Goal: Use online tool/utility: Utilize a website feature to perform a specific function

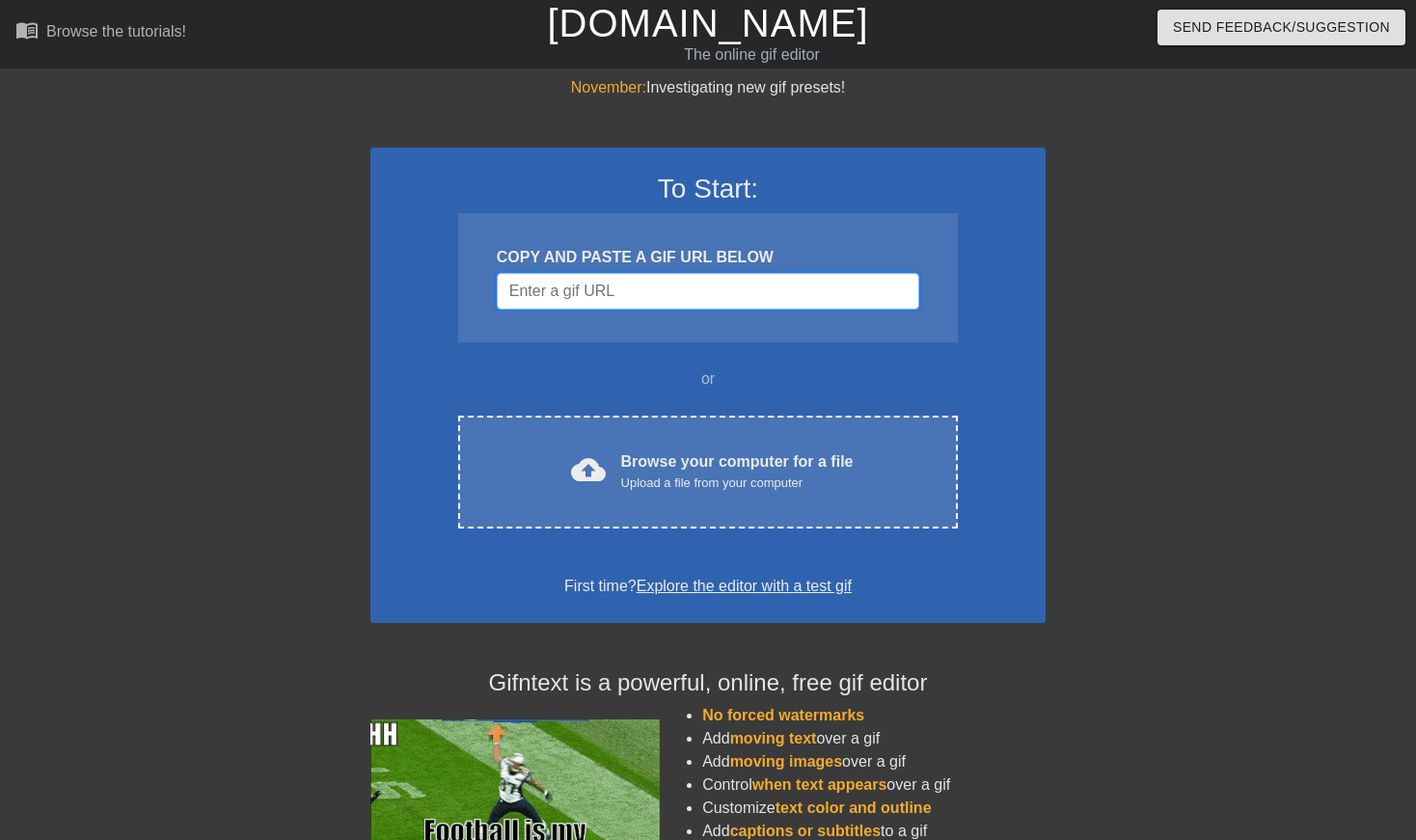
click at [651, 290] on input "Username" at bounding box center [708, 291] width 423 height 36
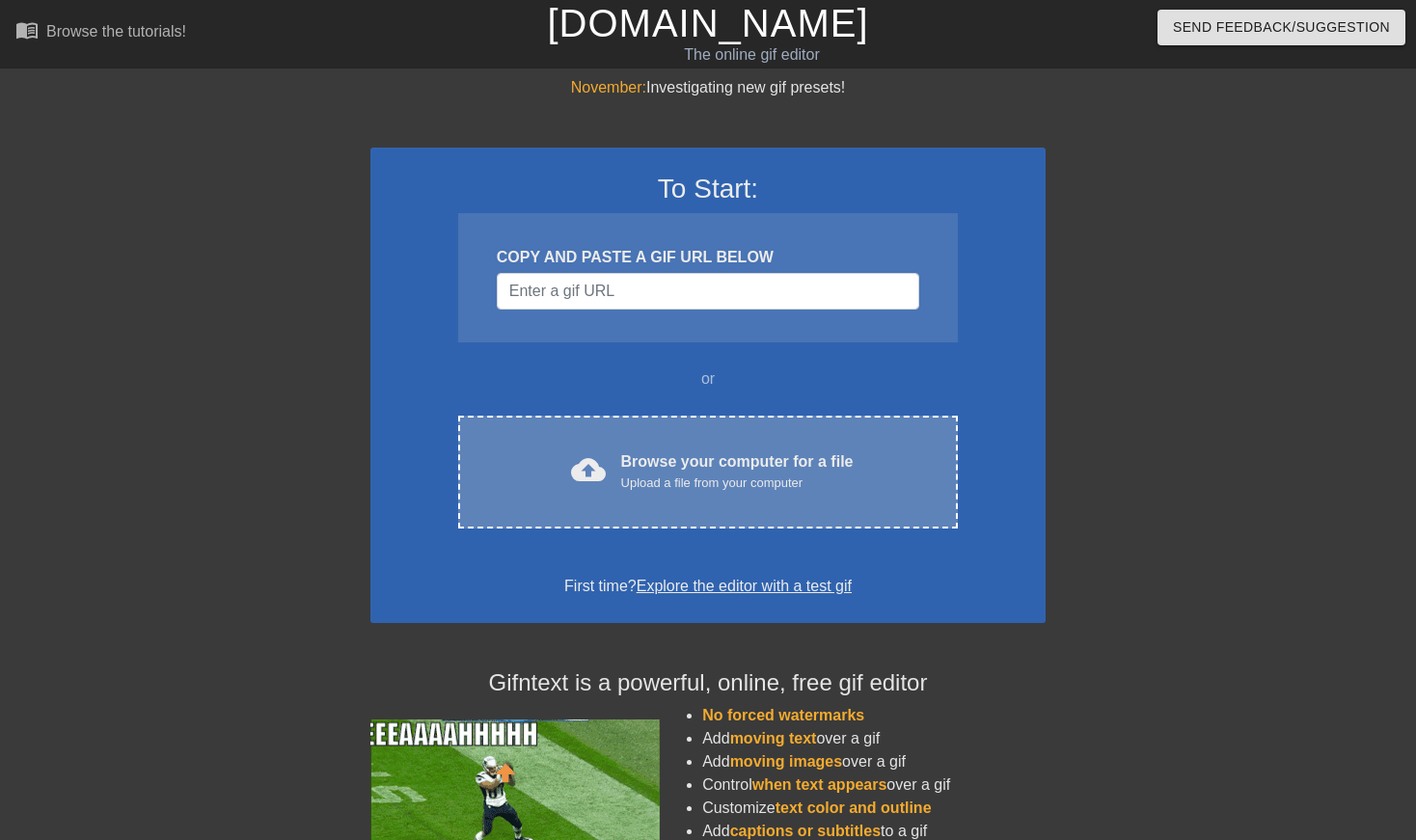
click at [651, 436] on div "cloud_upload Browse your computer for a file Upload a file from your computer C…" at bounding box center [708, 472] width 499 height 113
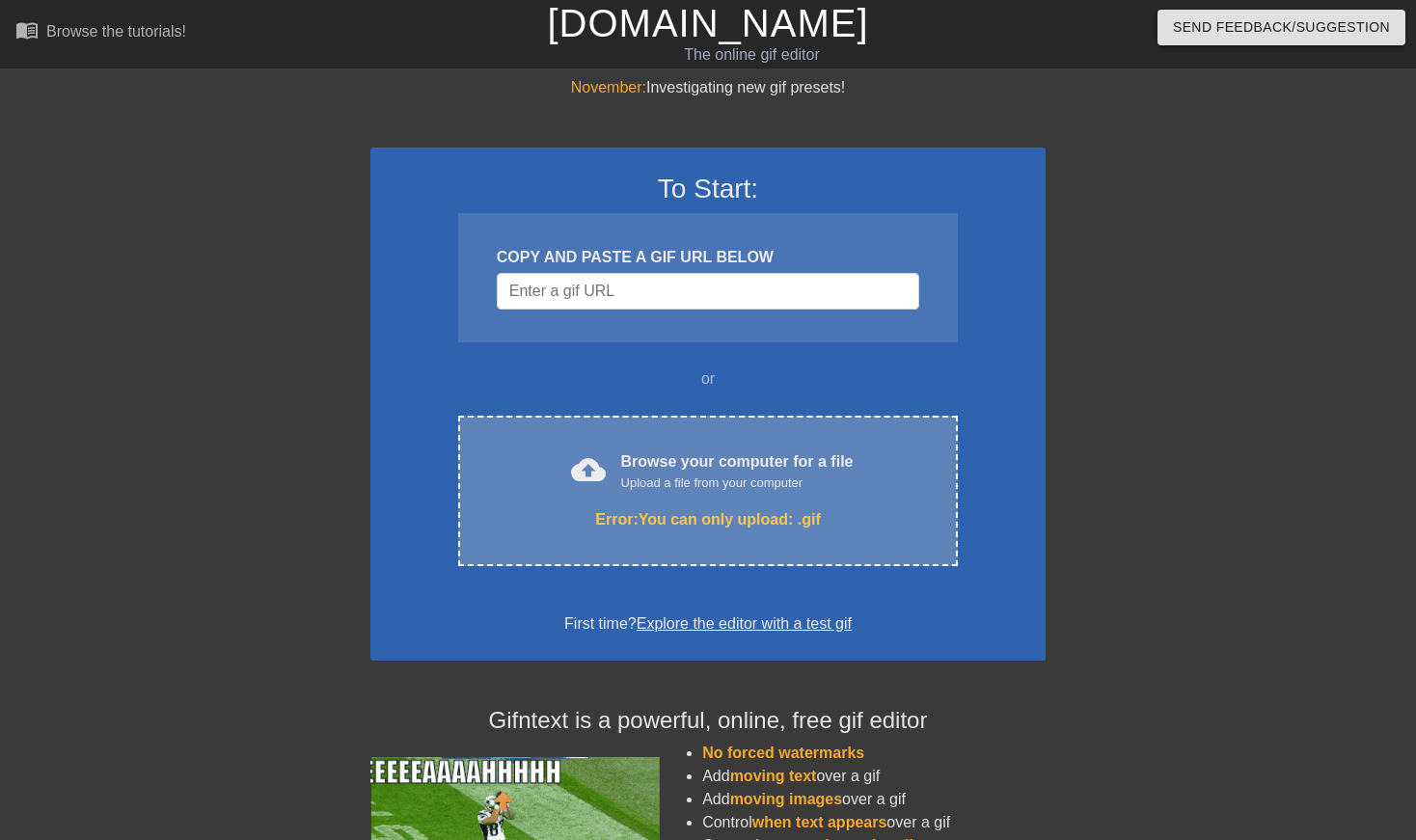
click at [821, 520] on div "Error: You can only upload: .gif" at bounding box center [708, 520] width 419 height 24
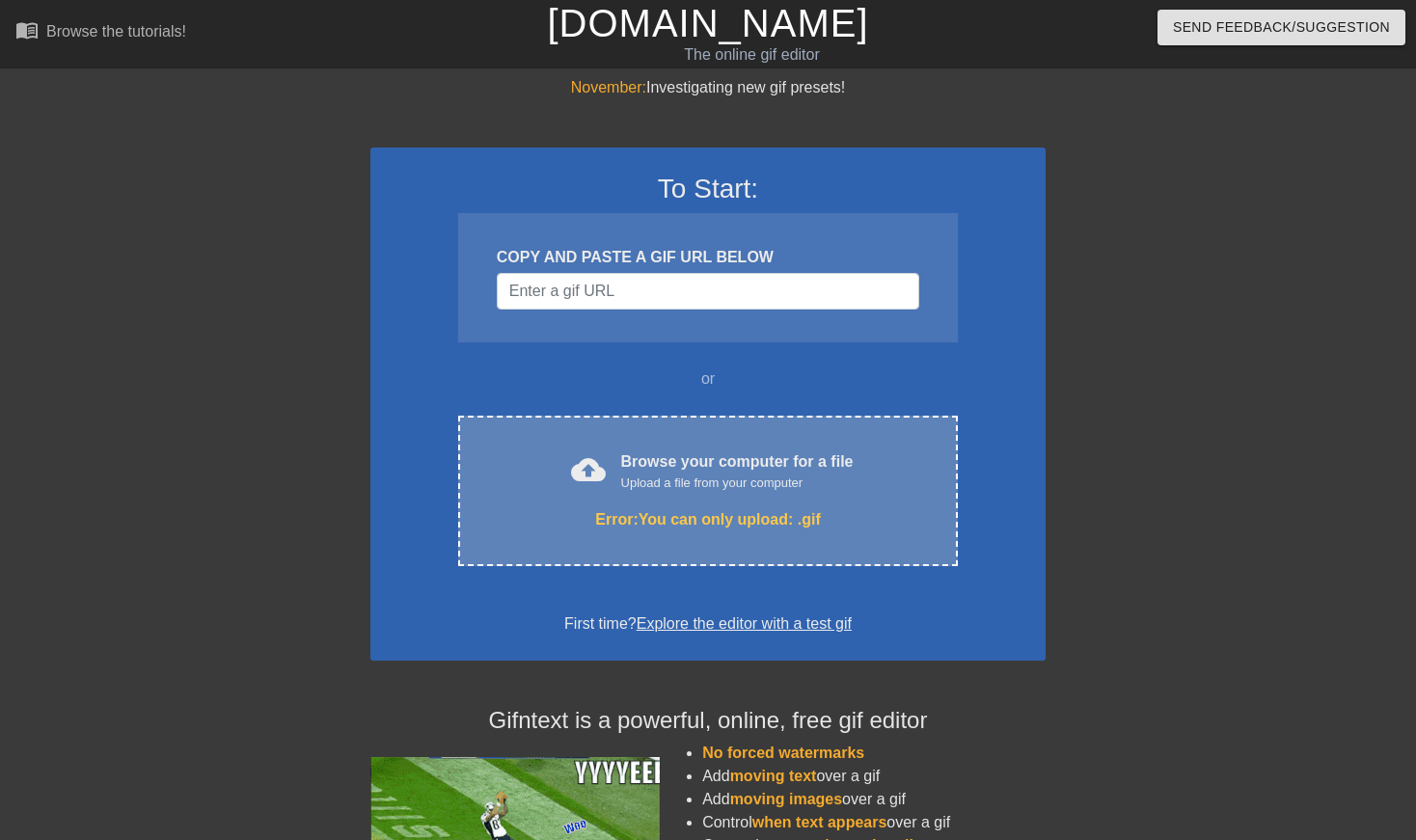
click at [592, 501] on div "cloud_upload Browse your computer for a file Upload a file from your computer E…" at bounding box center [708, 490] width 499 height 150
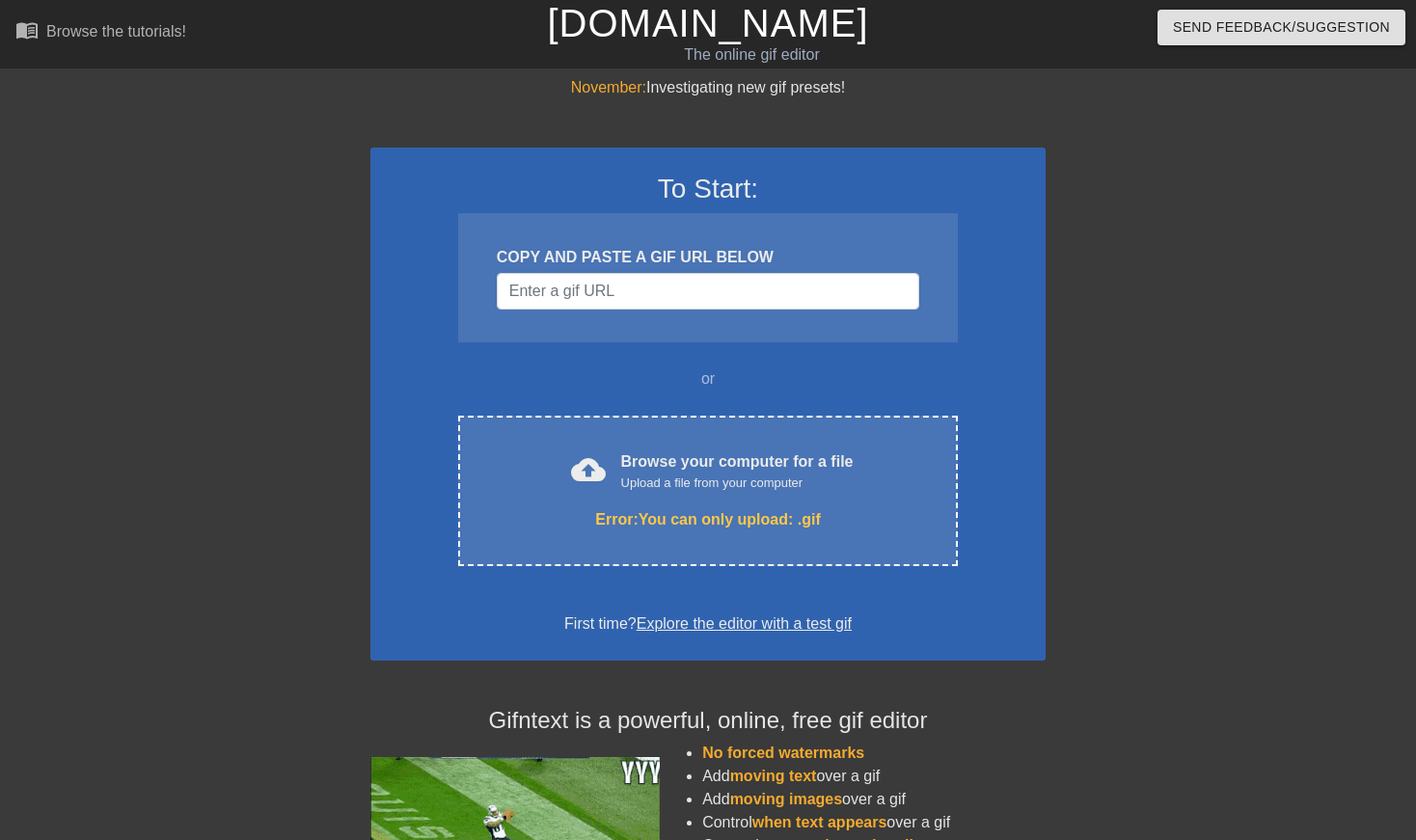
click at [997, 716] on h4 "Gifntext is a powerful, online, free gif editor" at bounding box center [708, 720] width 675 height 28
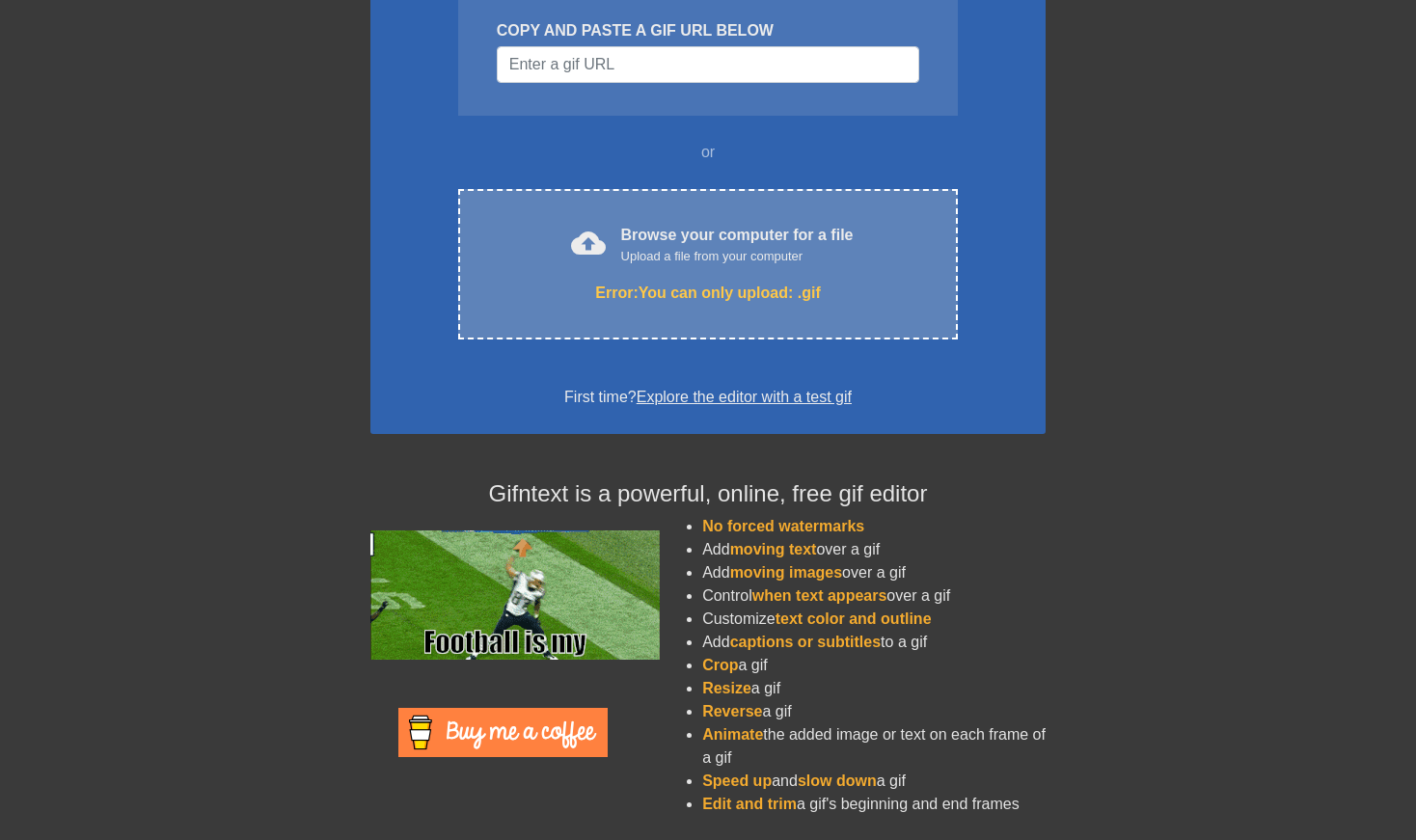
click at [634, 236] on div "Browse your computer for a file Upload a file from your computer" at bounding box center [737, 245] width 233 height 42
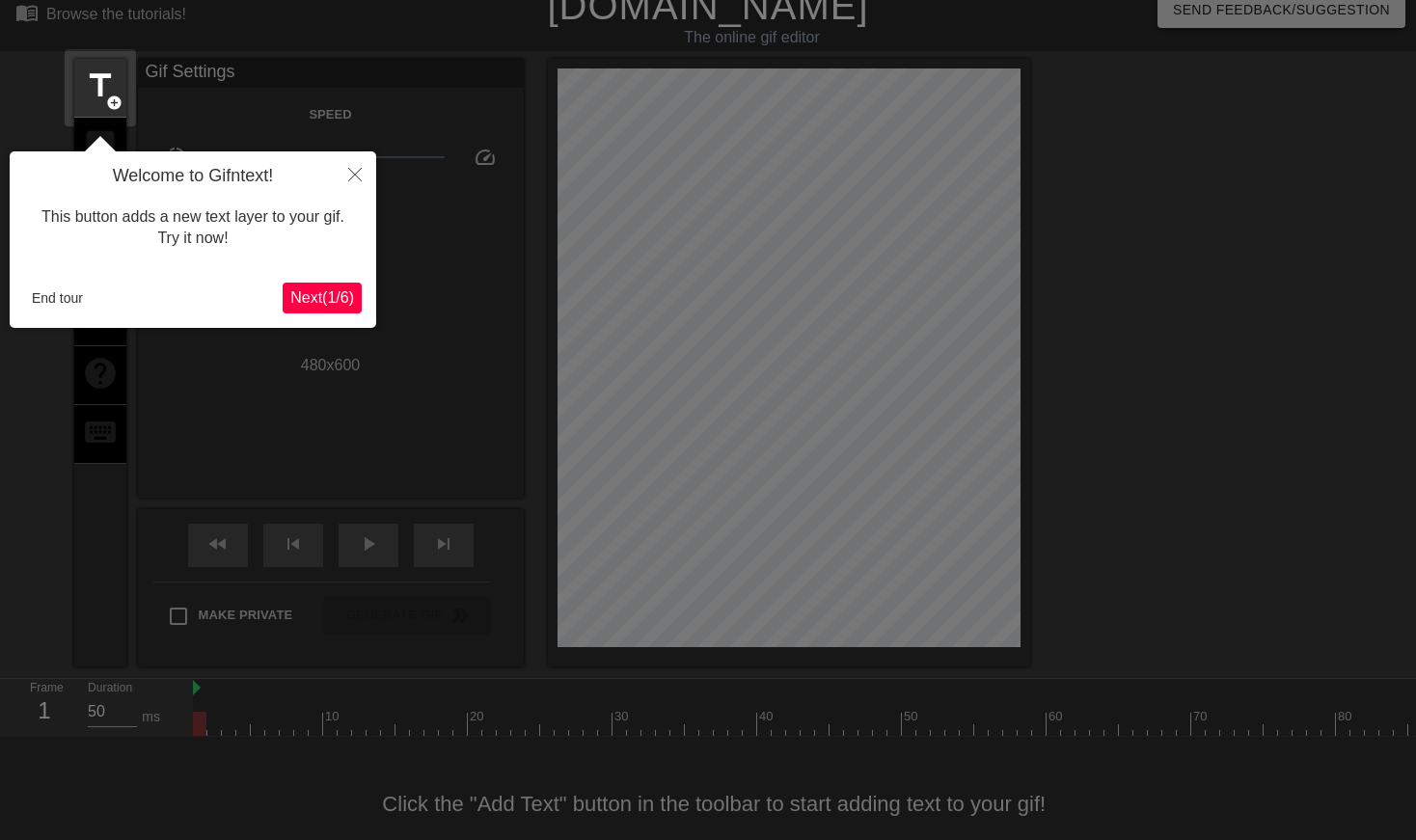
scroll to position [47, 0]
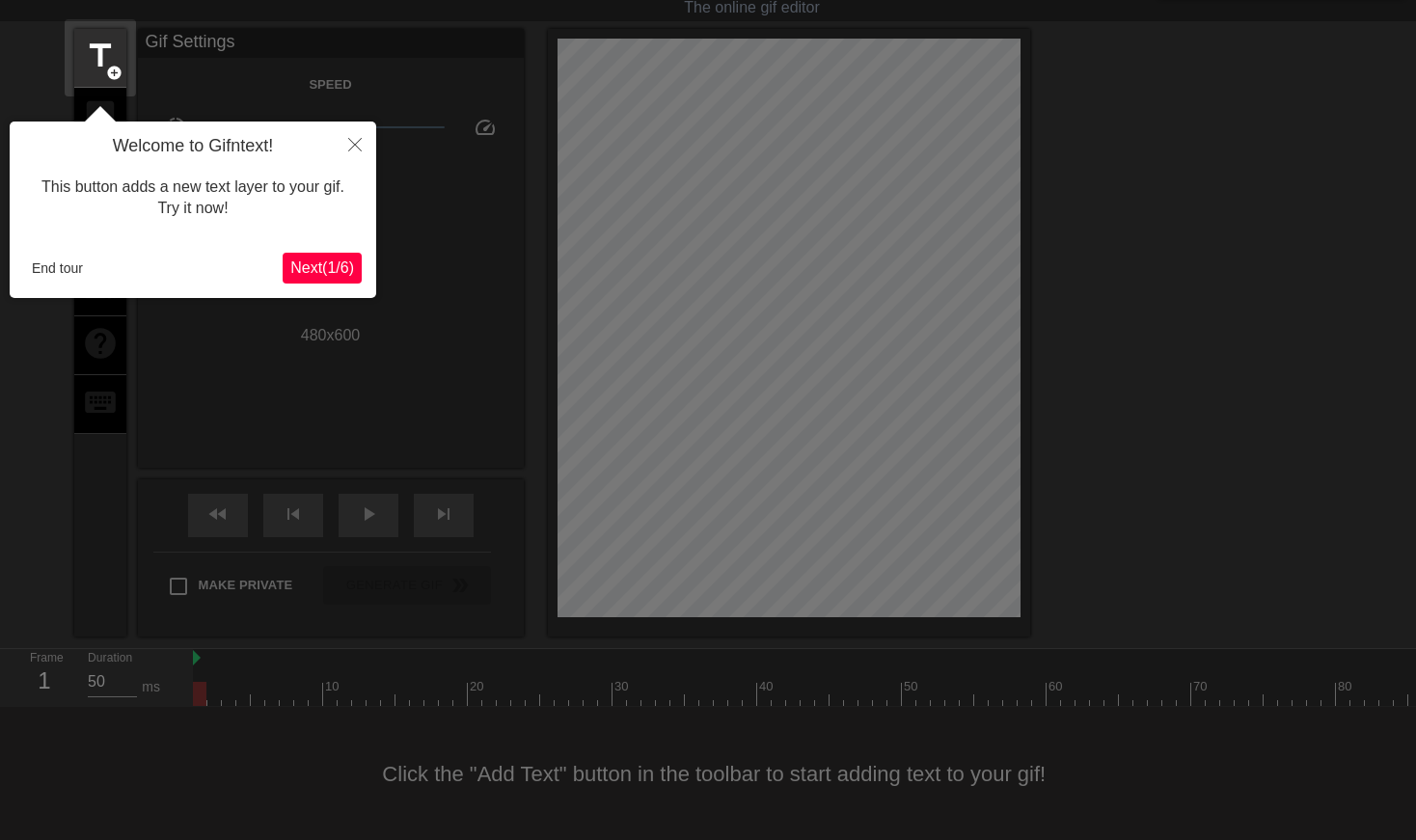
click at [330, 257] on button "Next ( 1 / 6 )" at bounding box center [322, 267] width 79 height 30
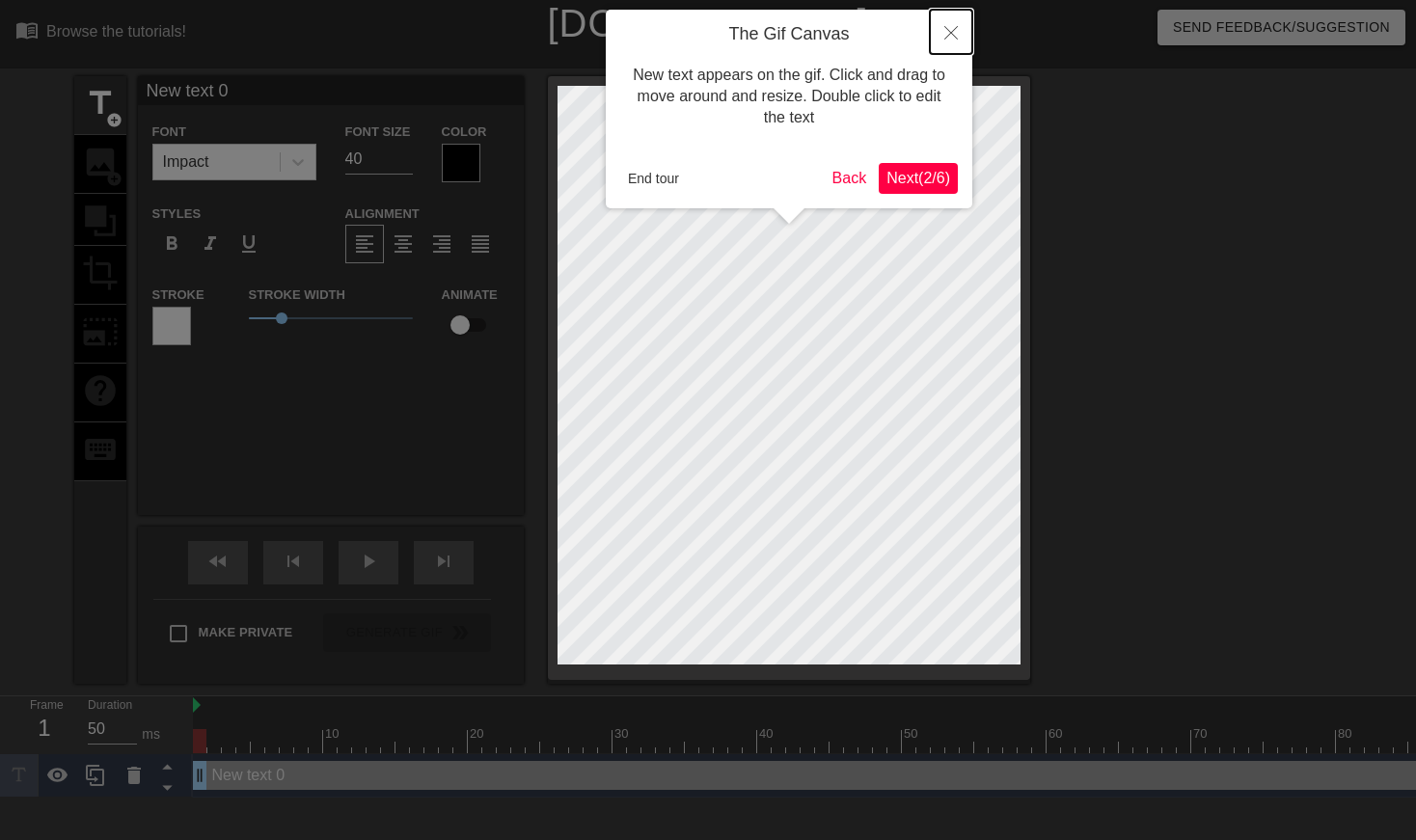
click at [945, 27] on button "Close" at bounding box center [950, 31] width 42 height 44
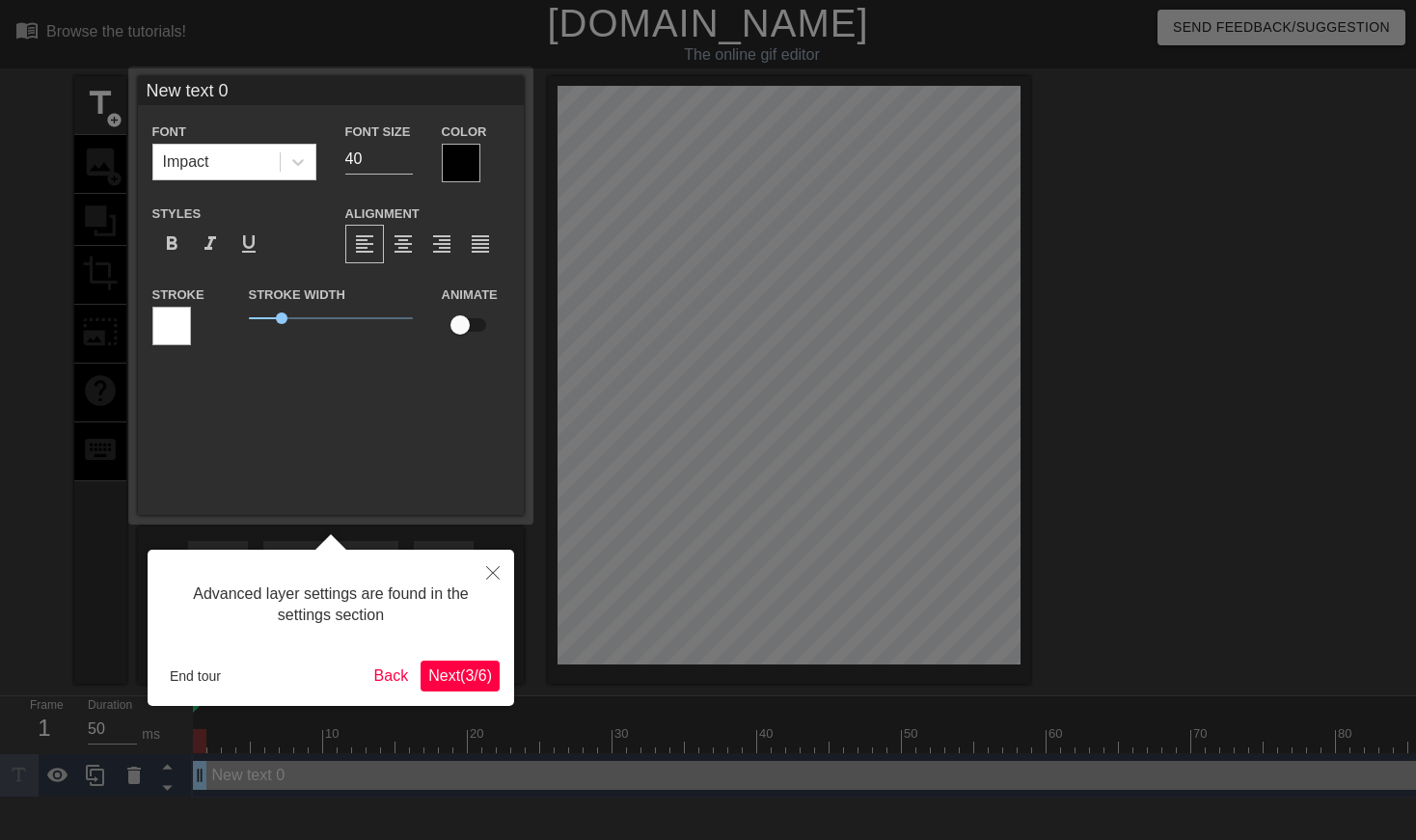
click at [430, 662] on button "Next ( 3 / 6 )" at bounding box center [460, 675] width 79 height 30
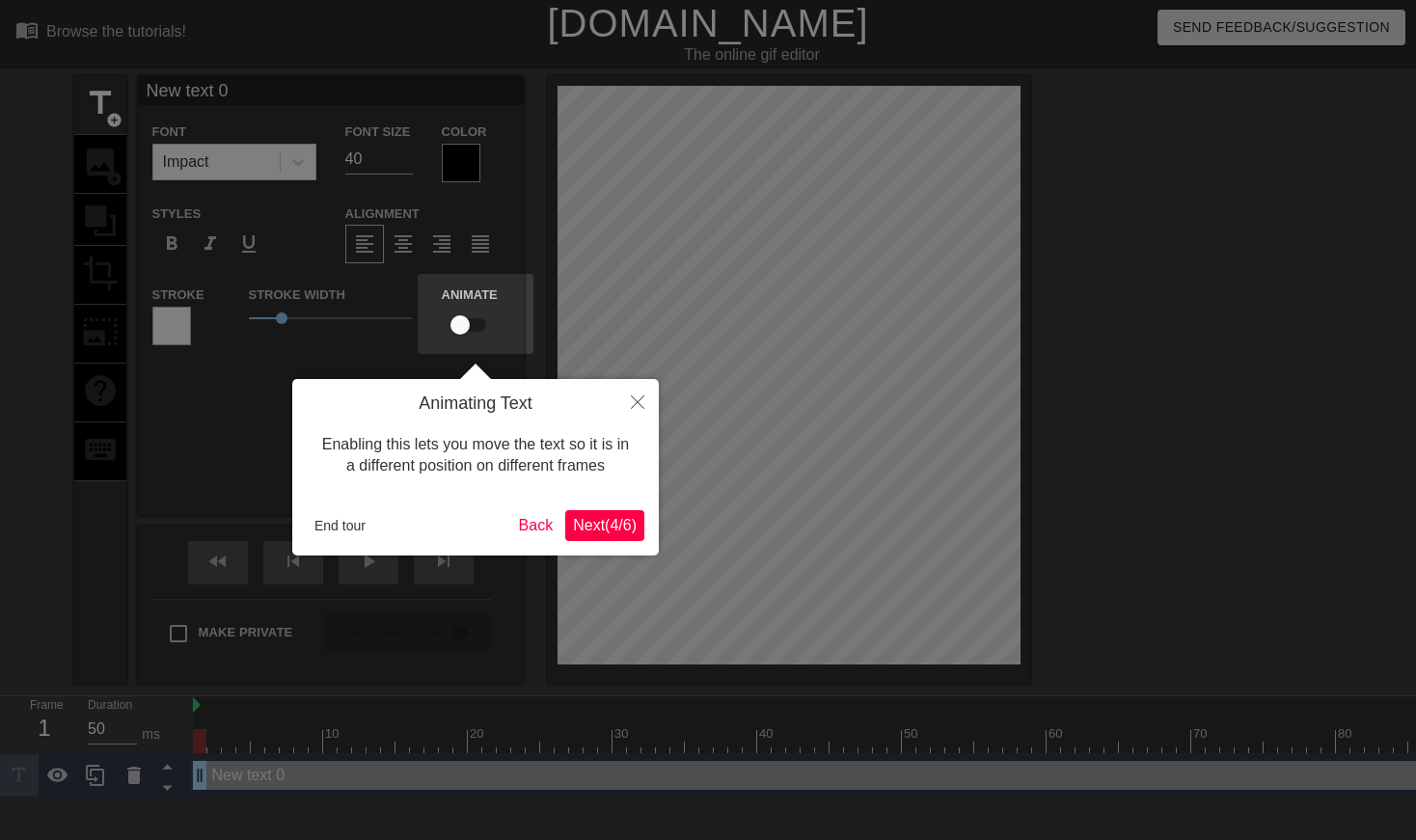
click at [430, 662] on div at bounding box center [708, 420] width 1416 height 840
click at [585, 532] on span "Next ( 4 / 6 )" at bounding box center [604, 525] width 64 height 17
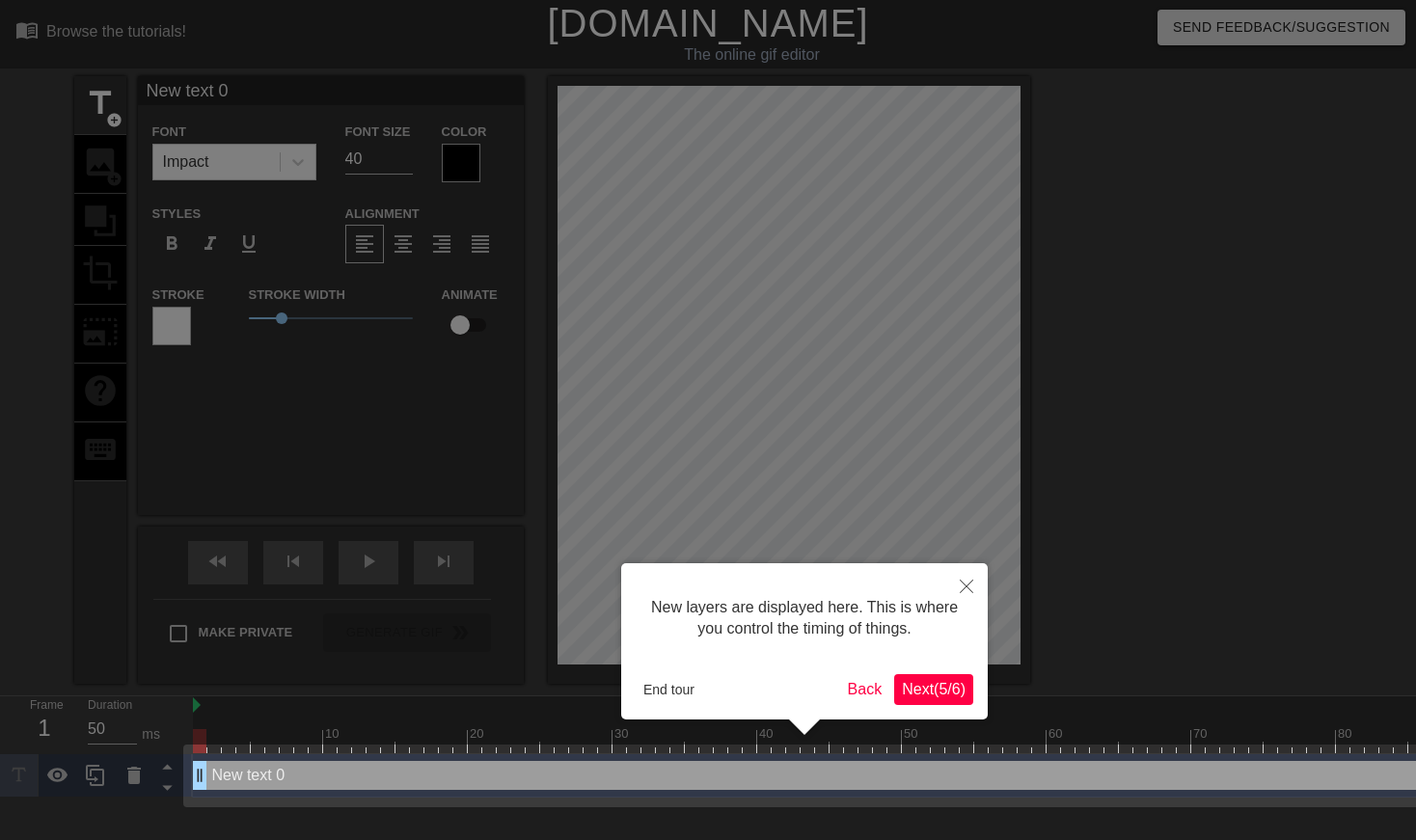
click at [951, 677] on button "Next ( 5 / 6 )" at bounding box center [934, 689] width 79 height 30
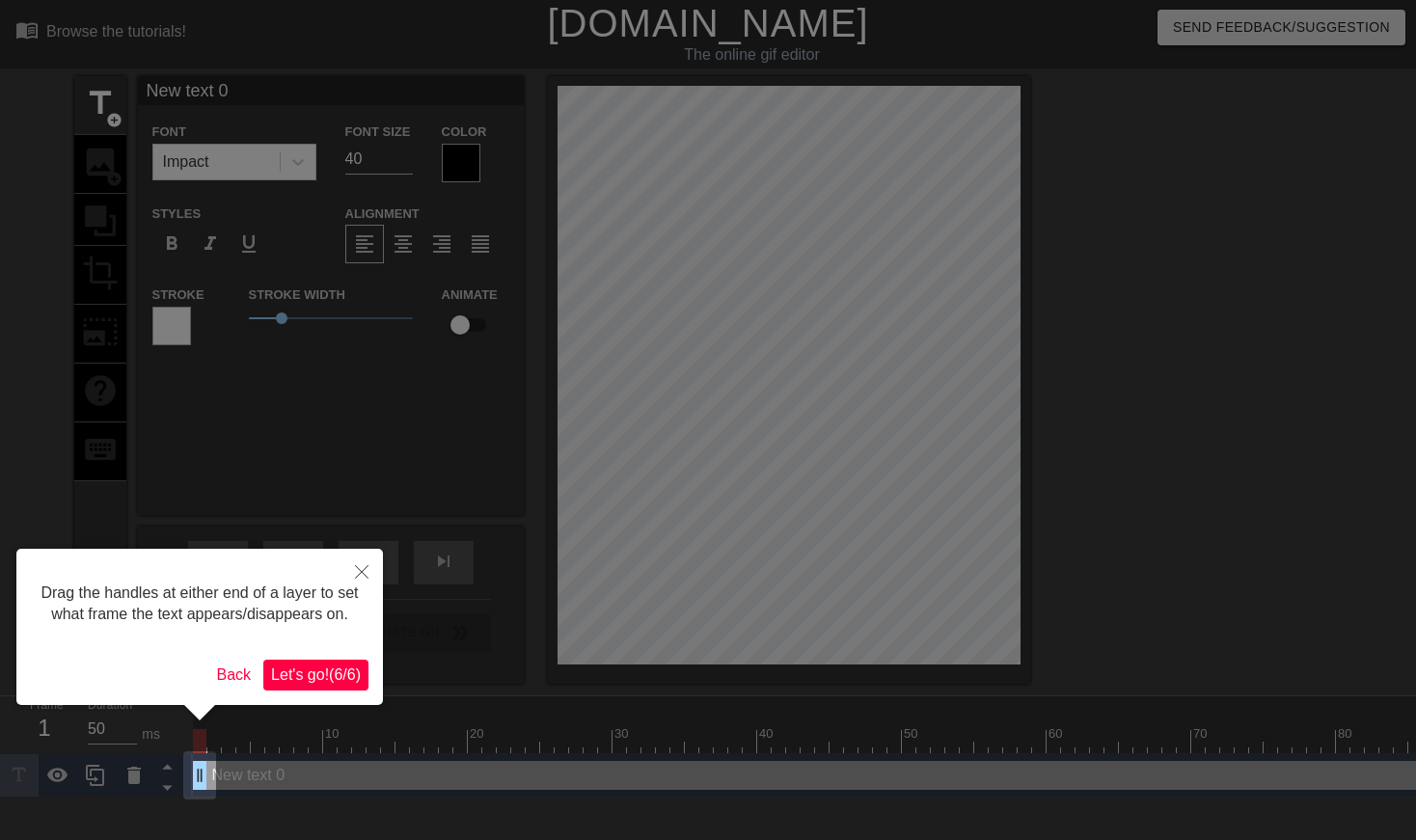
click at [322, 683] on span "Let's go! ( 6 / 6 )" at bounding box center [315, 674] width 89 height 17
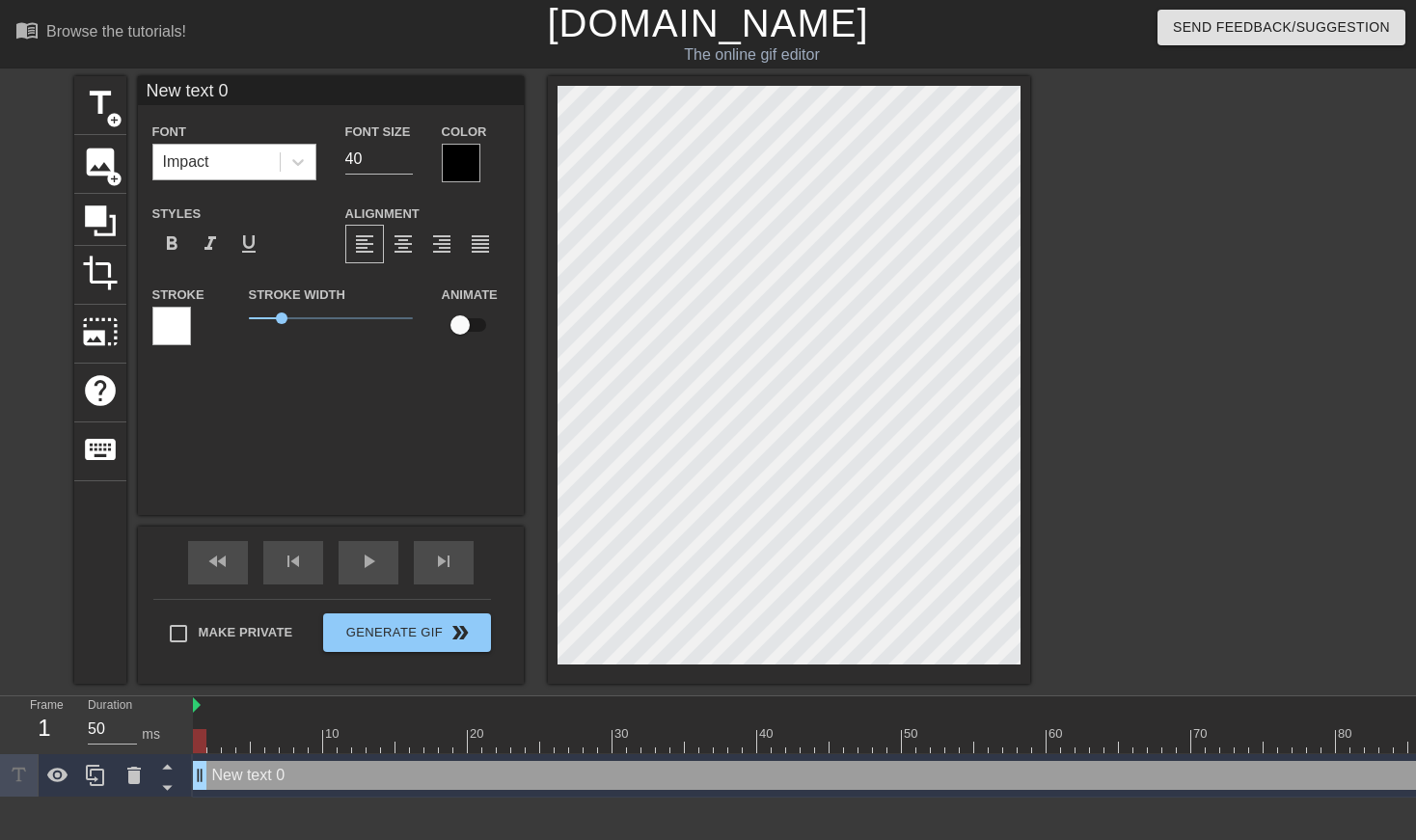
click at [272, 150] on div "Impact" at bounding box center [216, 161] width 127 height 34
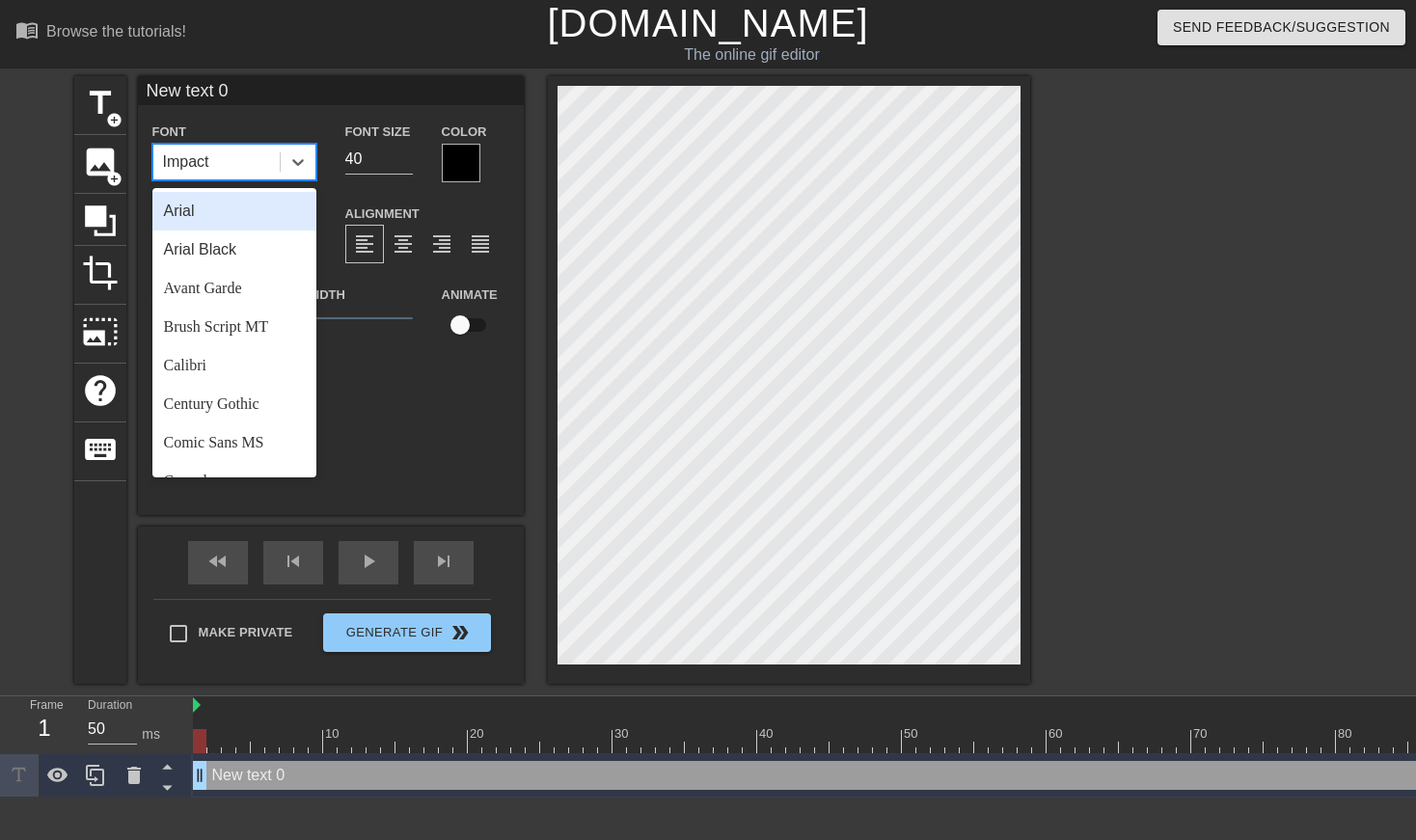
click at [461, 474] on div "New text 0 Font option Arial focused, 1 of 24. 24 results available. Use Up and…" at bounding box center [330, 296] width 386 height 439
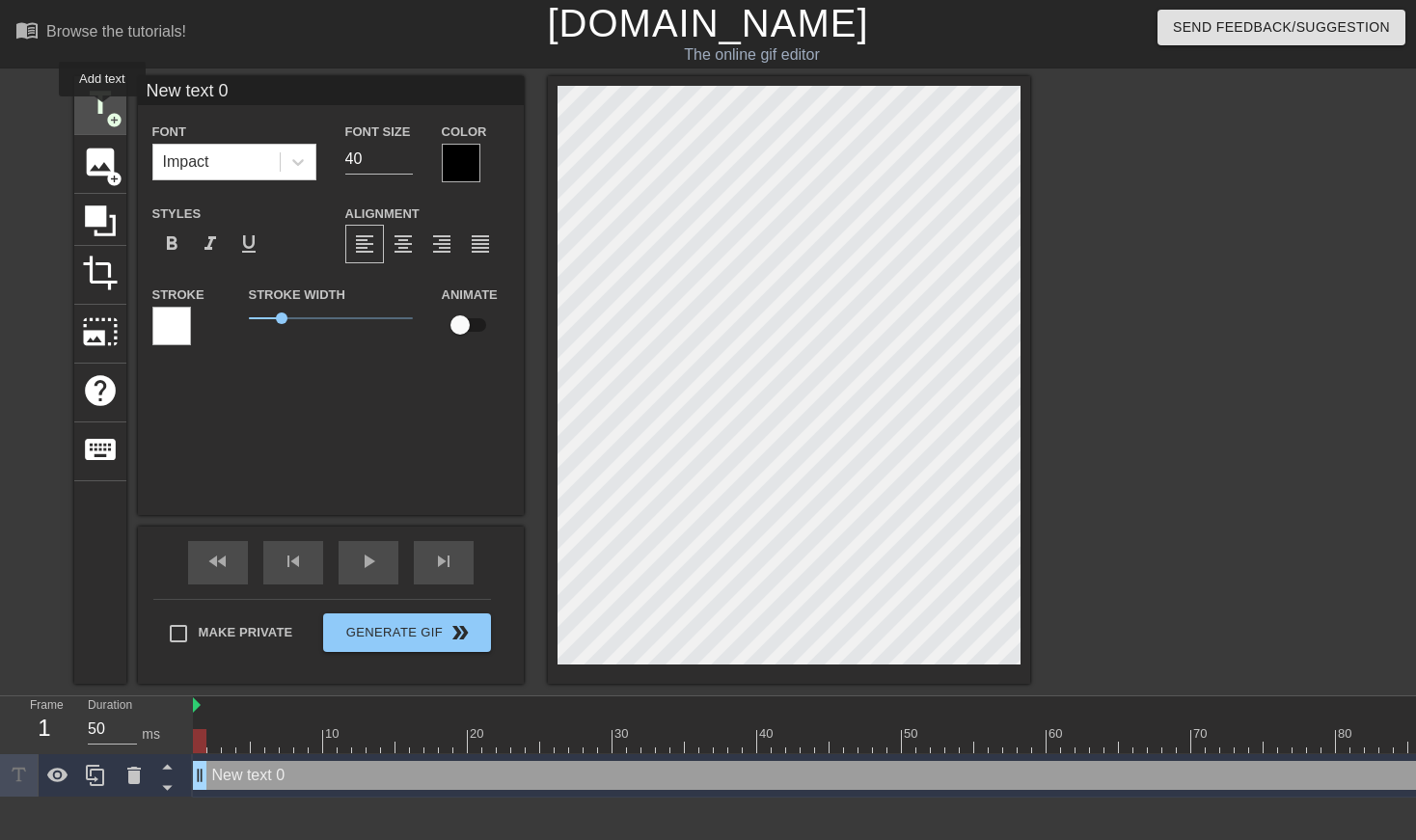
click at [103, 110] on span "title" at bounding box center [99, 102] width 36 height 36
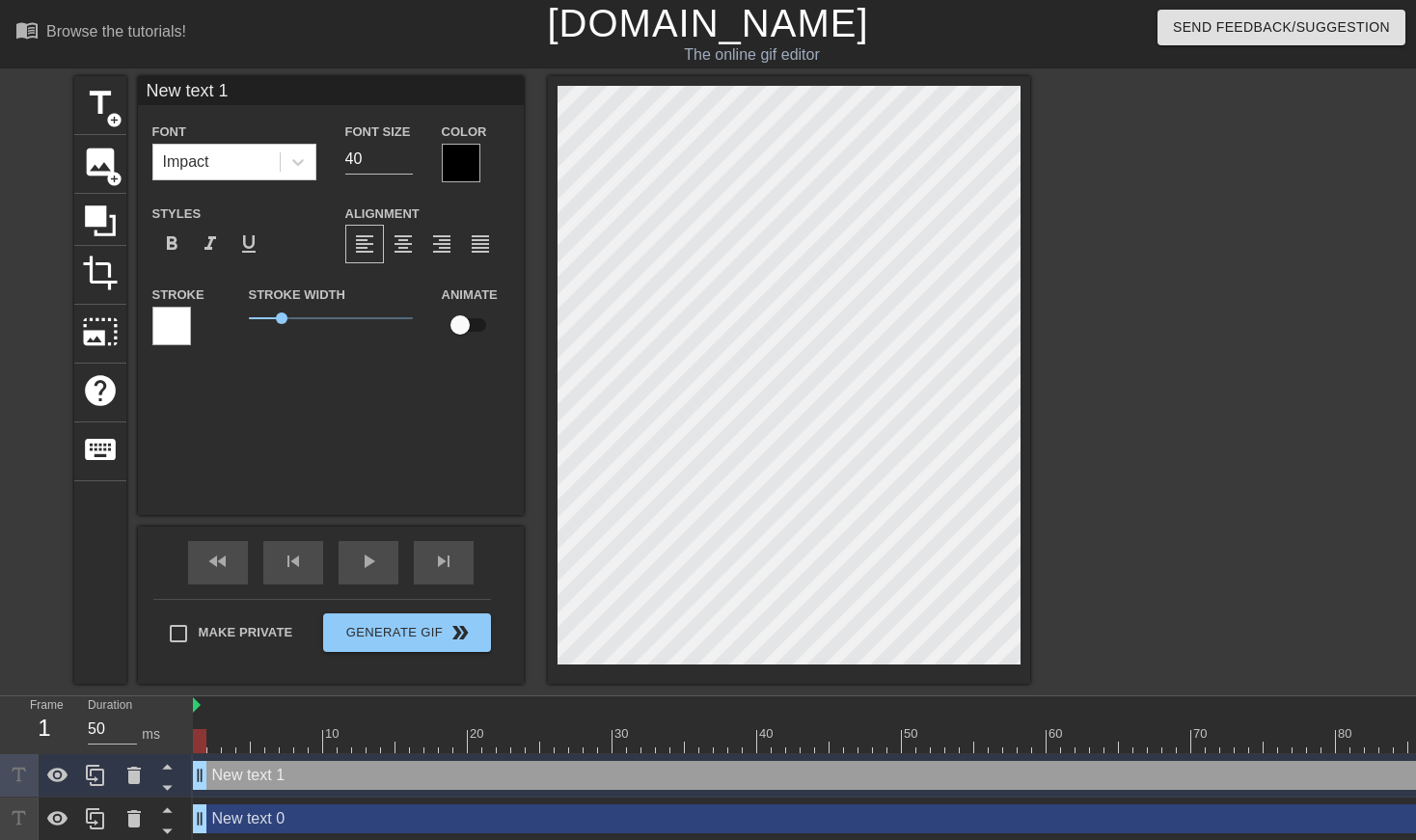
scroll to position [0, 3]
type input "A"
type textarea "A"
type input "A"
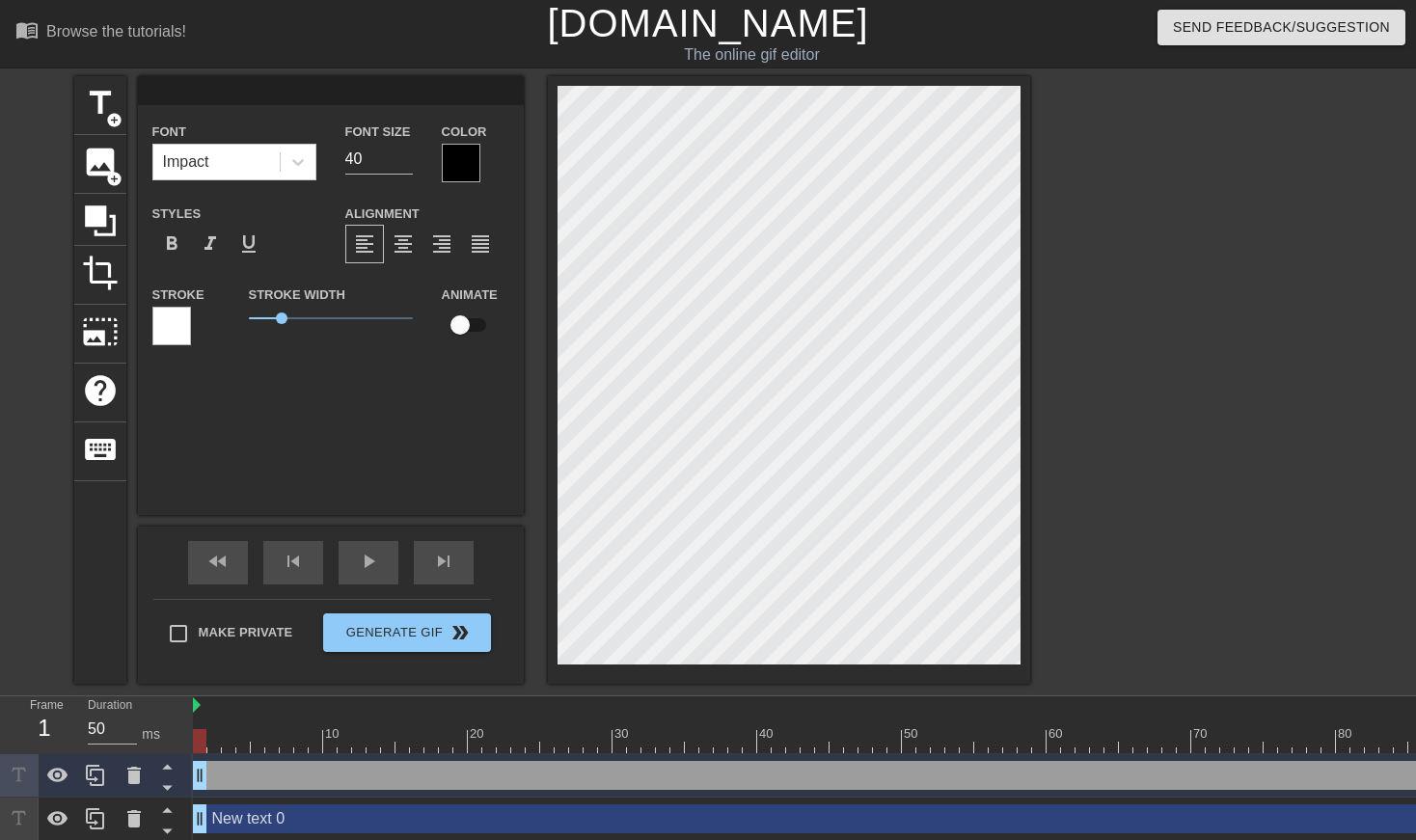
type textarea "A"
type input "AV"
type textarea "AV"
type input "AVE"
type textarea "AVE"
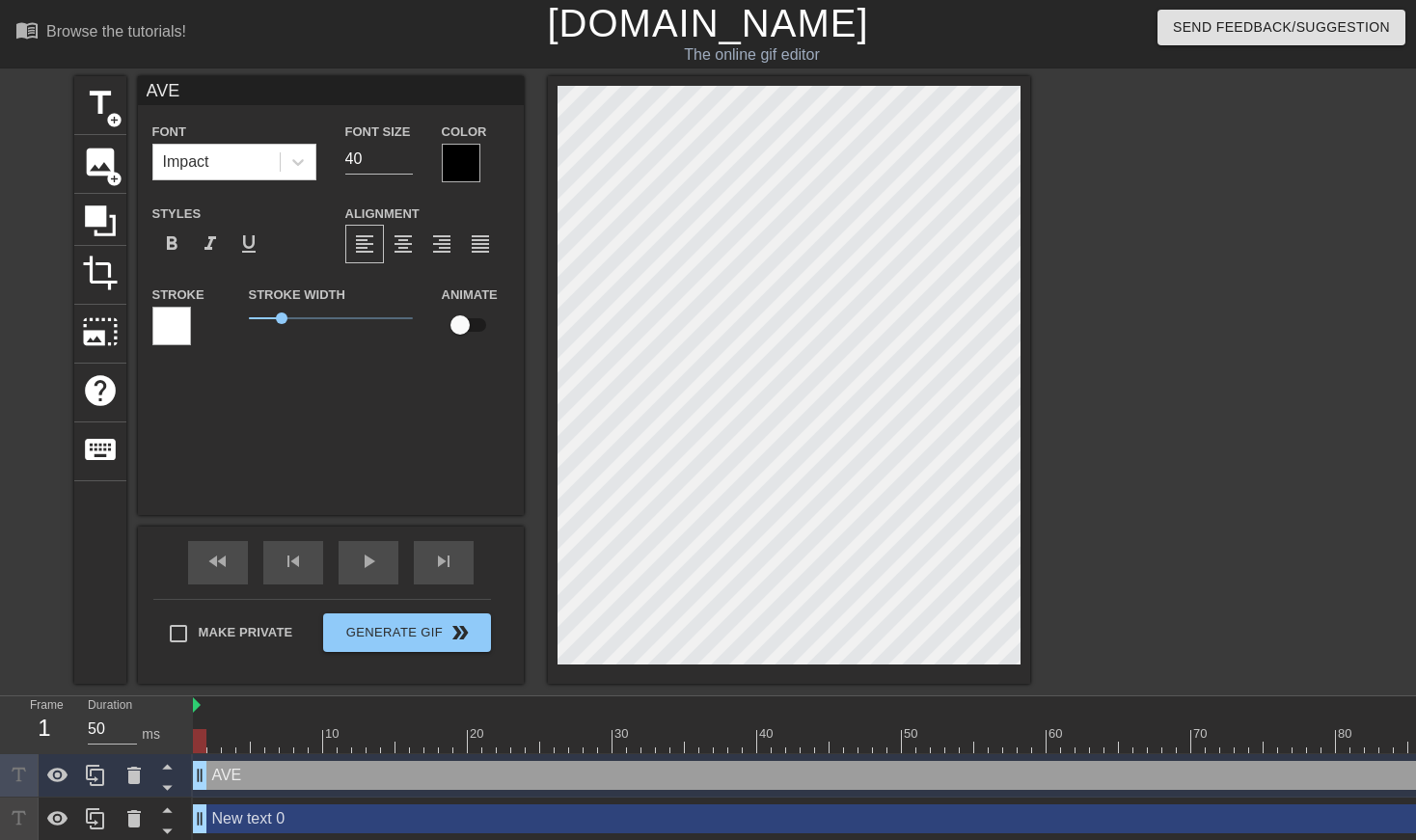
type input "AVER"
type textarea "AVER"
type input "[PERSON_NAME]"
type textarea "[PERSON_NAME]"
type input "AVERAG"
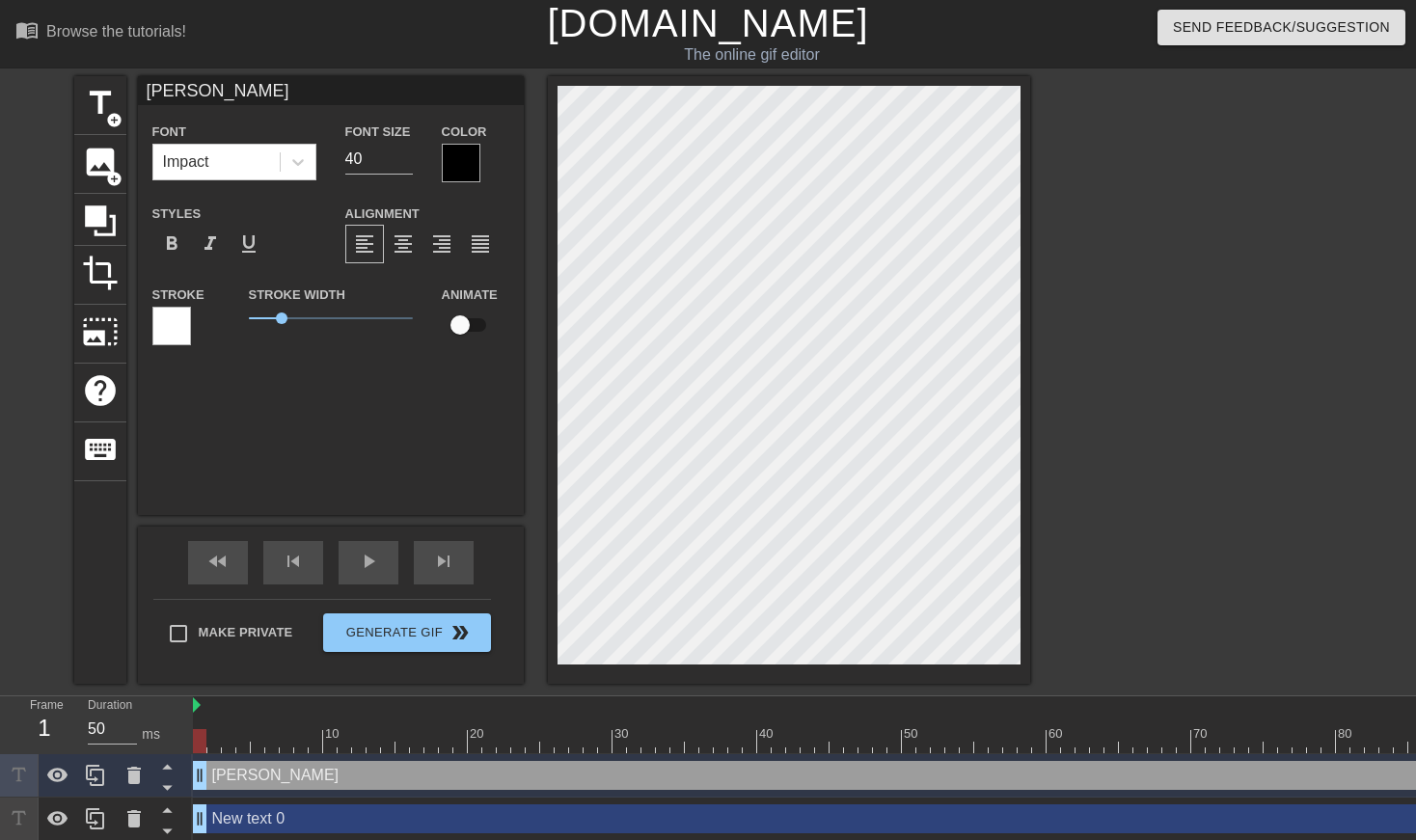
type textarea "AVERAG"
type input "AVERAGE"
type textarea "AVERAGE"
type input "A"
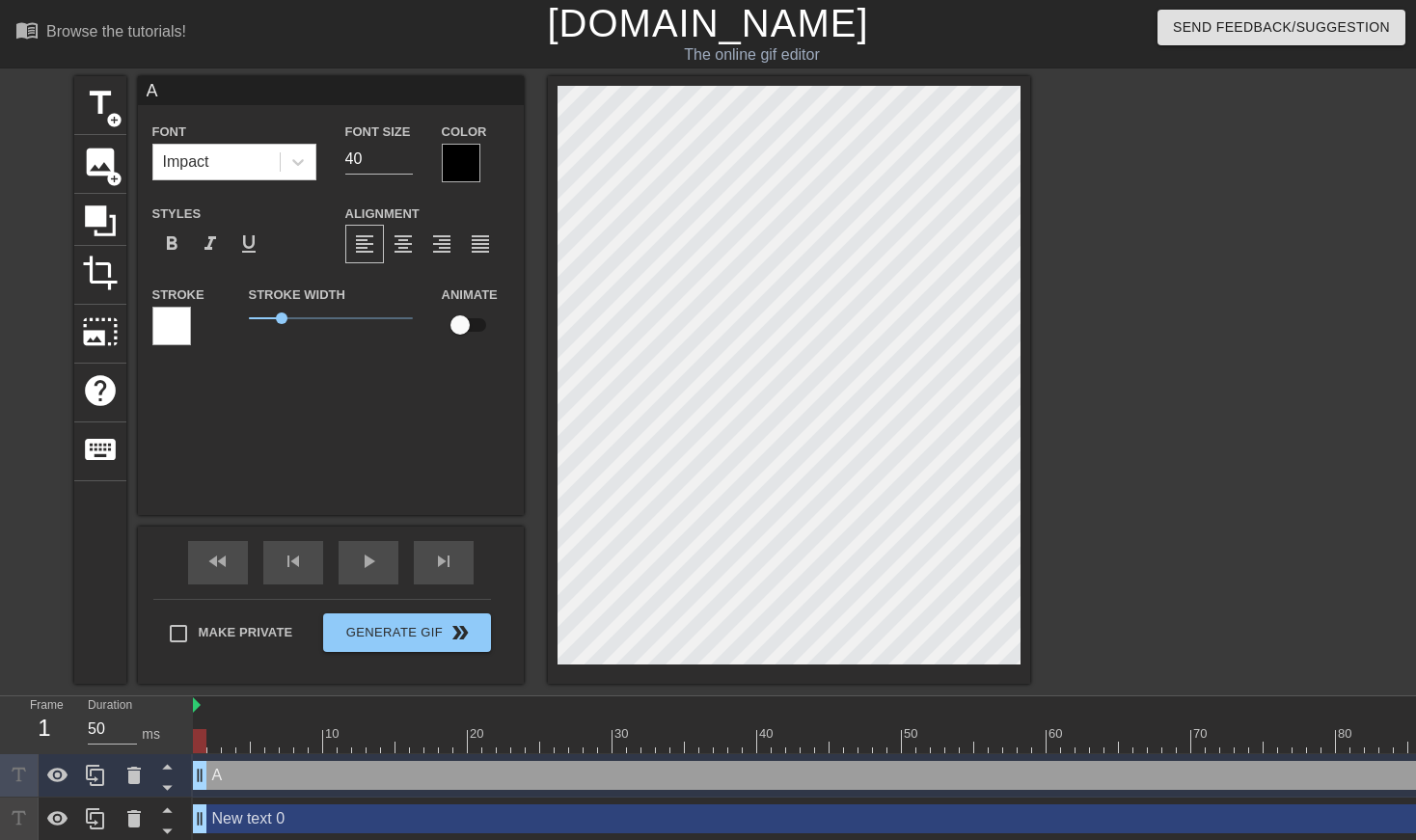
type textarea "AV"
type input "AV4"
type textarea "AV4e"
type input "AV4"
type textarea "AV4"
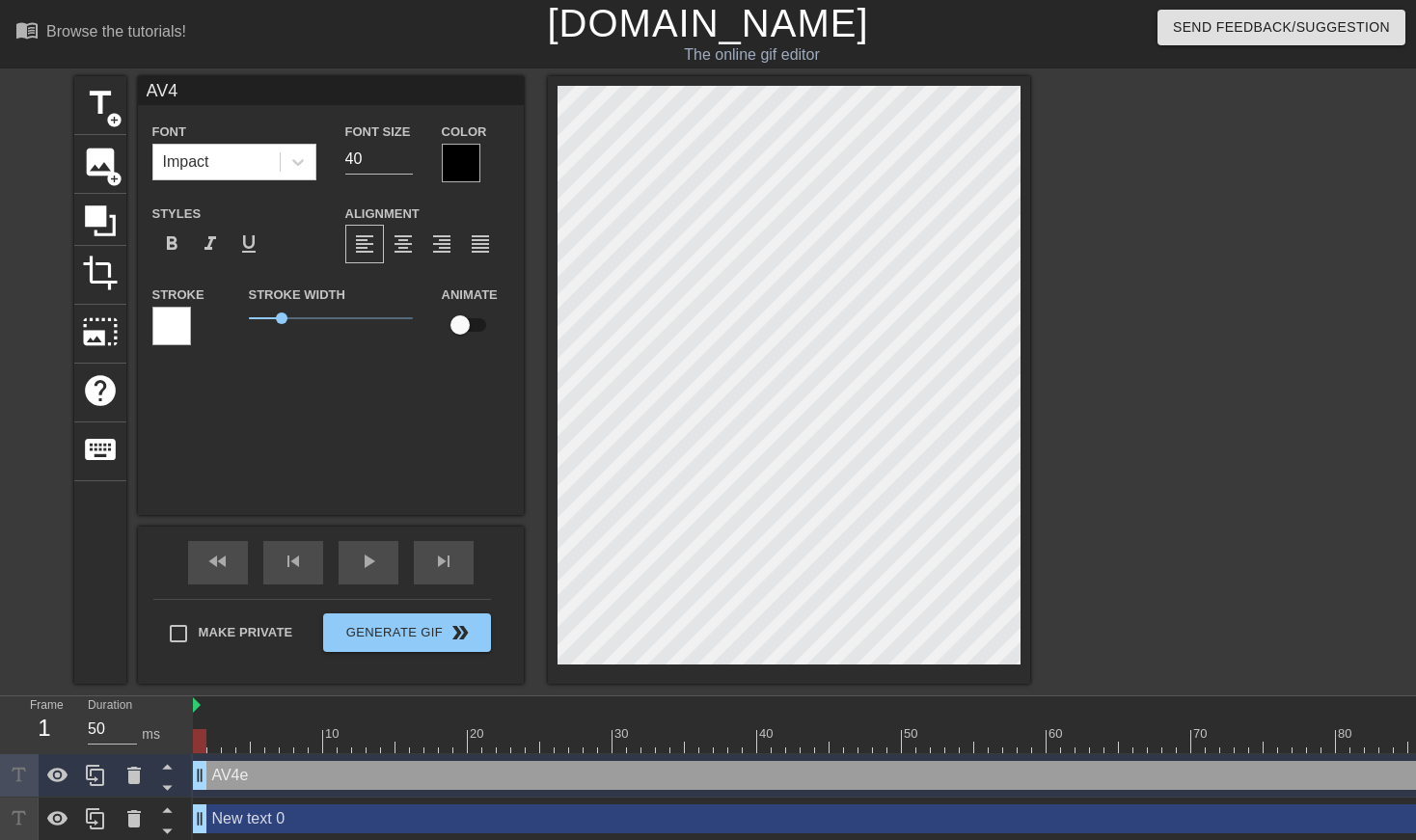
scroll to position [0, 0]
type input "AV"
type textarea "AV"
type input "AVE"
type textarea "AVE"
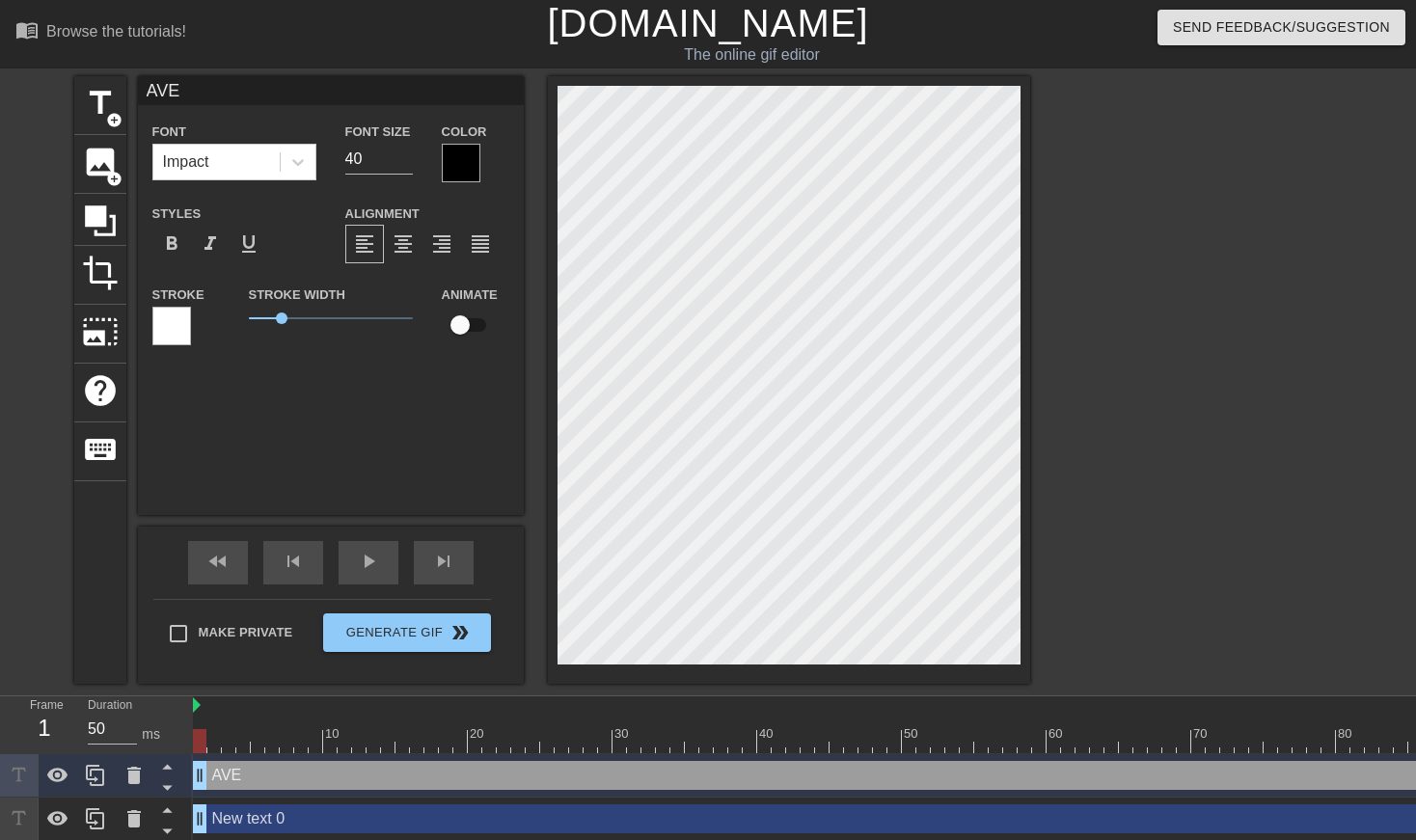
type input "AVER"
type textarea "AVER"
type input "[PERSON_NAME]"
type textarea "[PERSON_NAME]"
type input "AVERAG"
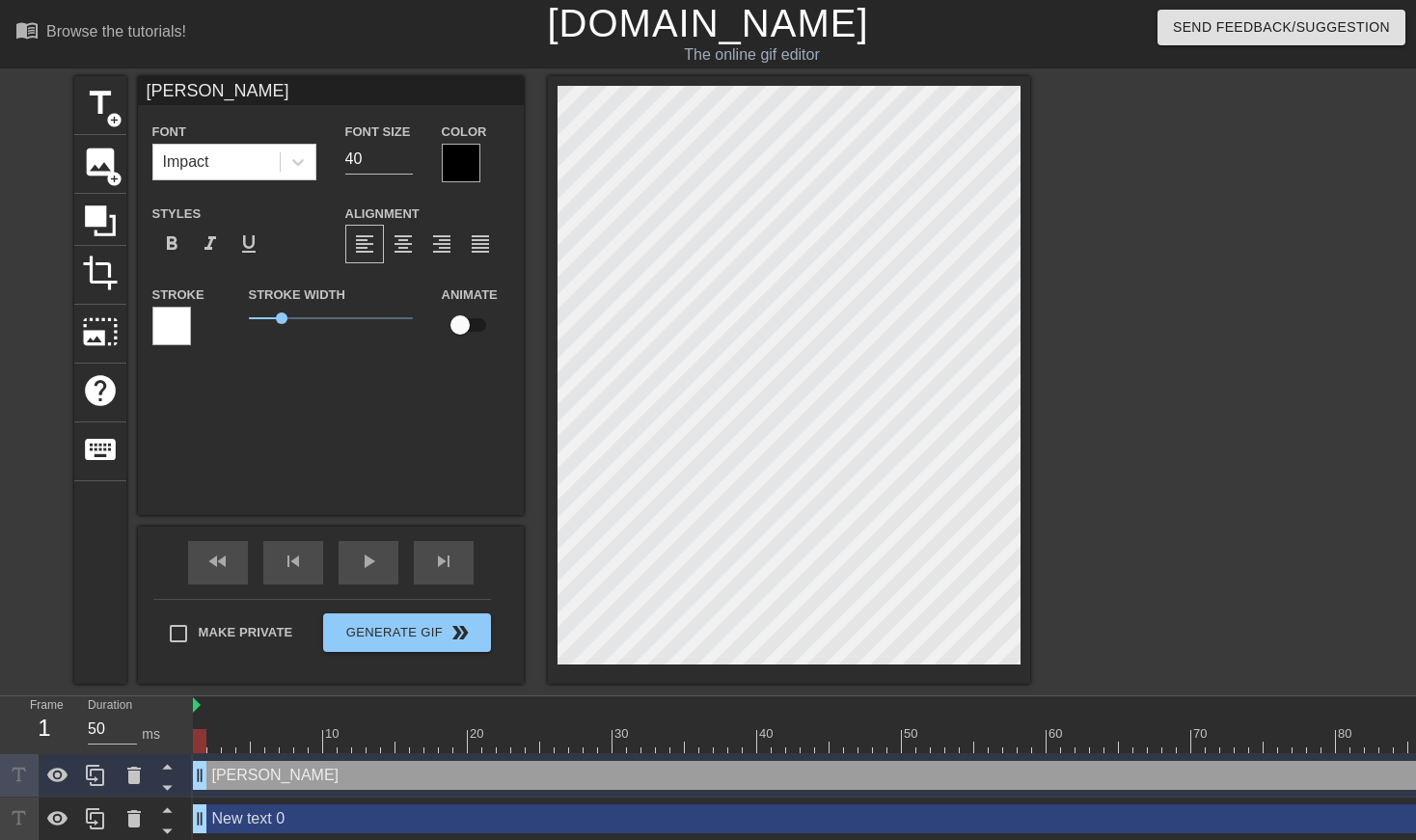
type textarea "AVERAG"
type input "AVERAGE"
type textarea "AVERAGE"
type input "AVERAGE"
type textarea "AVERAGE"
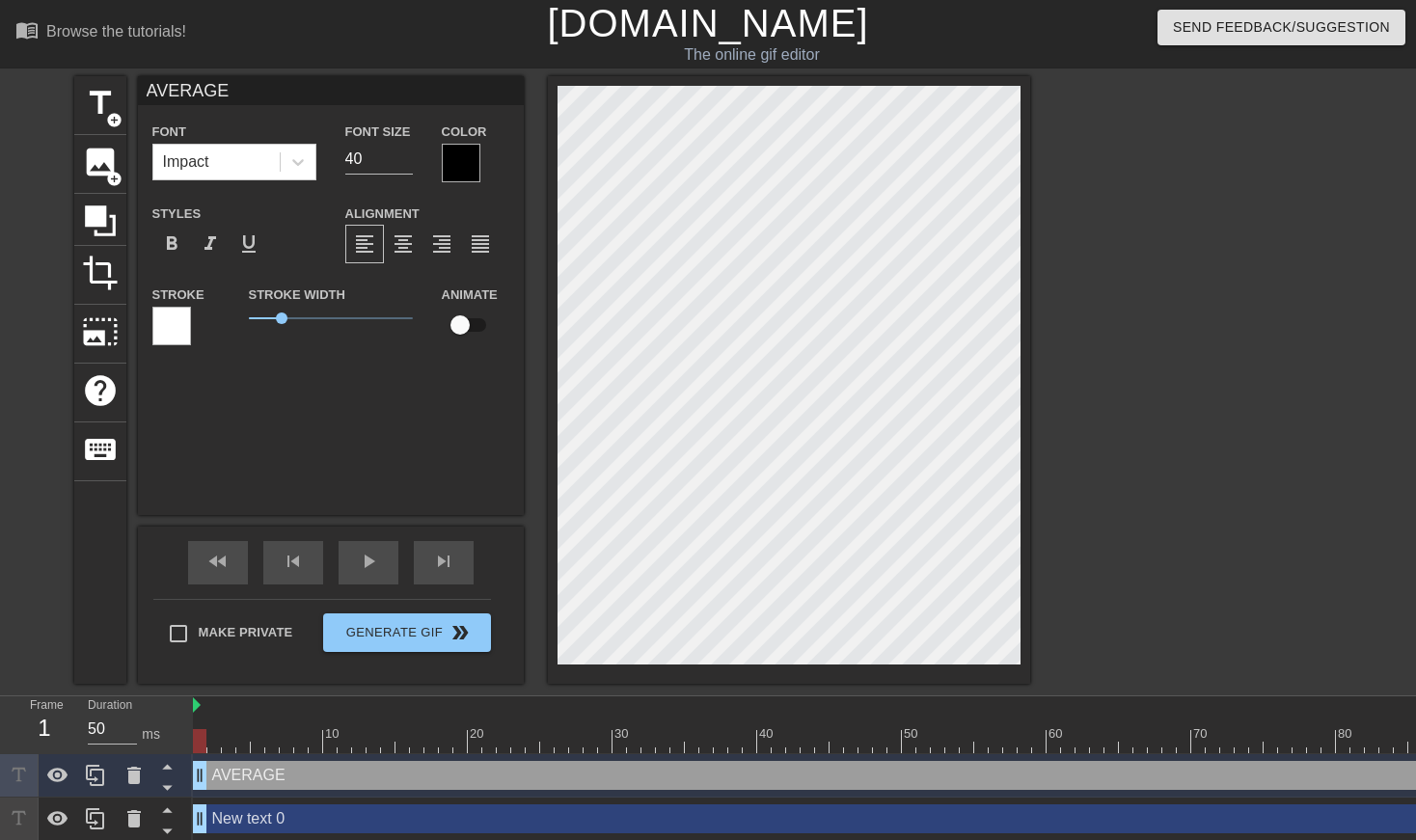
type input "AVERAGE W"
type textarea "AVERAGE W"
type input "AVERAGE WA"
type textarea "AVERAGE WA"
type input "AVERAGE WAR"
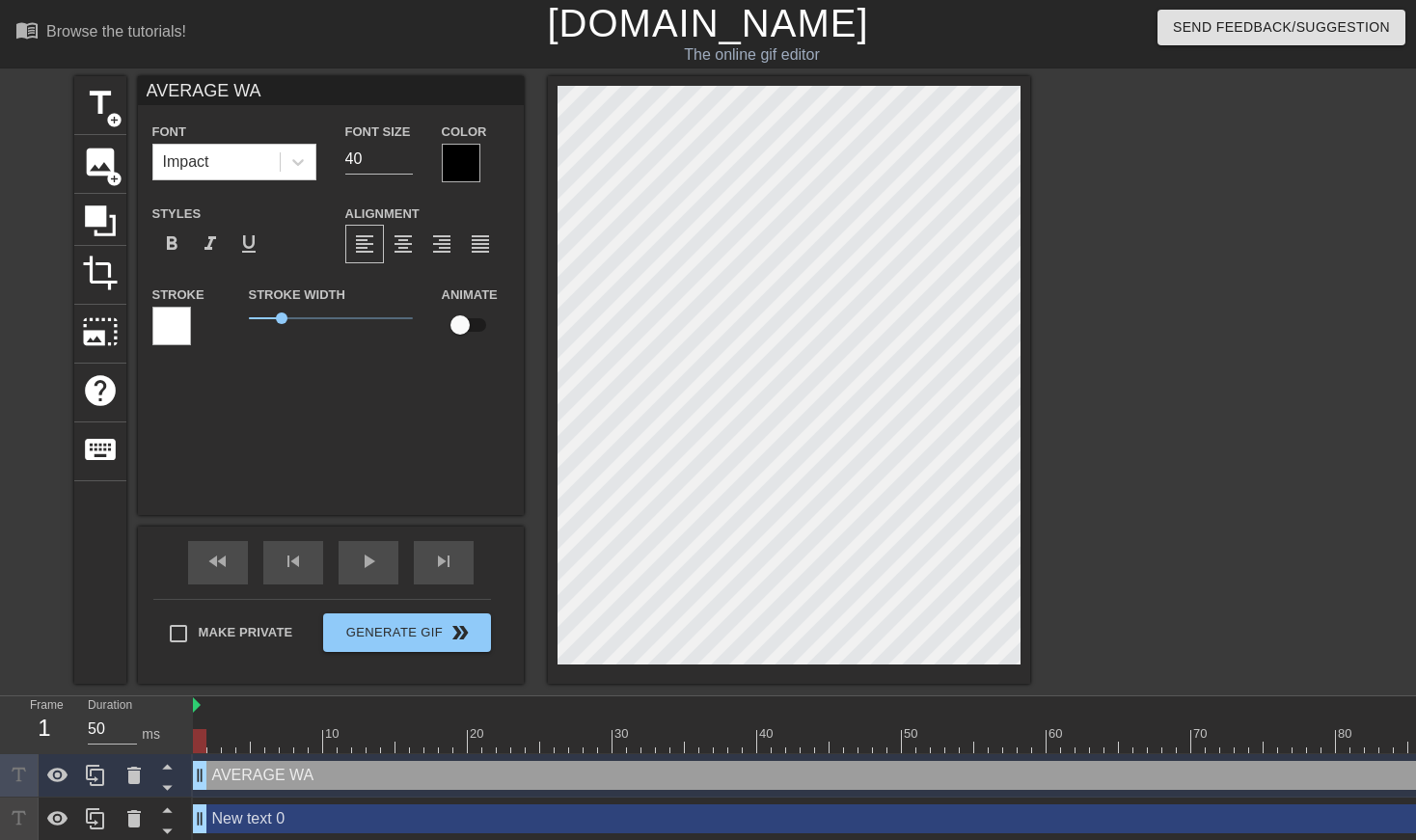
type textarea "AVERAGE WAR"
type input "AVERAGE WARP"
type textarea "AVERAGE WARP"
type input "AVERAGE WARP"
type textarea "AVERAGE WARP A"
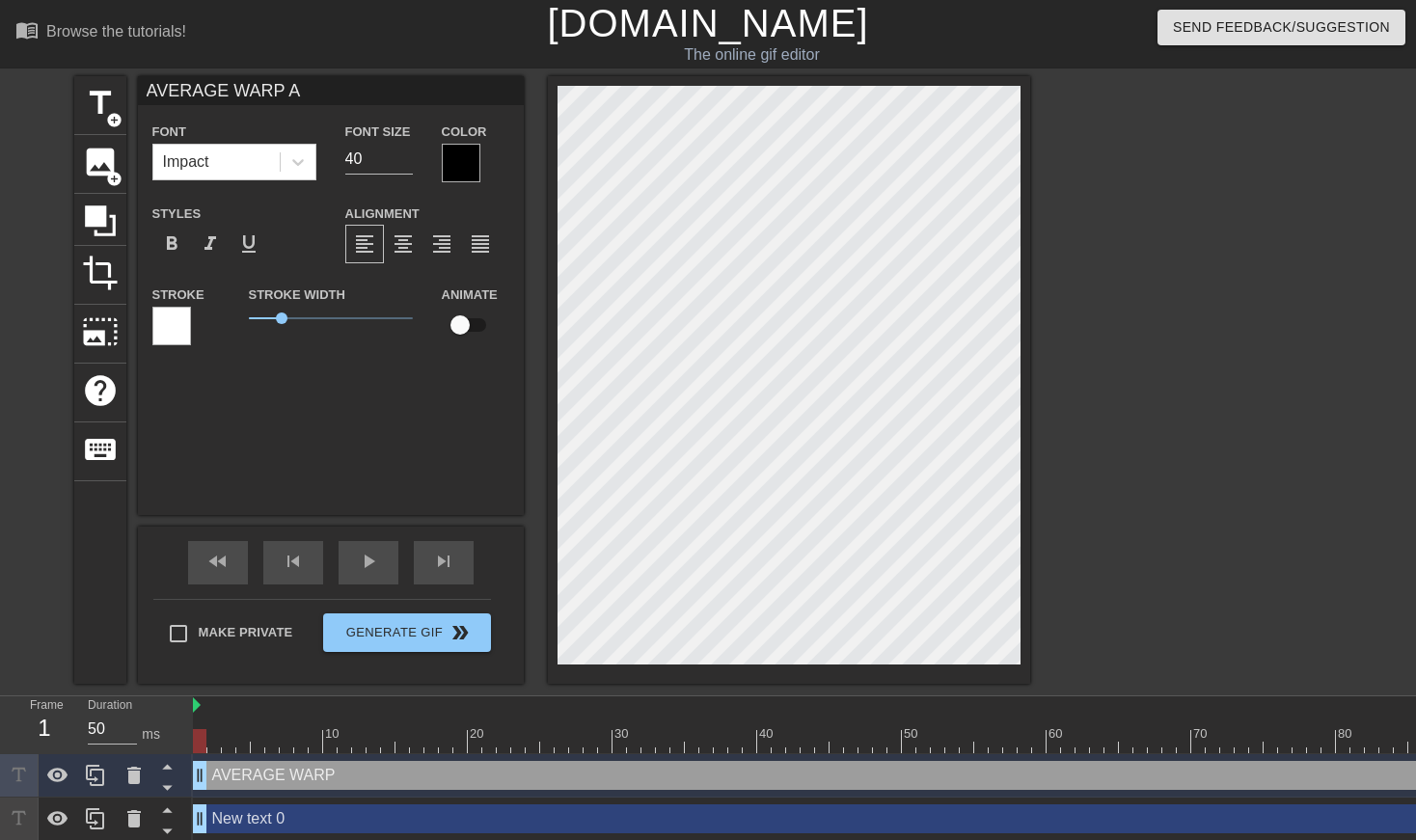
type input "AVERAGE WARP AN"
type textarea "AVERAGE WARP AN"
type input "AVERAGE WARP AND"
type textarea "AVERAGE WARP AND"
type input "AVERAGE WARP AND"
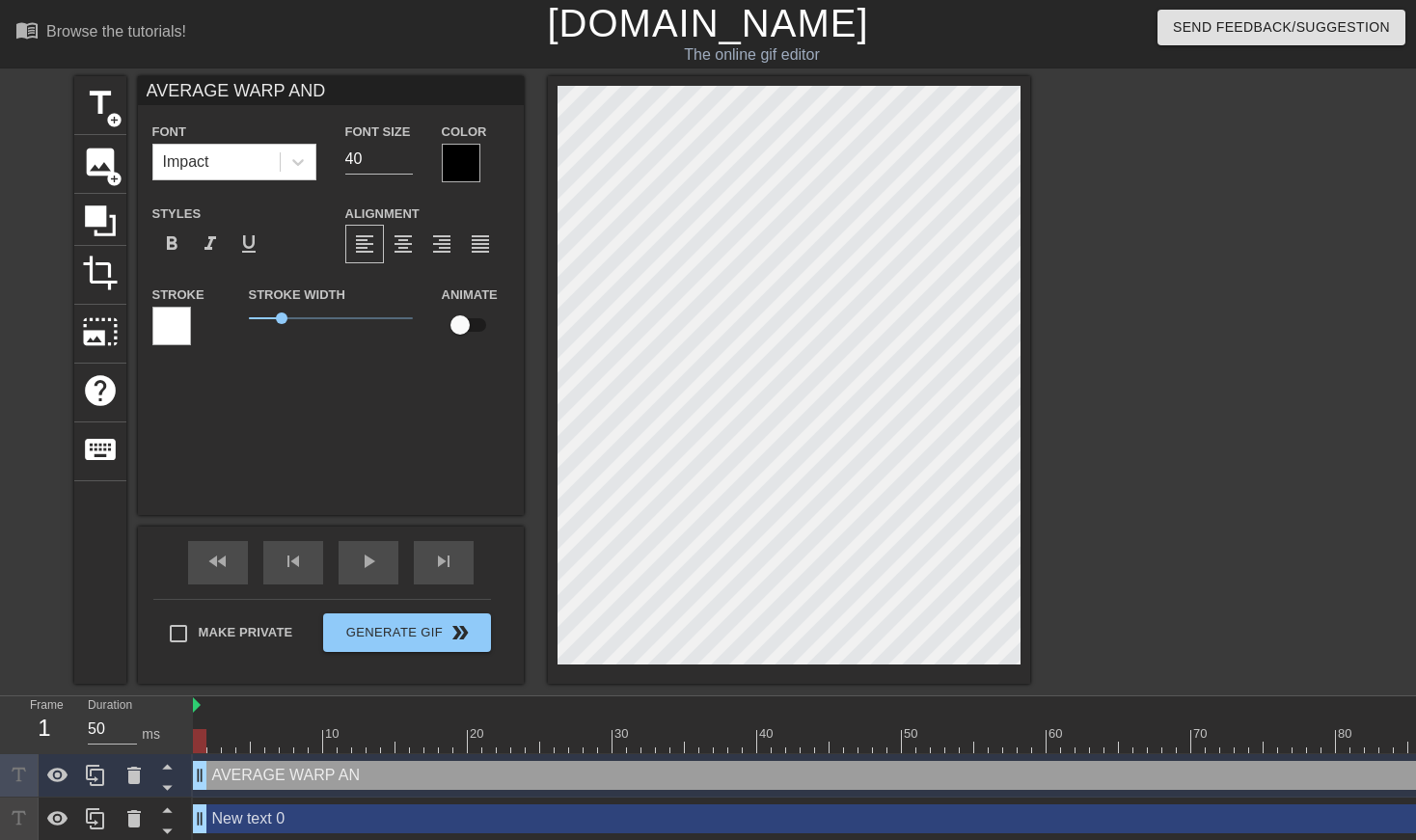
type textarea "AVERAGE WARP AND"
type input "AVERAGE WARP AND I"
type textarea "AVERAGE WARP AND ID"
type input "AVERAGE WARP AND IDO"
type textarea "AVERAGE WARP AND IDO"
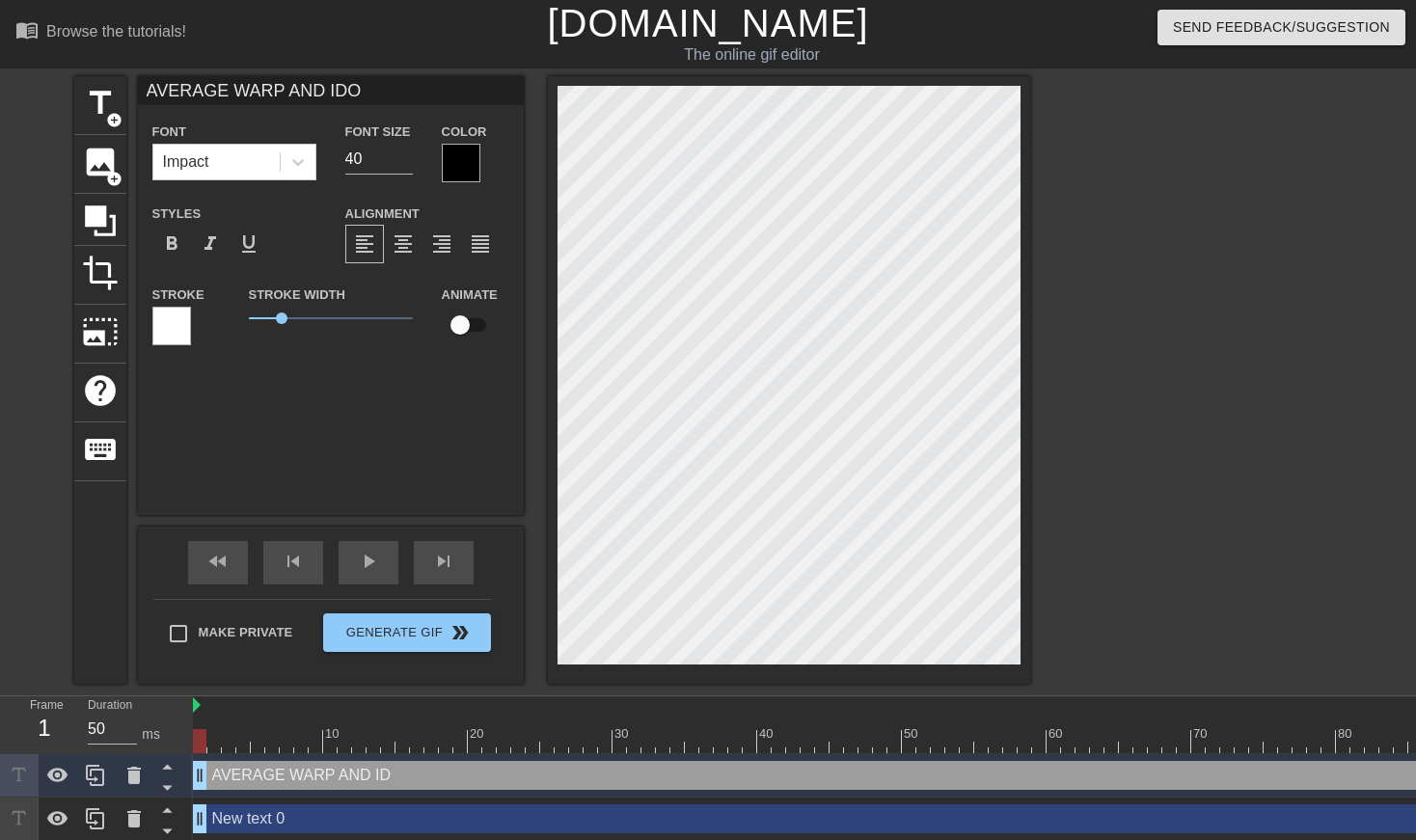
type input "AVERAGE WARP AND IDOL"
type textarea "AVERAGE WARP AND IDOL"
type input "AVERAGE WARP AND IDOL"
type textarea "AVERAGE WARP AND IDOL"
type input "AVERAGE WARP AND IDOL U"
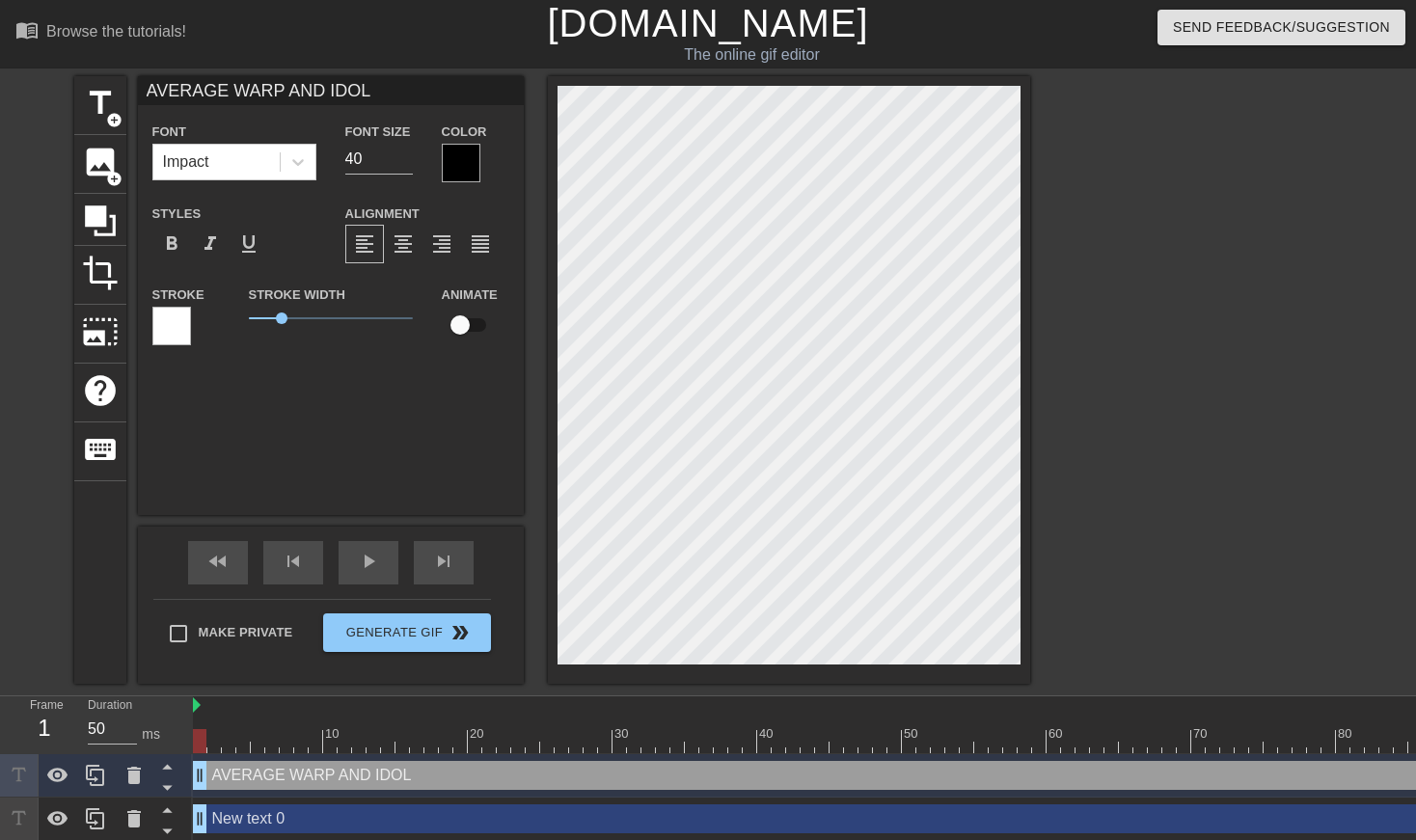
type textarea "AVERAGE WARP AND IDOL U"
type input "AVERAGE WARP AND IDOL US"
type textarea "AVERAGE WARP AND IDOL US"
type input "AVERAGE WARP AND IDOL USE"
type textarea "AVERAGE WARP AND IDOL USE"
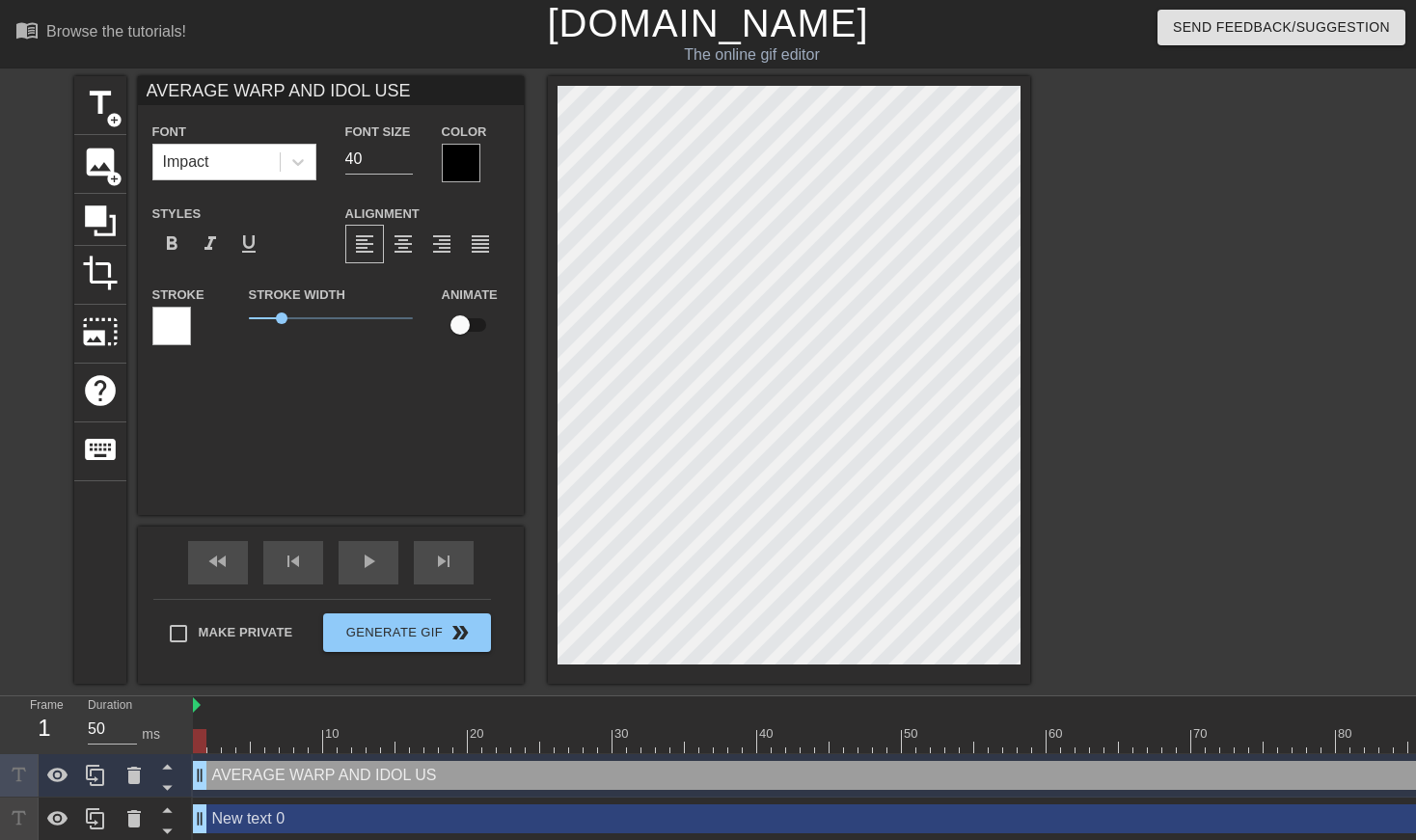
scroll to position [0, 15]
type input "AVERAGE WARP AND IDOL USER"
type textarea "AVERAGE WARP AND IDOL USER"
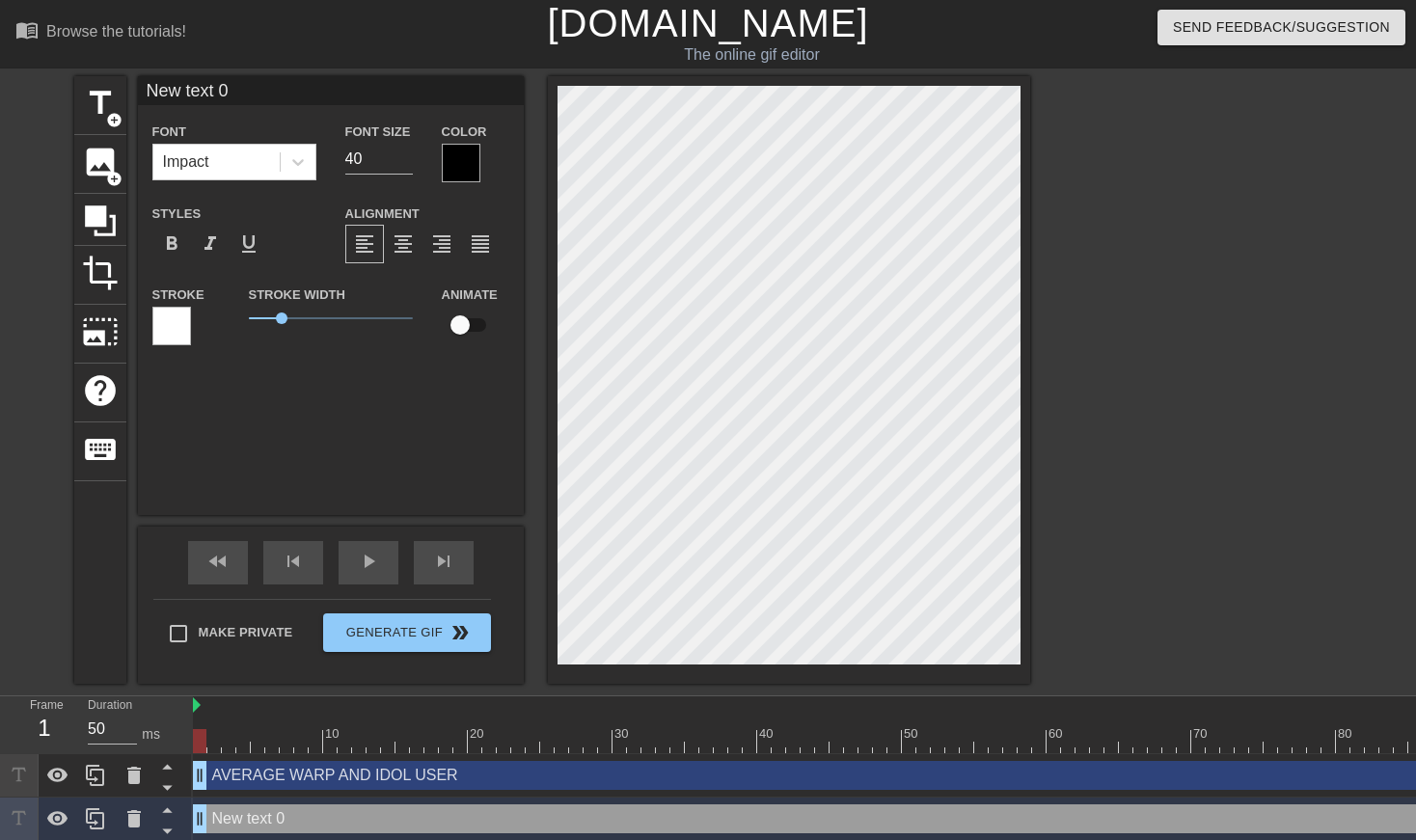
scroll to position [0, 3]
type input "AVERAGE WARP AND IDOL USER"
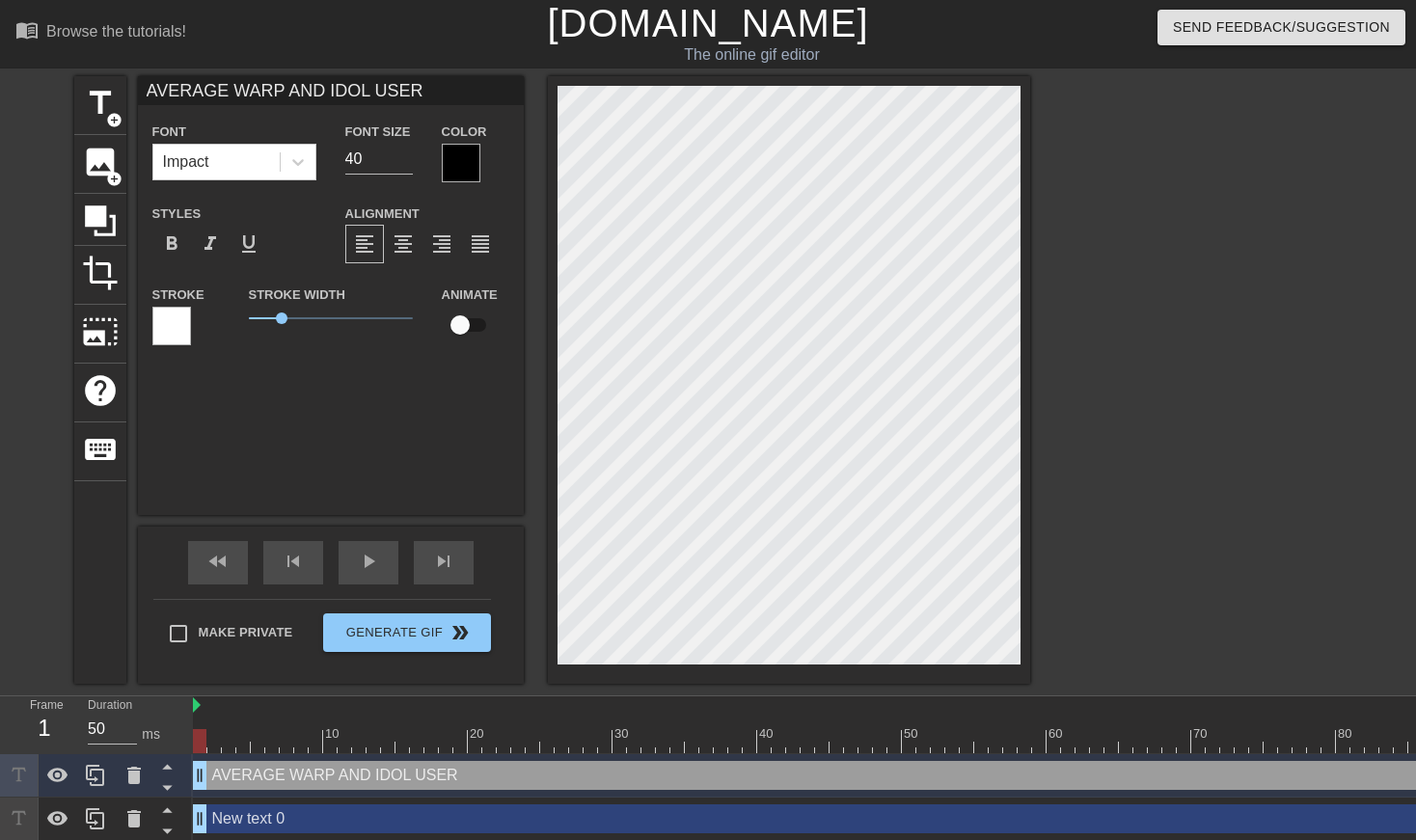
click at [457, 163] on div at bounding box center [461, 162] width 38 height 38
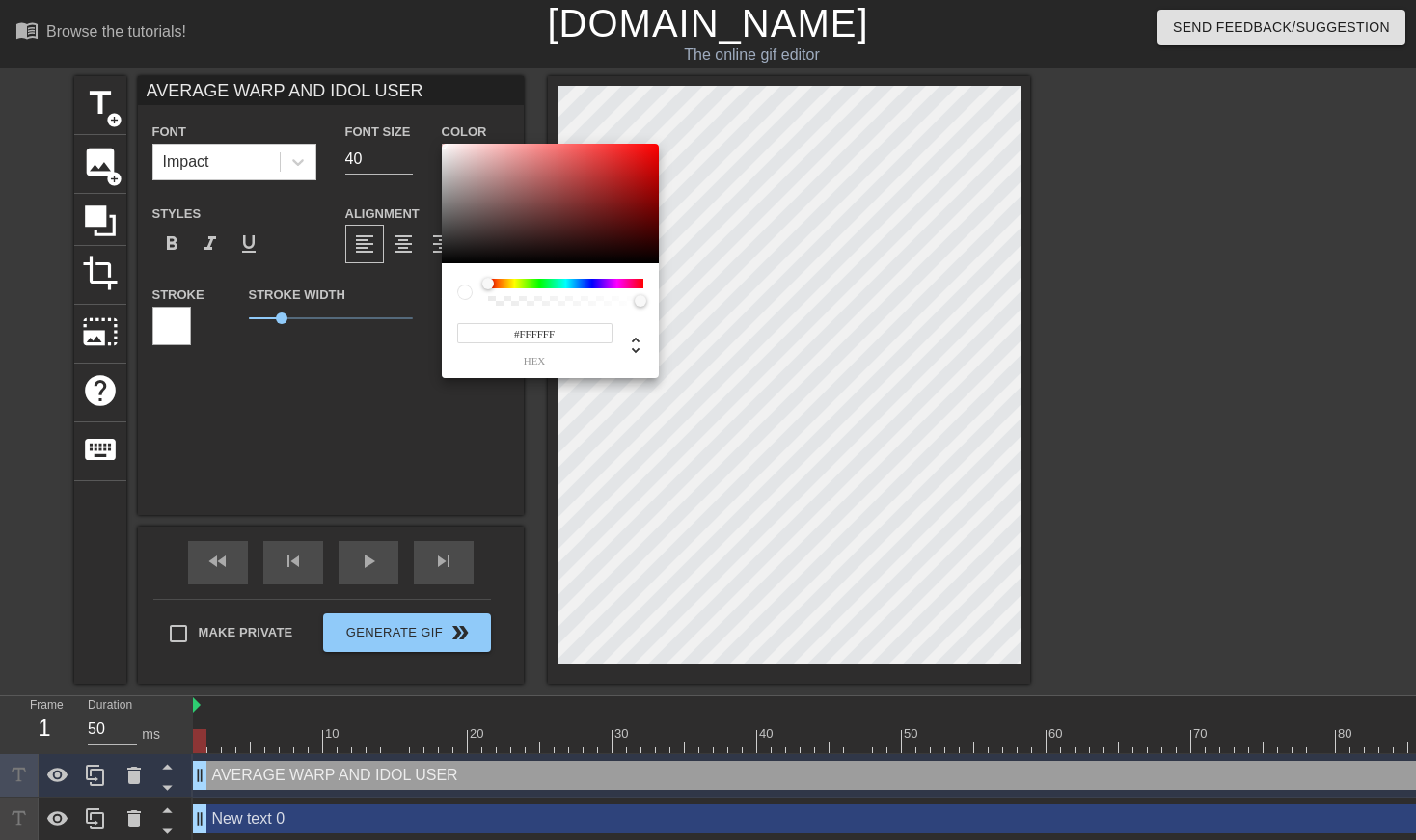
type input "#000000"
drag, startPoint x: 508, startPoint y: 170, endPoint x: 316, endPoint y: 618, distance: 487.4
click at [316, 619] on div "#000000 hex" at bounding box center [708, 420] width 1416 height 840
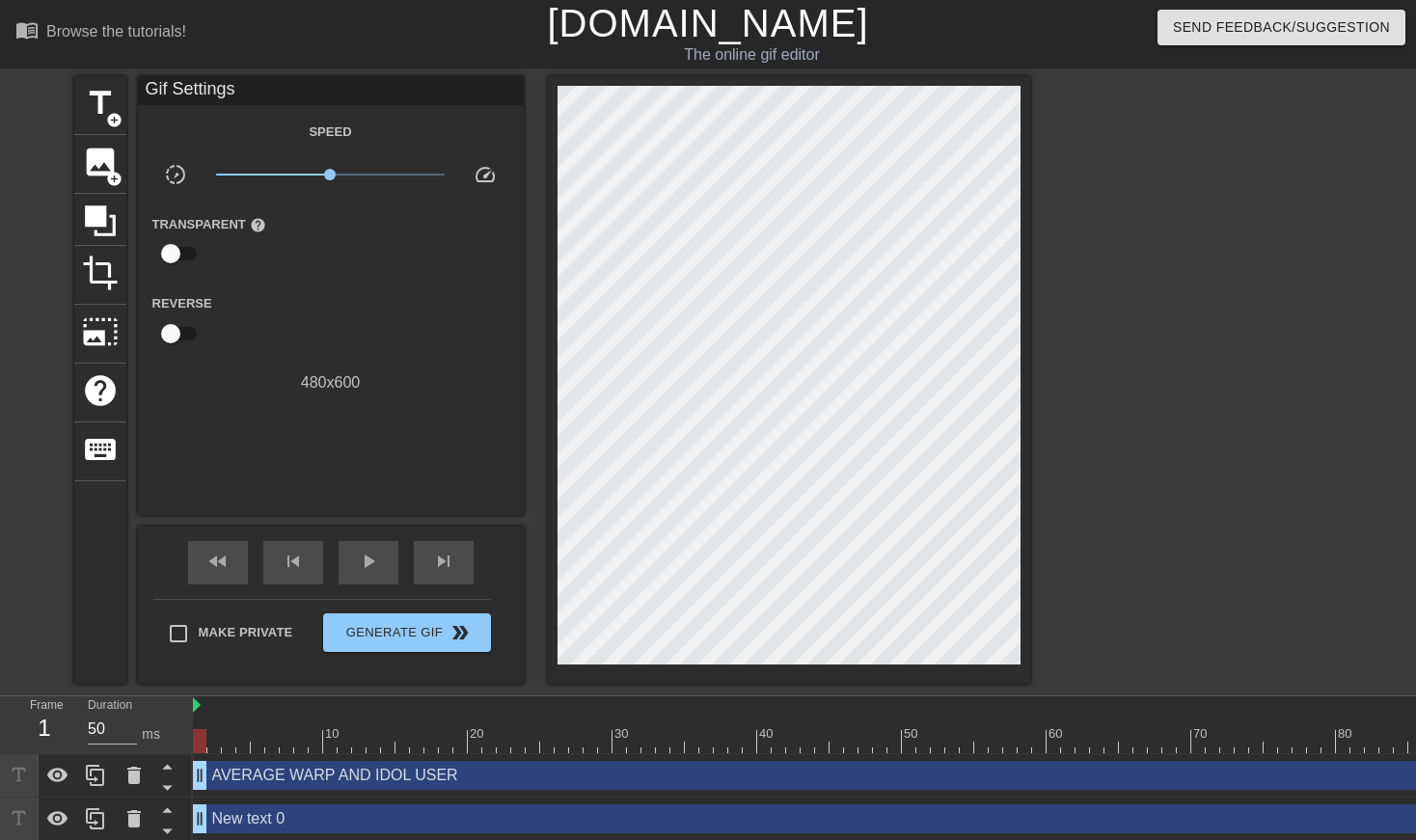
click at [184, 252] on input "checkbox" at bounding box center [171, 252] width 110 height 36
click at [184, 252] on input "checkbox" at bounding box center [189, 252] width 110 height 36
checkbox input "false"
click at [102, 114] on span "title" at bounding box center [99, 102] width 36 height 36
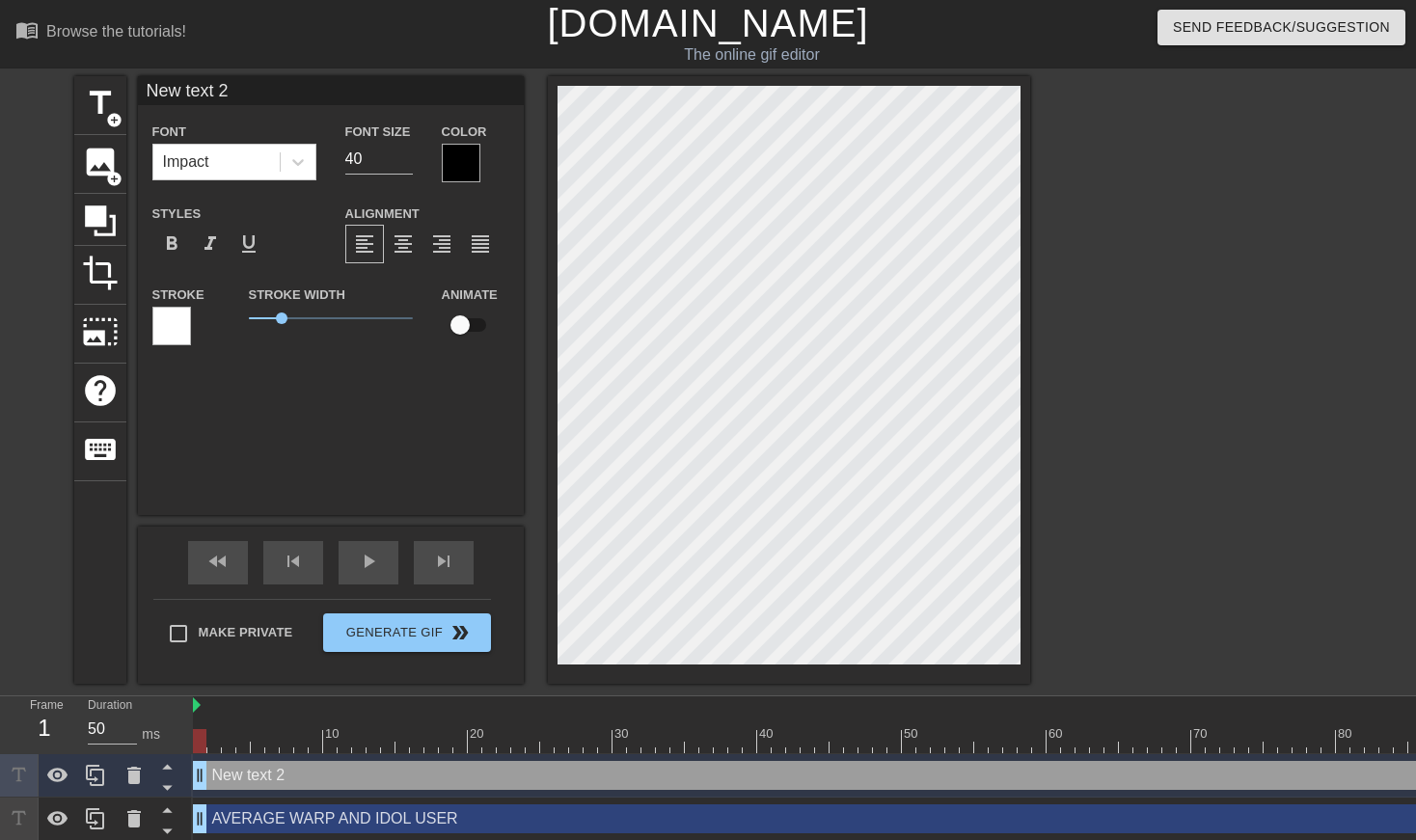
click at [474, 173] on div at bounding box center [461, 162] width 38 height 38
click at [144, 772] on div at bounding box center [134, 775] width 38 height 42
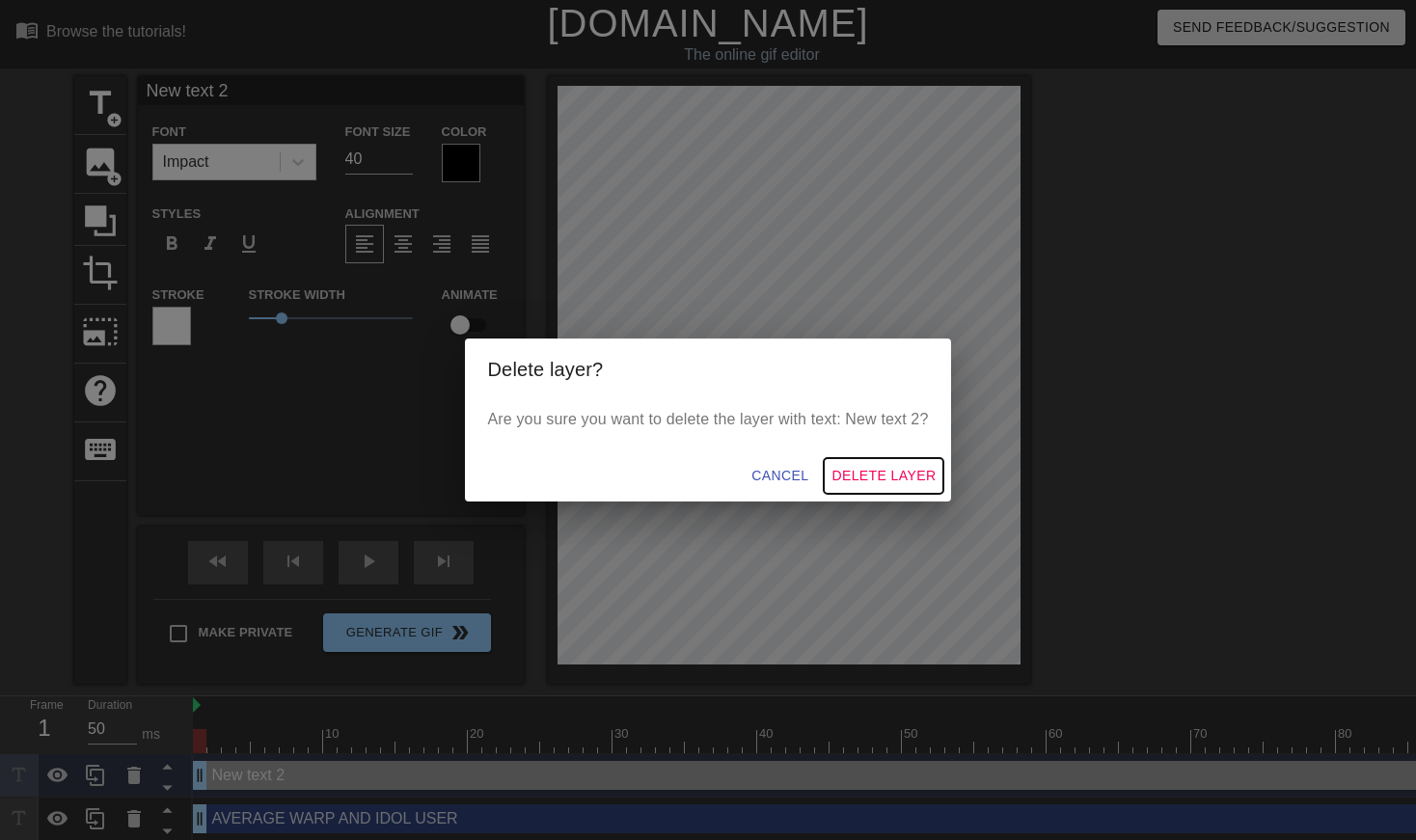
click at [877, 474] on span "Delete Layer" at bounding box center [883, 476] width 104 height 25
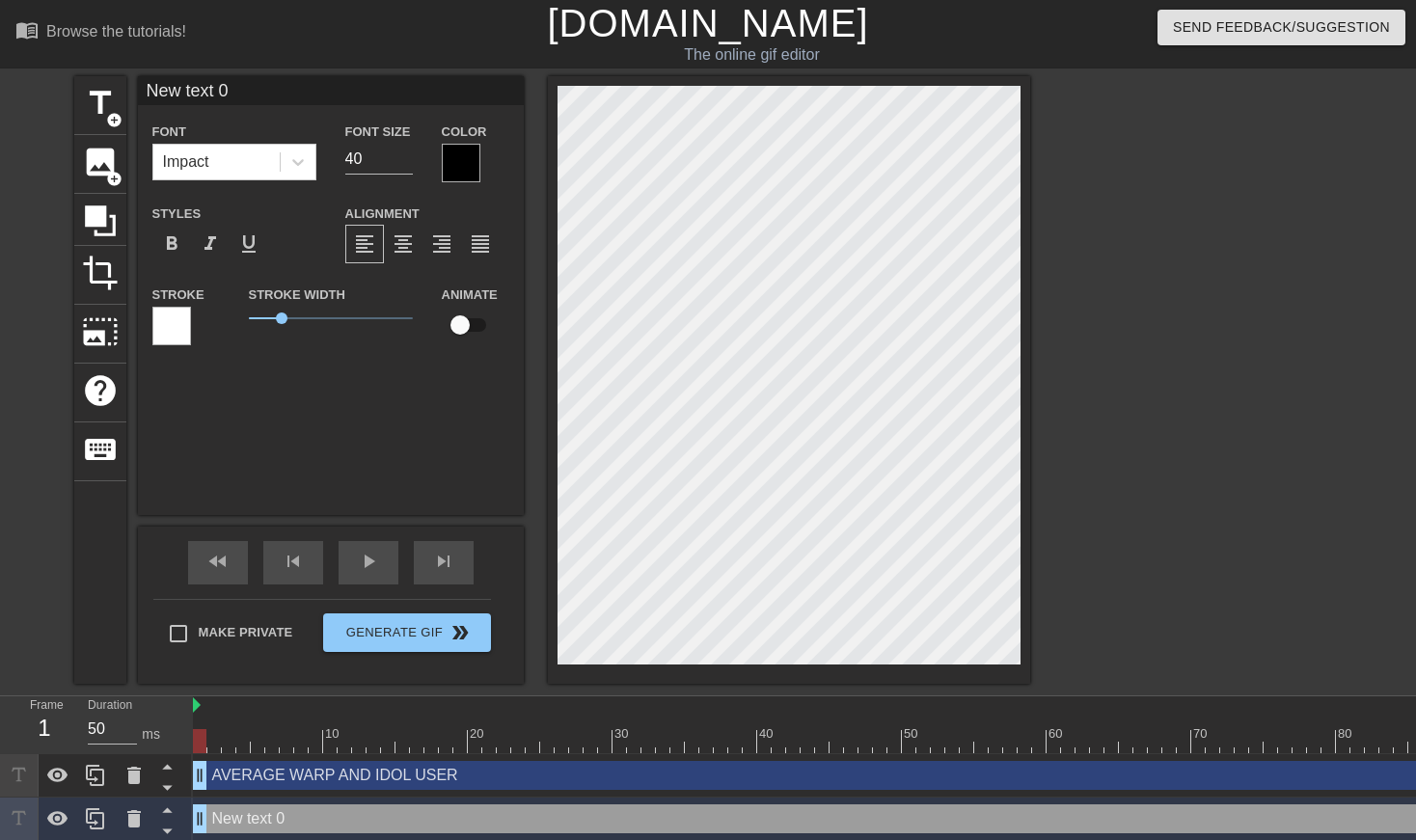
type input "A"
type textarea "A"
type input "AV"
type textarea "AV"
type input "AVE"
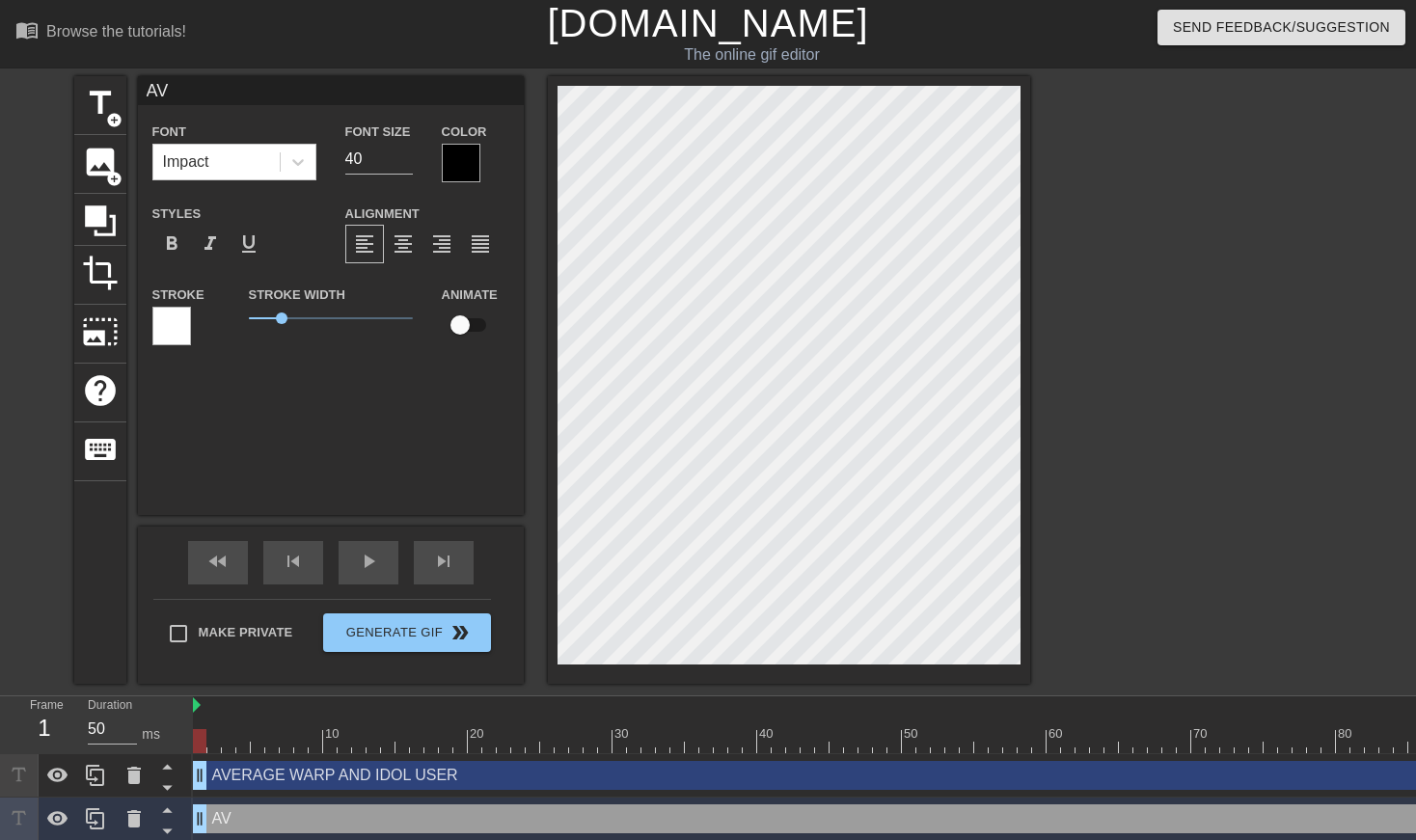
type textarea "AVE"
type input "AVER"
type textarea "AVER"
type input "[PERSON_NAME]"
type textarea "[PERSON_NAME]"
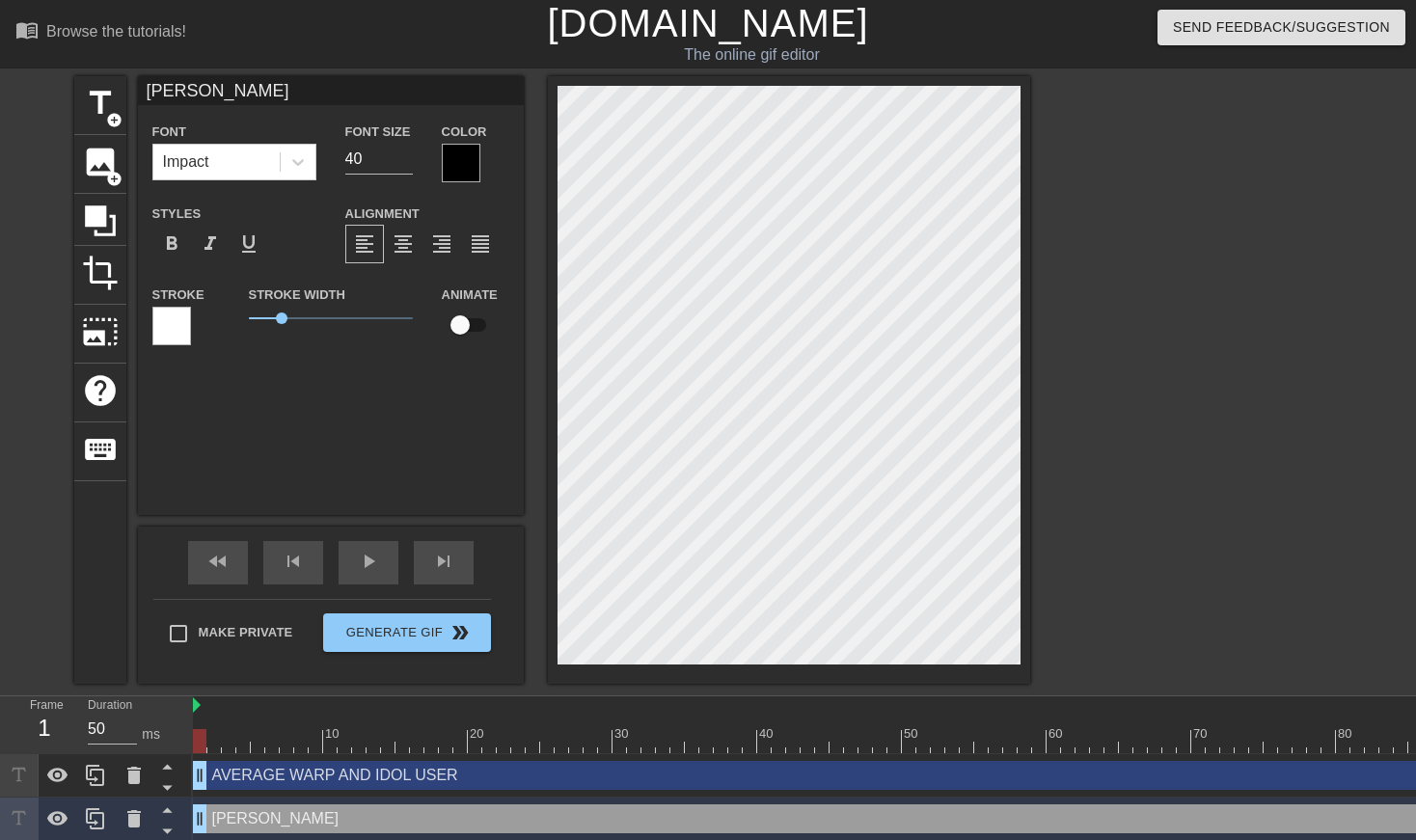
type input "AVERAG"
type textarea "AVERAG"
type input "AVERAGE"
type textarea "AVERAGE"
type input "AVERAGE E"
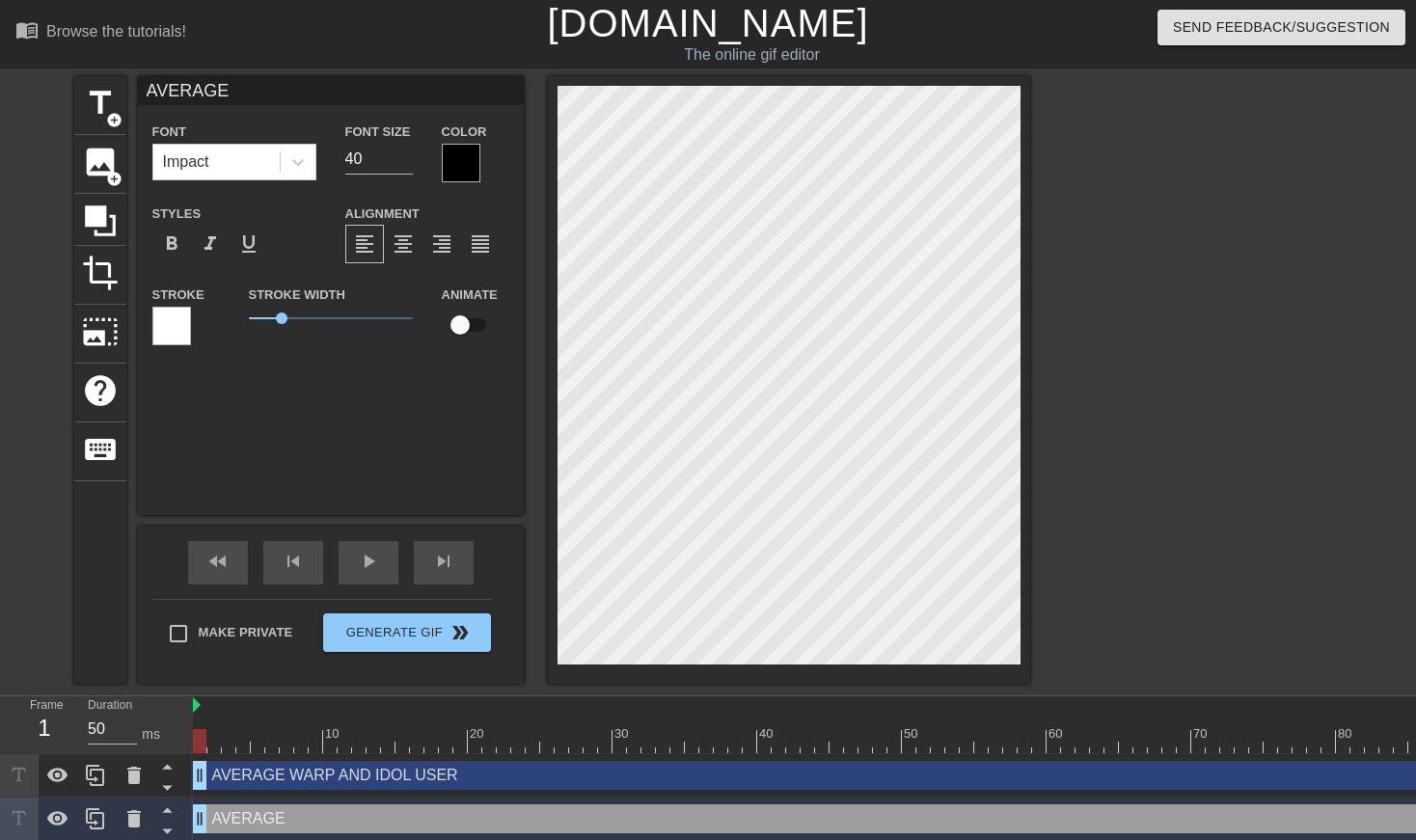
type textarea "AVERAGE E"
type input "AVERAGE EN"
type textarea "AVERAGE EN"
type input "AVERAGE END"
type textarea "AVERAGE END"
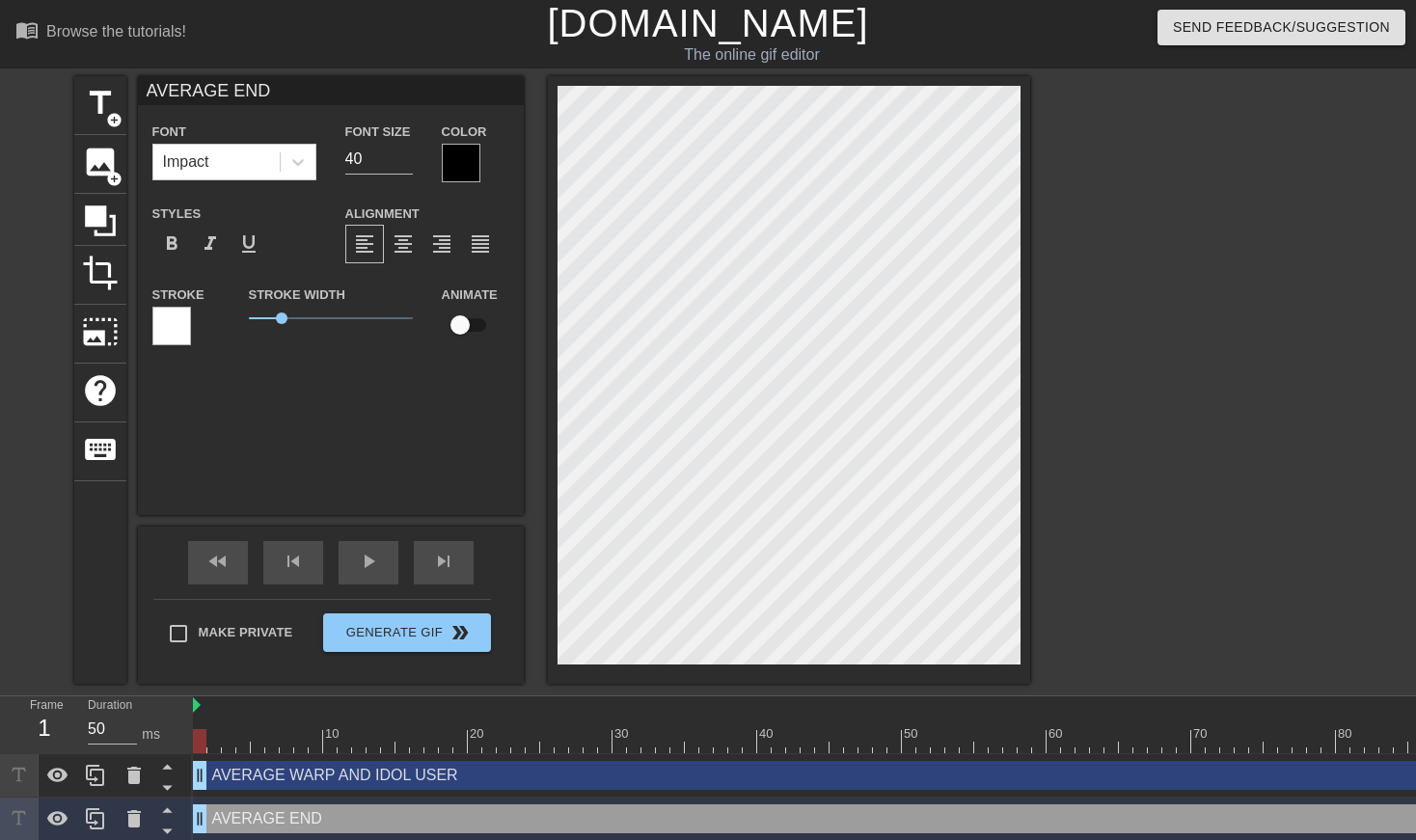
type input "AVERAGE ENDG"
type textarea "AVERAGE ENDG"
type input "AVERAGE ENDGA"
type textarea "AVERAGE ENDGAM"
type input "AVERAGE ENDGAME"
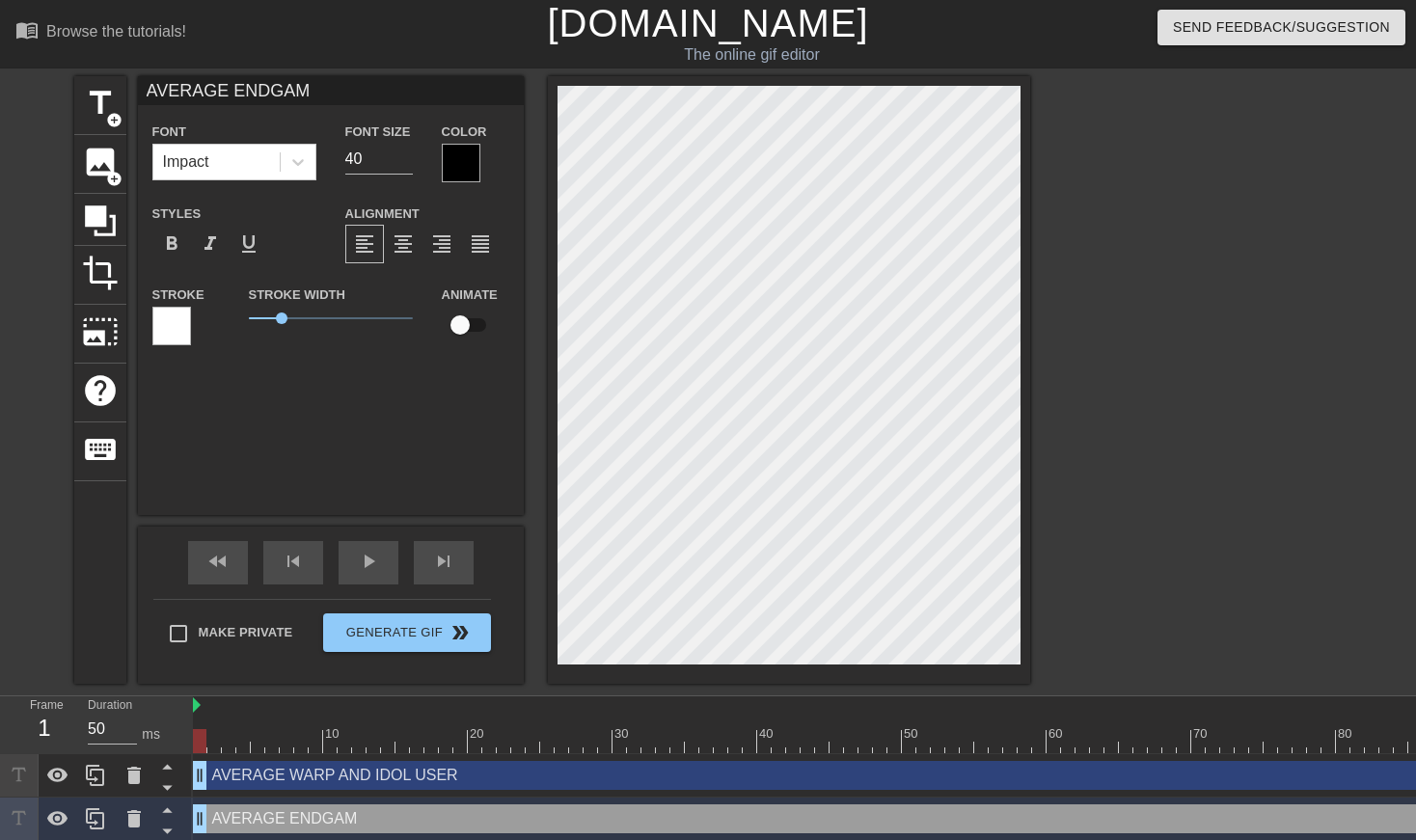
scroll to position [0, 9]
type textarea "AVERAGE ENDGAME"
type input "WAVERAGE ENDGAME"
type textarea "WAVERAGE ENDGAME"
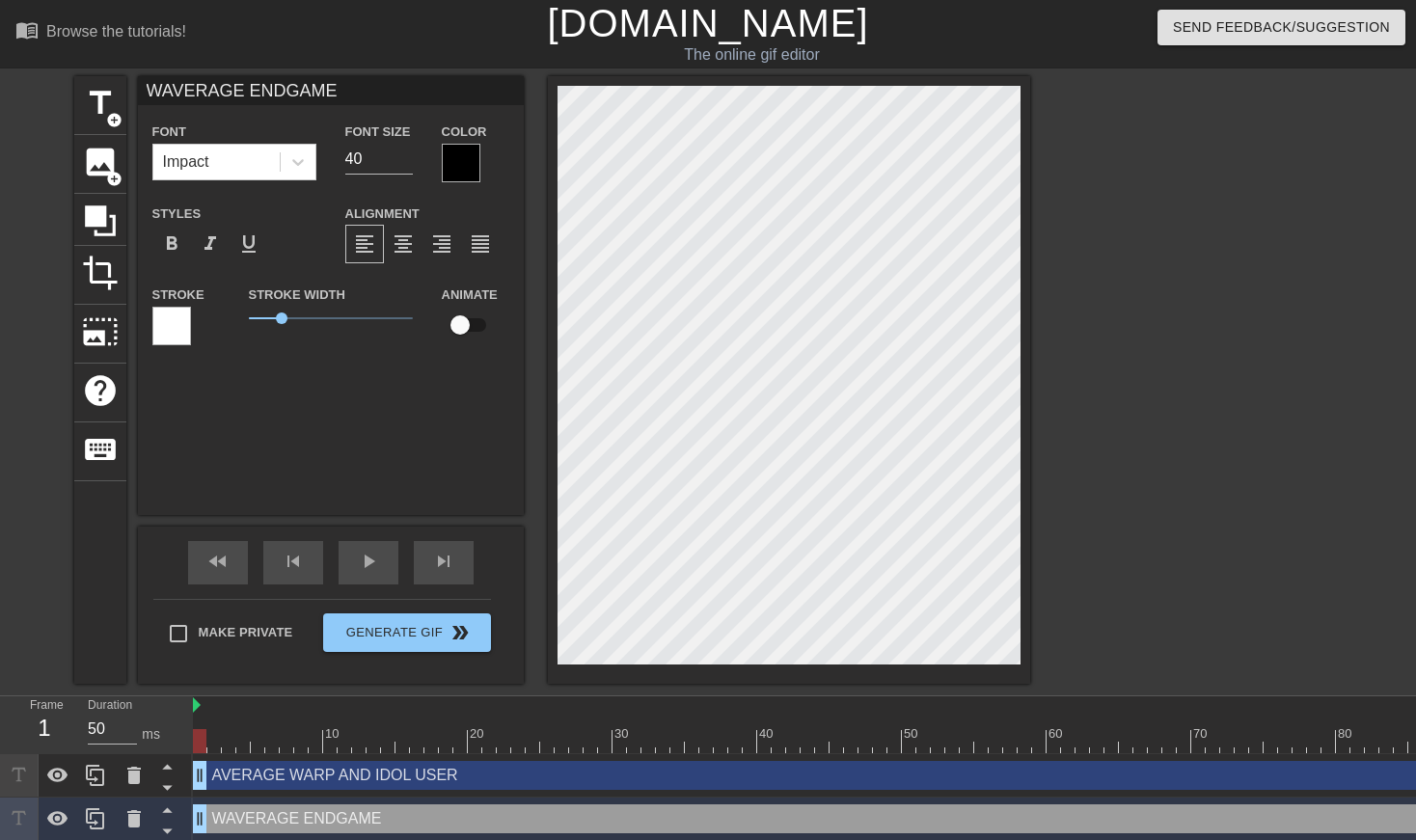
type input "WYAVERAGE ENDGAME"
type textarea "WYAVERAGE ENDGAME"
type input "WYNAVERAGE ENDGAME"
type textarea "WYNAVERAGE ENDGAME"
type input "WYNNAVERAGE ENDGAME"
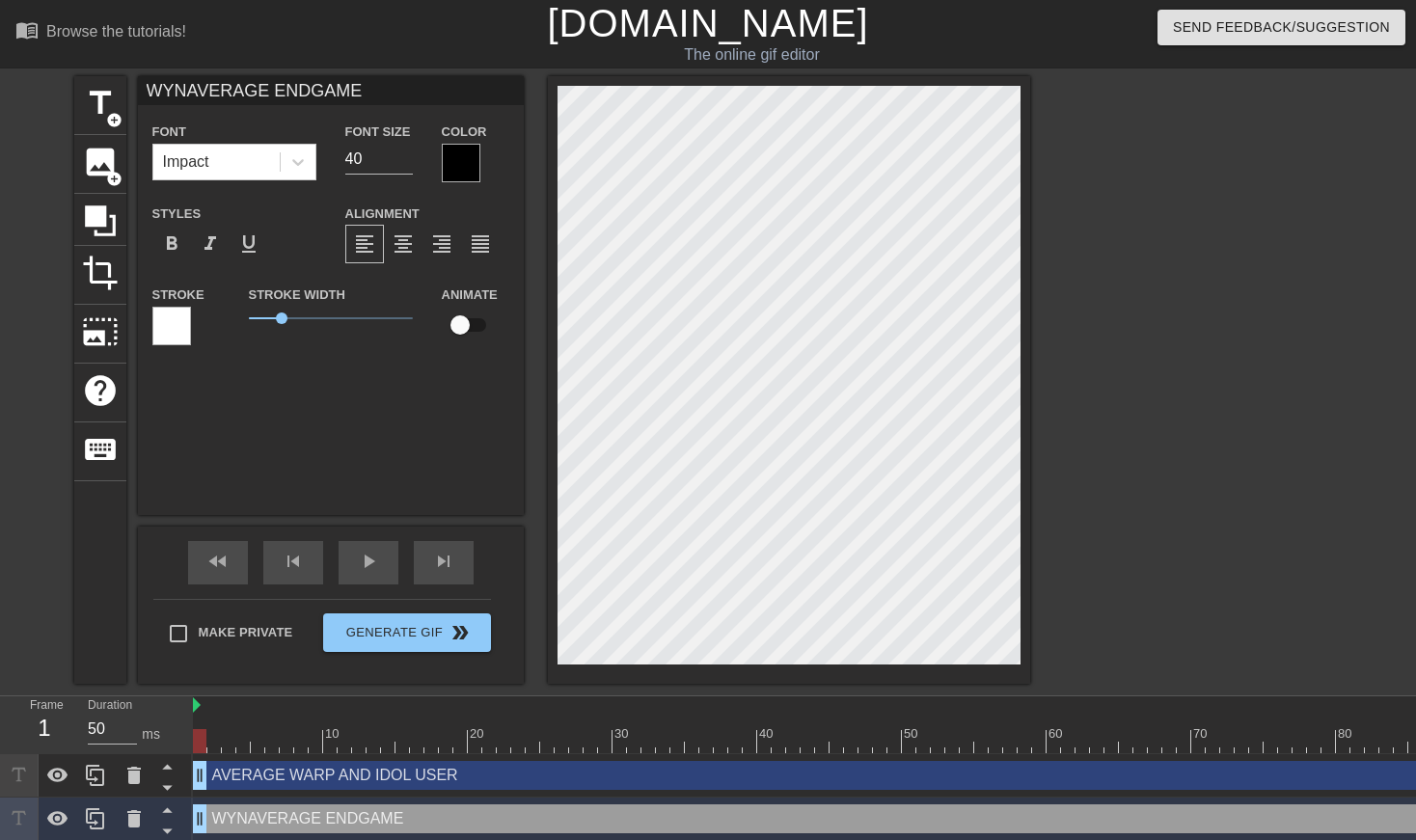
type textarea "WYNNAVERAGE ENDGAME"
type input "WYNNAVERAGE ENDGAME"
type textarea "[PERSON_NAME] AVERAGE ENDGAME"
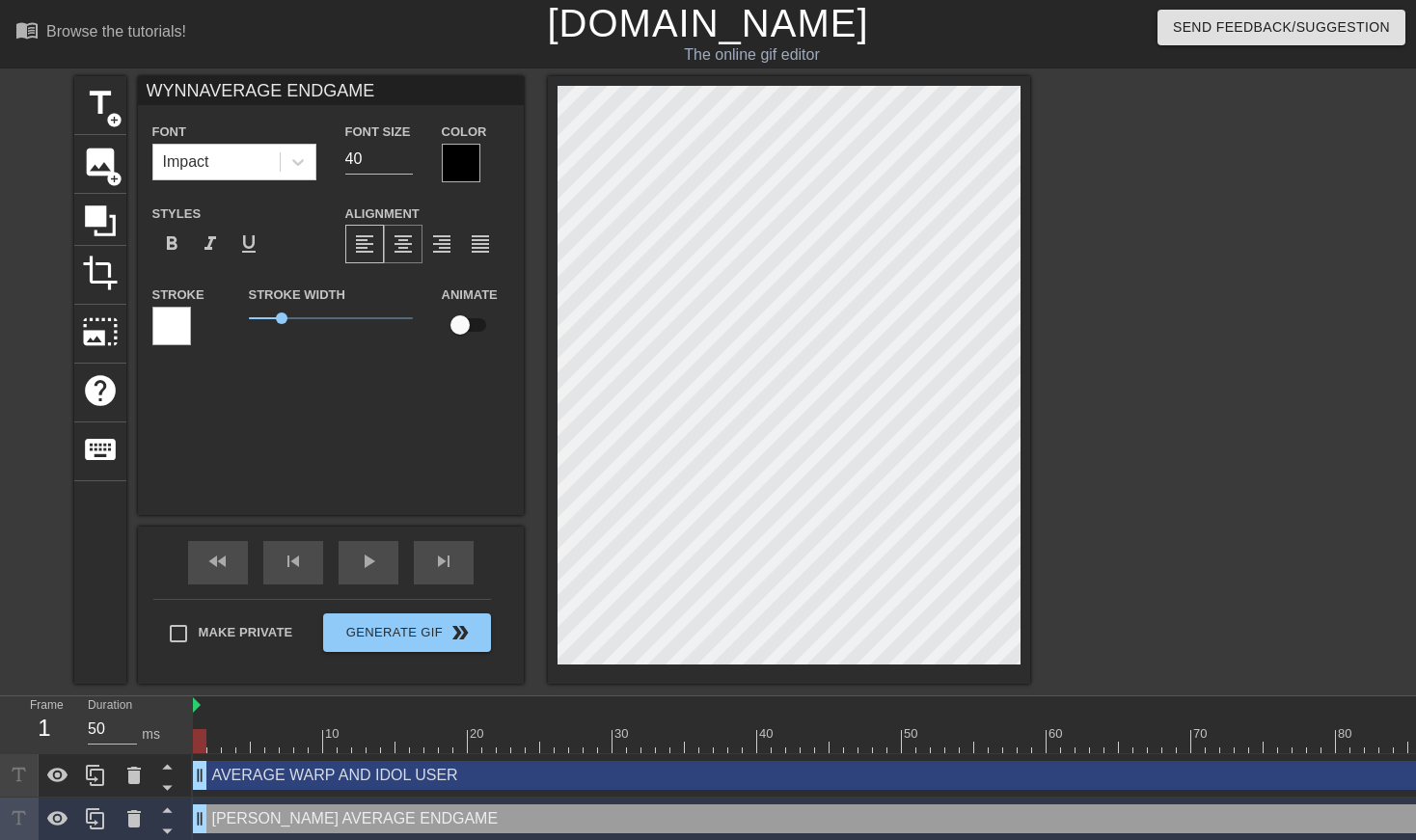
click at [417, 245] on div "format_align_center" at bounding box center [403, 244] width 38 height 38
type input "AVERAGE WARP AND IDOL USER"
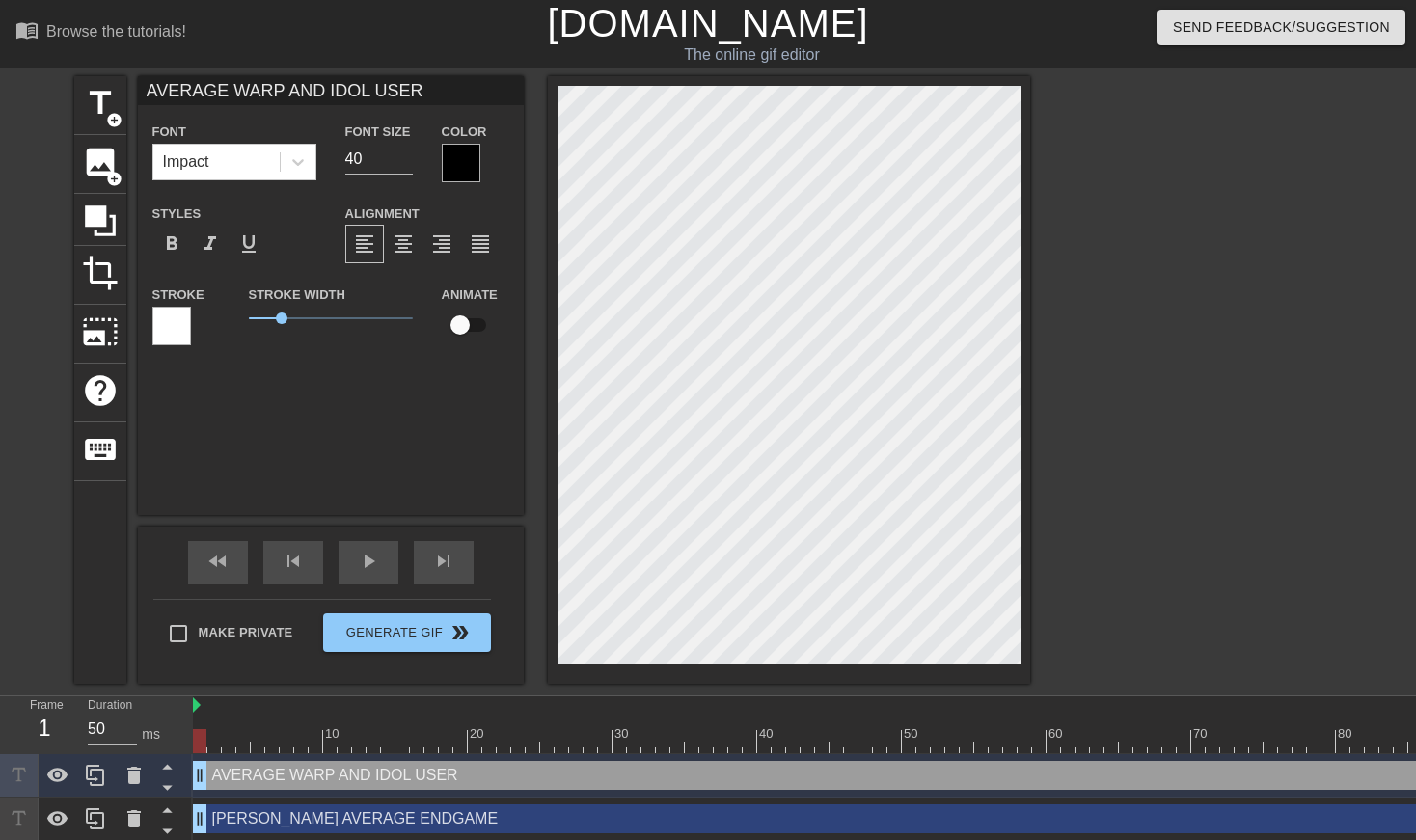
scroll to position [0, 4]
type input "A"
type textarea "A"
type input "AV"
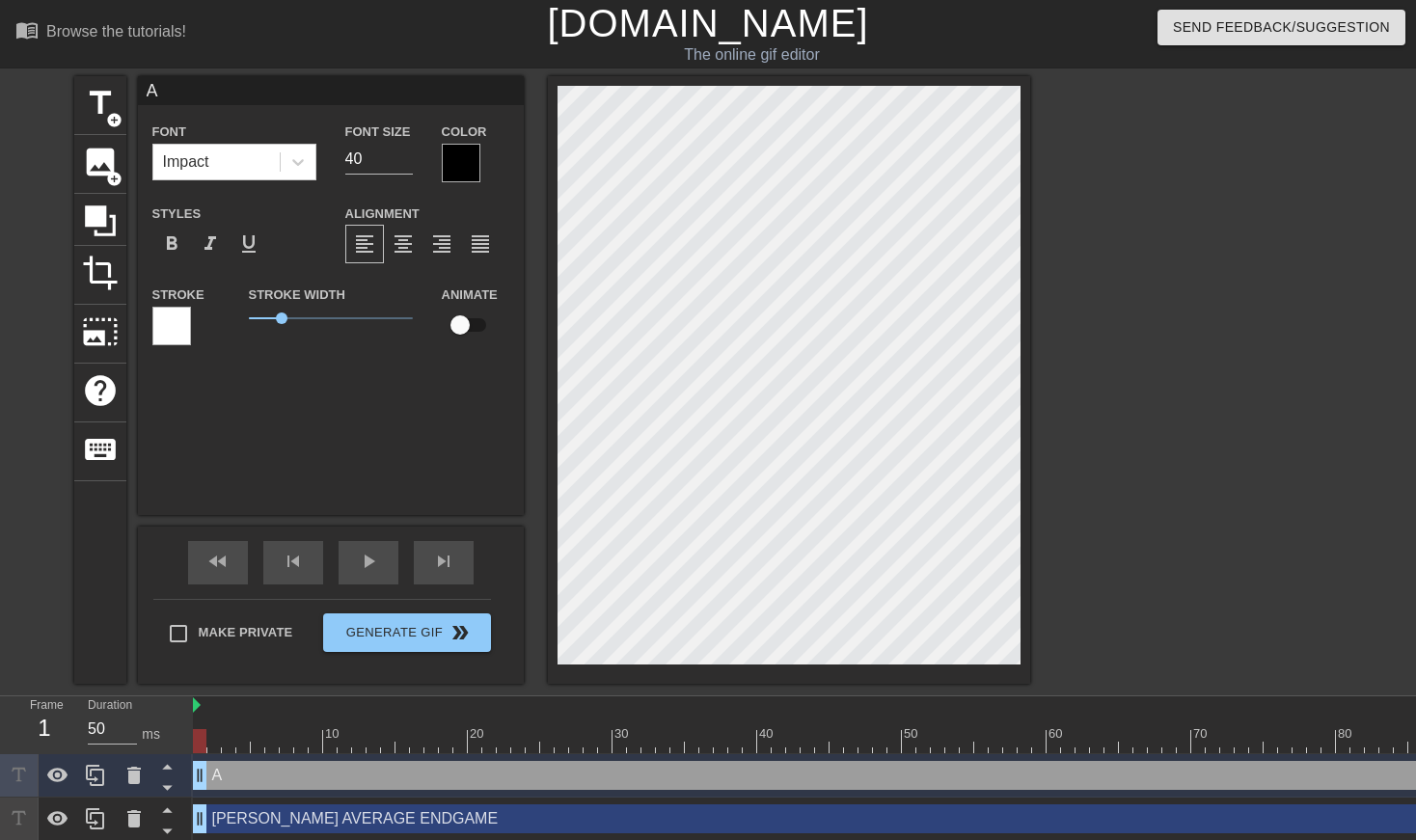
type textarea "AV"
type input "AVE"
type textarea "AVE"
type input "AVER"
type textarea "AVER"
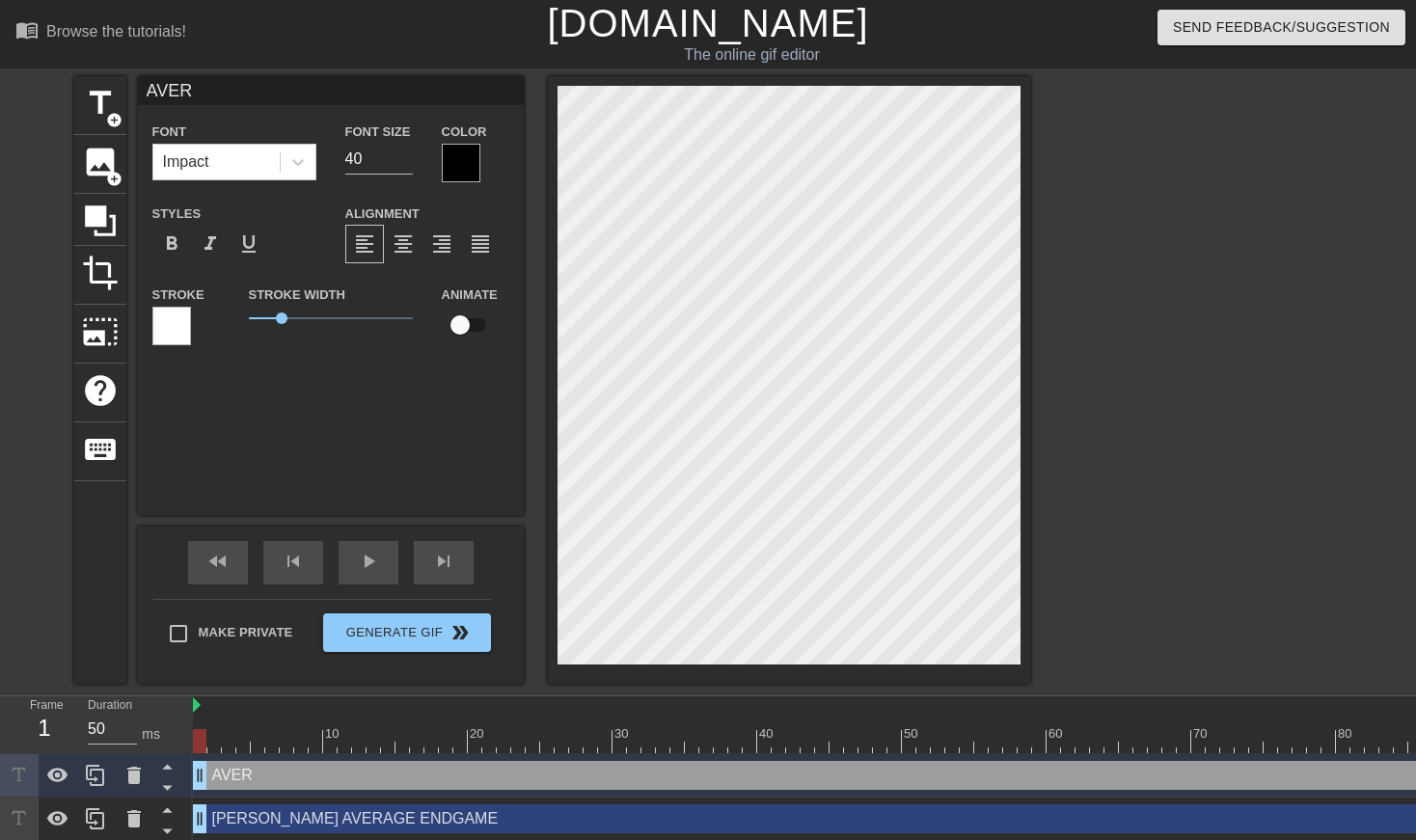
type input "AVERE"
type textarea "AVERE"
type input "AVEREA"
type textarea "AVEREA"
type input "AVEREAG"
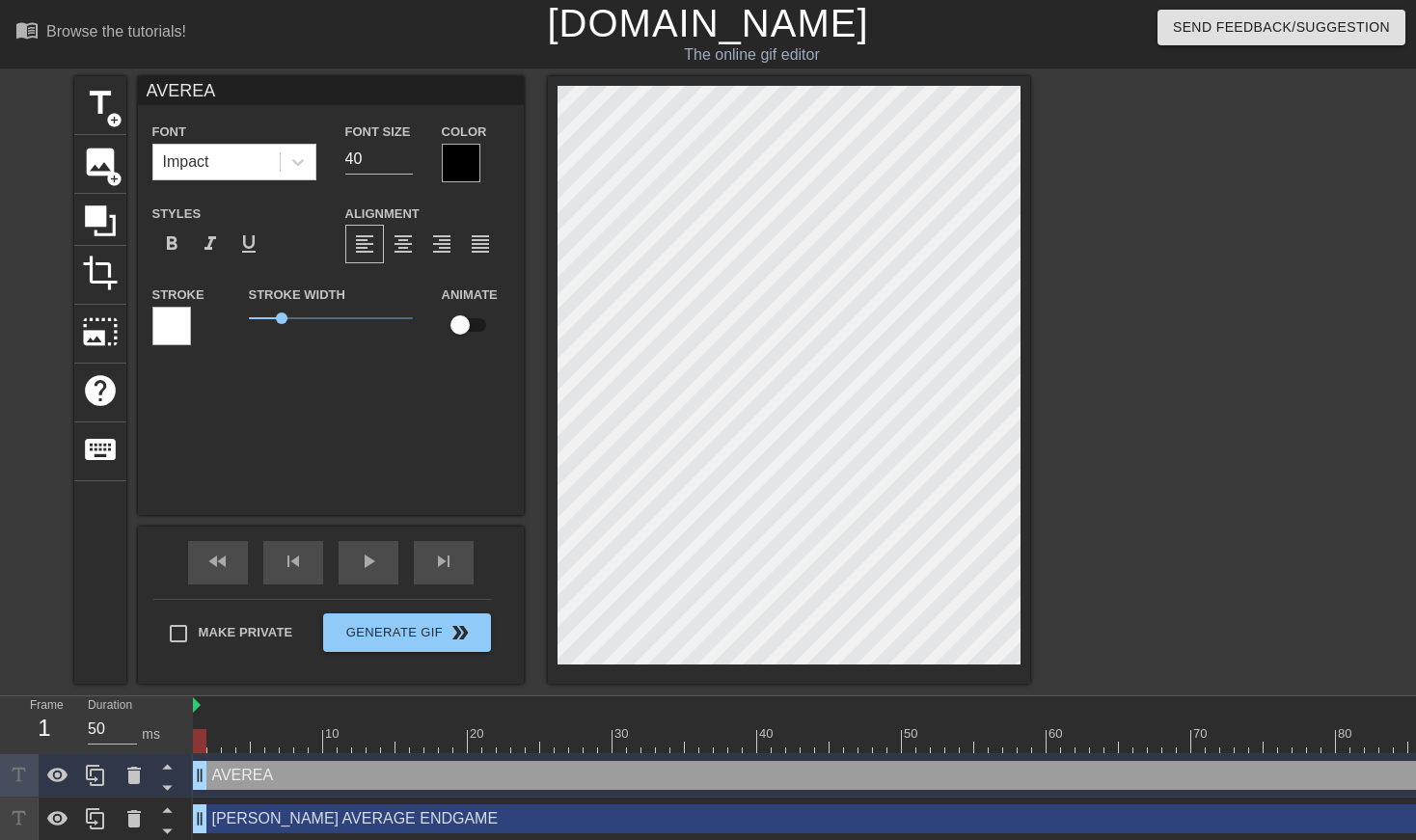
type textarea "AVEREAG"
type input "AVEREAGE"
type textarea "AVEREAGE"
type input "AVEREAGE L"
type textarea "AVEREAGE L"
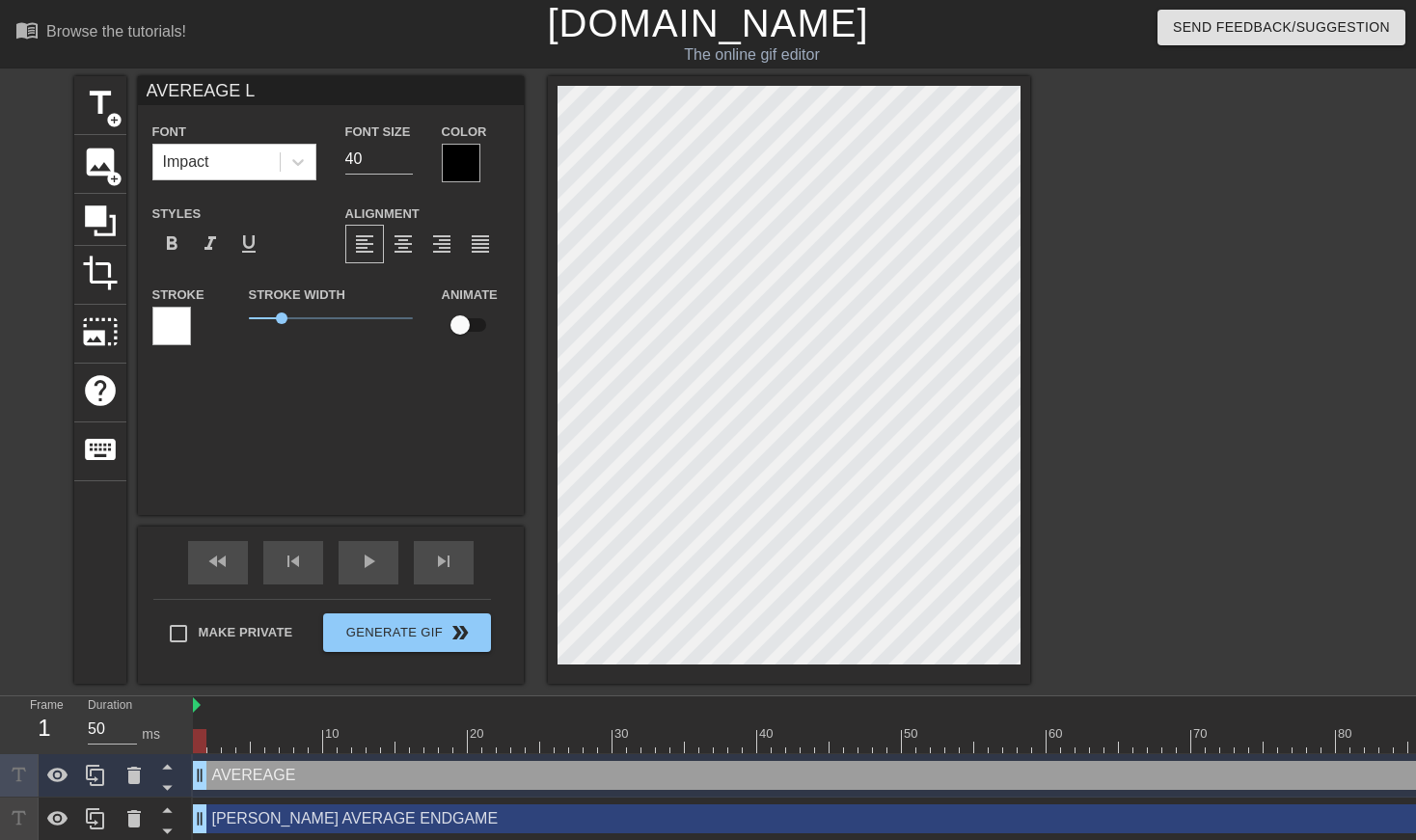
type input "AVEREAGE LO"
type textarea "AVEREAGE LO"
type input "AVEREAGE LOO"
type textarea "AVEREAGE LOO"
type input "AVEREAGE LOOT"
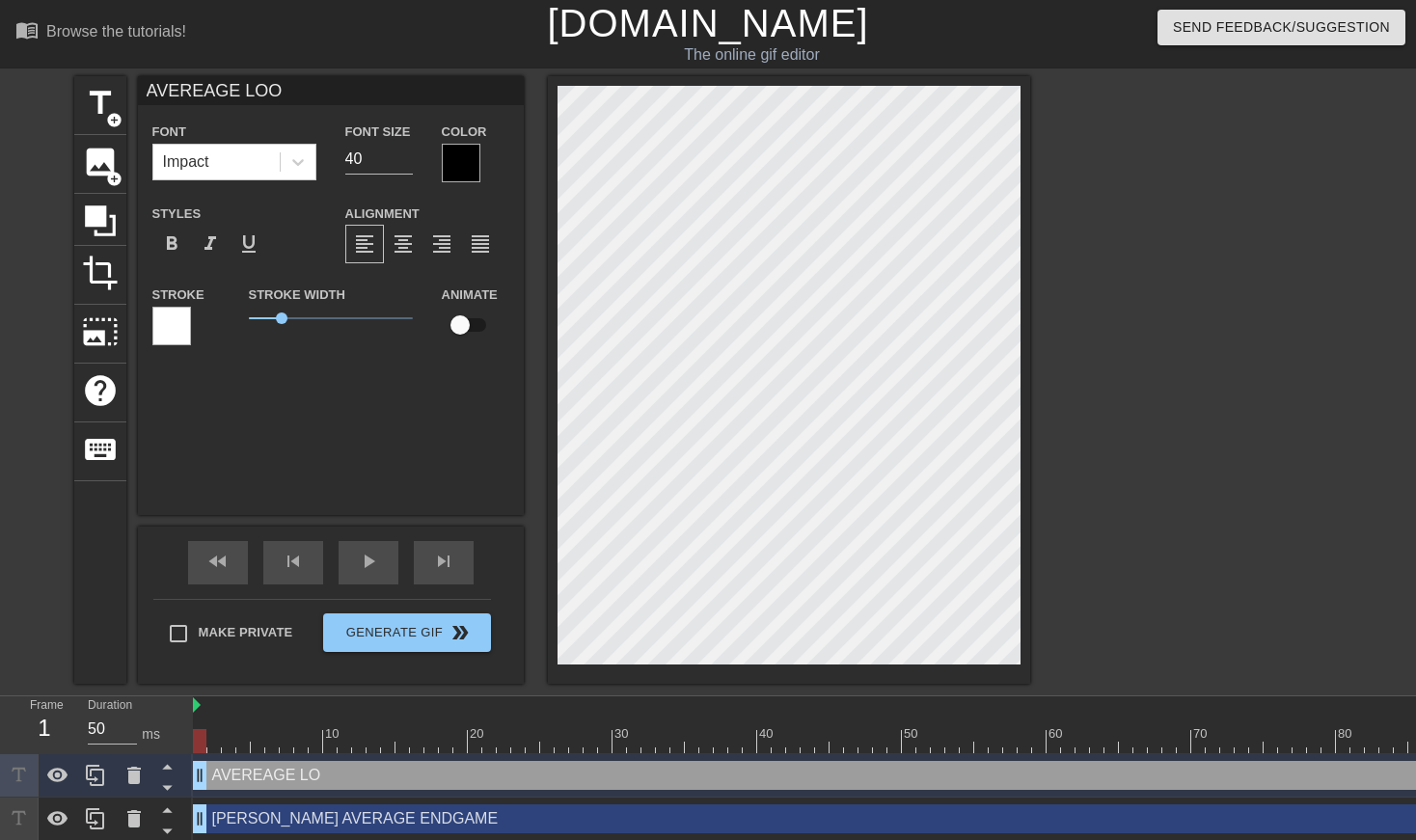
type textarea "AVEREAGE LOOT"
type input "AVEREAGE LOOTR"
type textarea "AVEREAGE LOOTR"
type input "AVEREAGE LOOTRU"
type textarea "AVEREAGE LOOTRU"
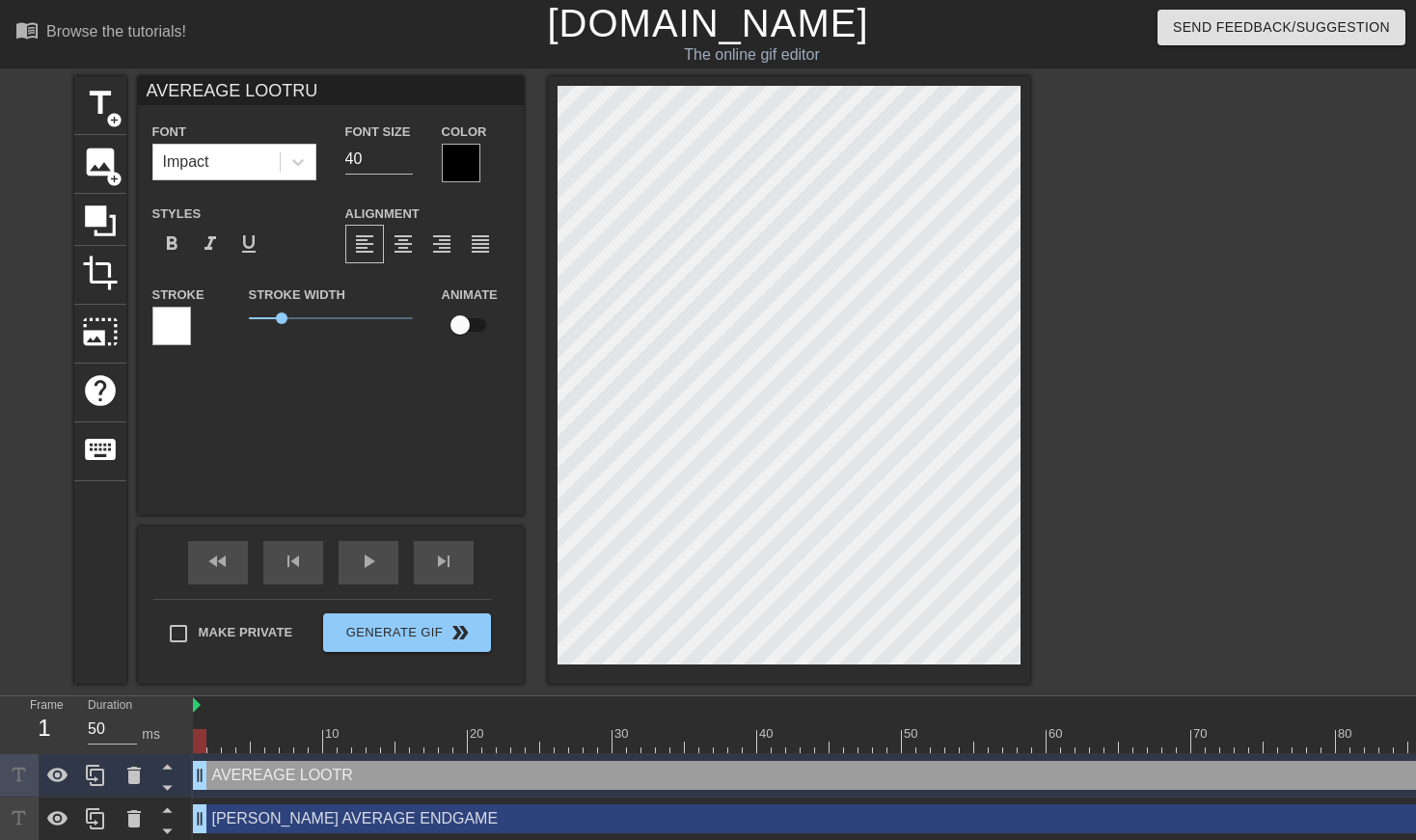
type input "AVEREAGE LOOTRUN"
type textarea "AVEREAGE LOOTRUN"
type input "AVEREAGE LOOTRUNN"
type textarea "AVEREAGE LOOTRUNNE"
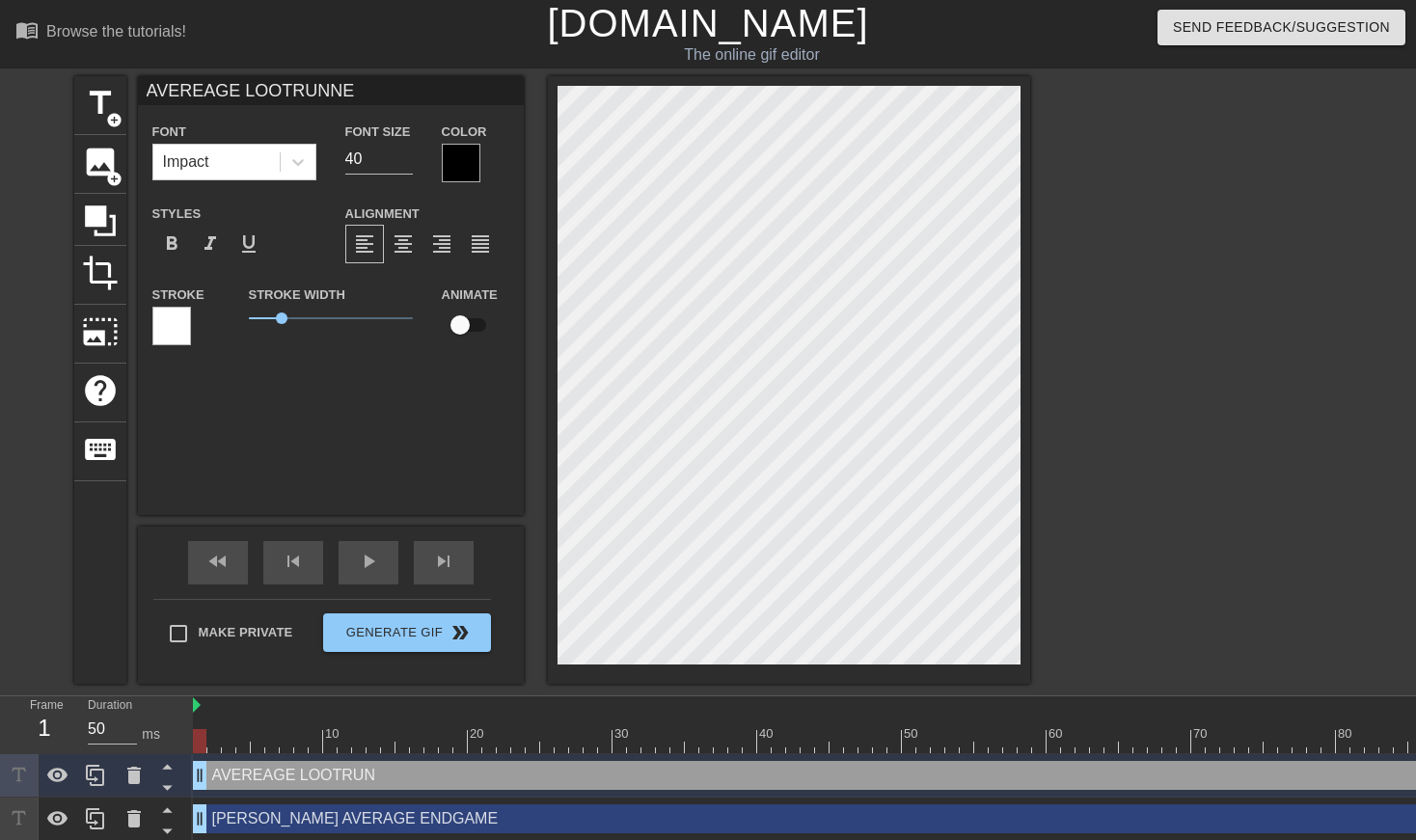
type input "AVEREAGE LOOTRUNNER"
type textarea "AVEREAGE LOOTRUNNER"
click at [1027, 312] on div at bounding box center [788, 380] width 482 height 607
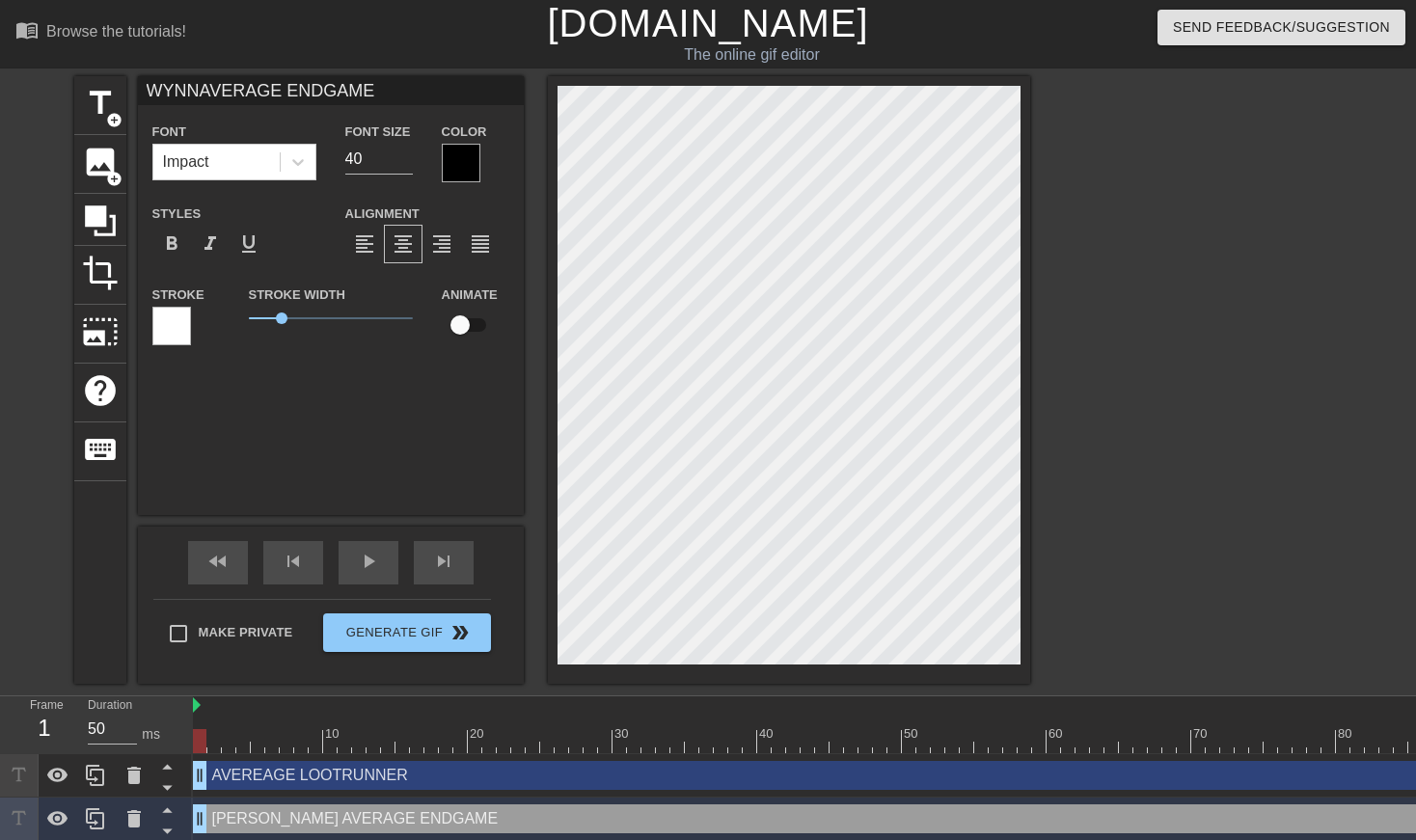
type input "AWYNNAVERAGE ENDGAME"
type textarea "AWYNN AVERAGE ENDGAME"
type input "ALWYNNAVERAGE ENDGAME"
type textarea "[PERSON_NAME] AVERAGE ENDGAME"
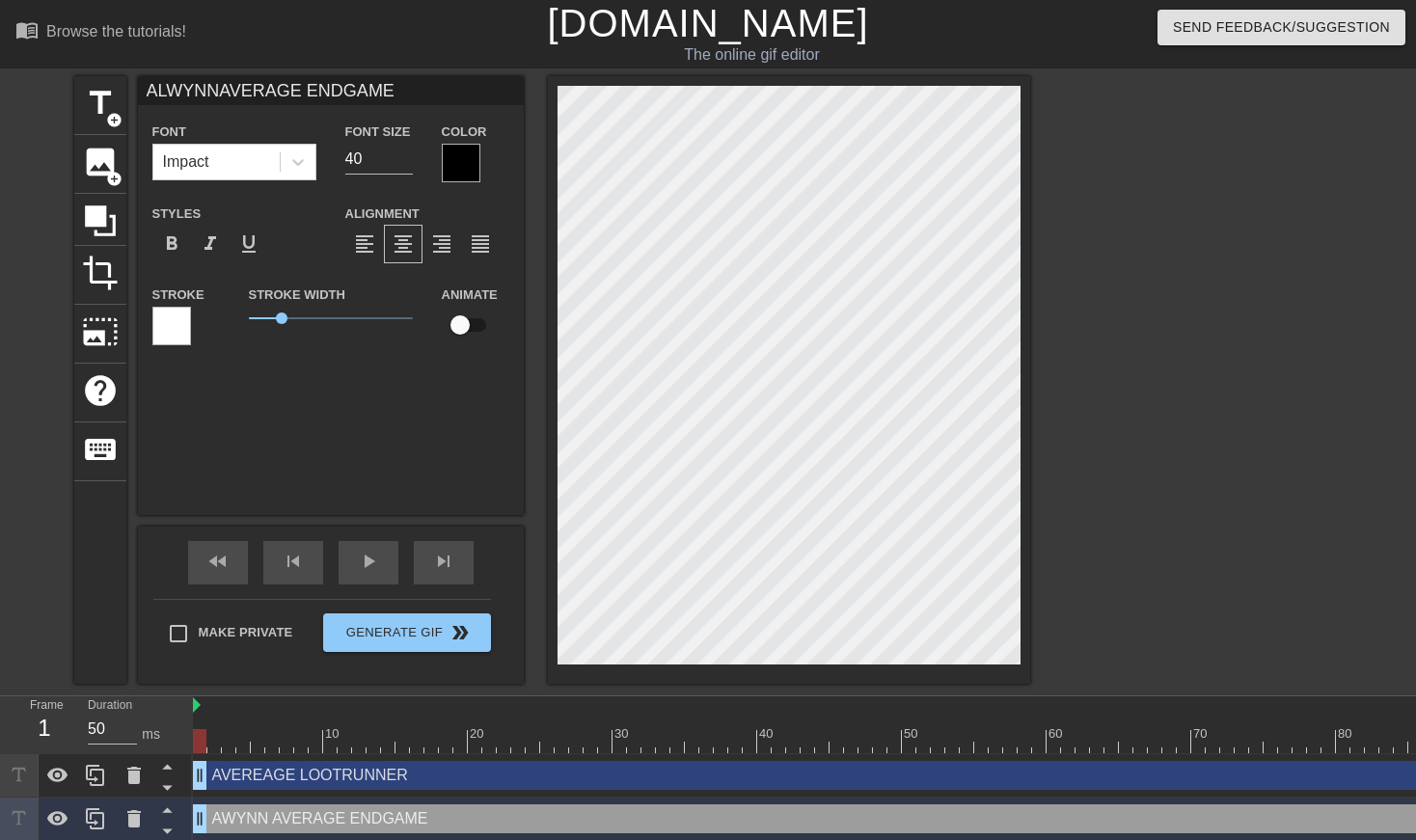
type input "ALSWYNNAVERAGE ENDGAME"
type textarea "[PERSON_NAME] AVERAGE ENDGAME"
type input "ALSOWYNNAVERAGE ENDGAME"
type textarea "ALSOWYNN AVERAGE ENDGAME"
type input "ALSO WYNNAVERAGE ENDGAME"
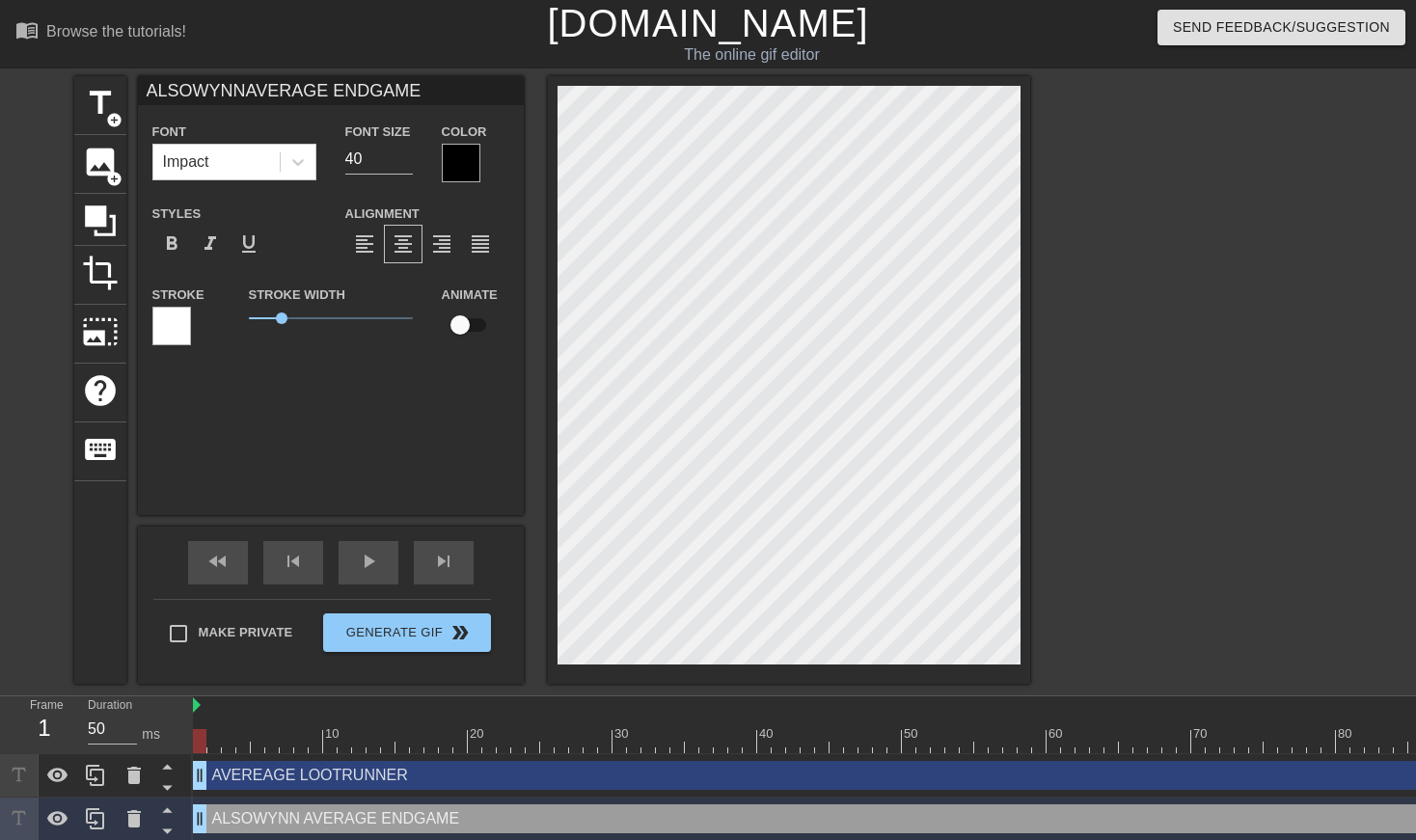
type textarea "ALSO [PERSON_NAME] AVERAGE ENDGAME"
click at [1252, 489] on div at bounding box center [1198, 365] width 289 height 579
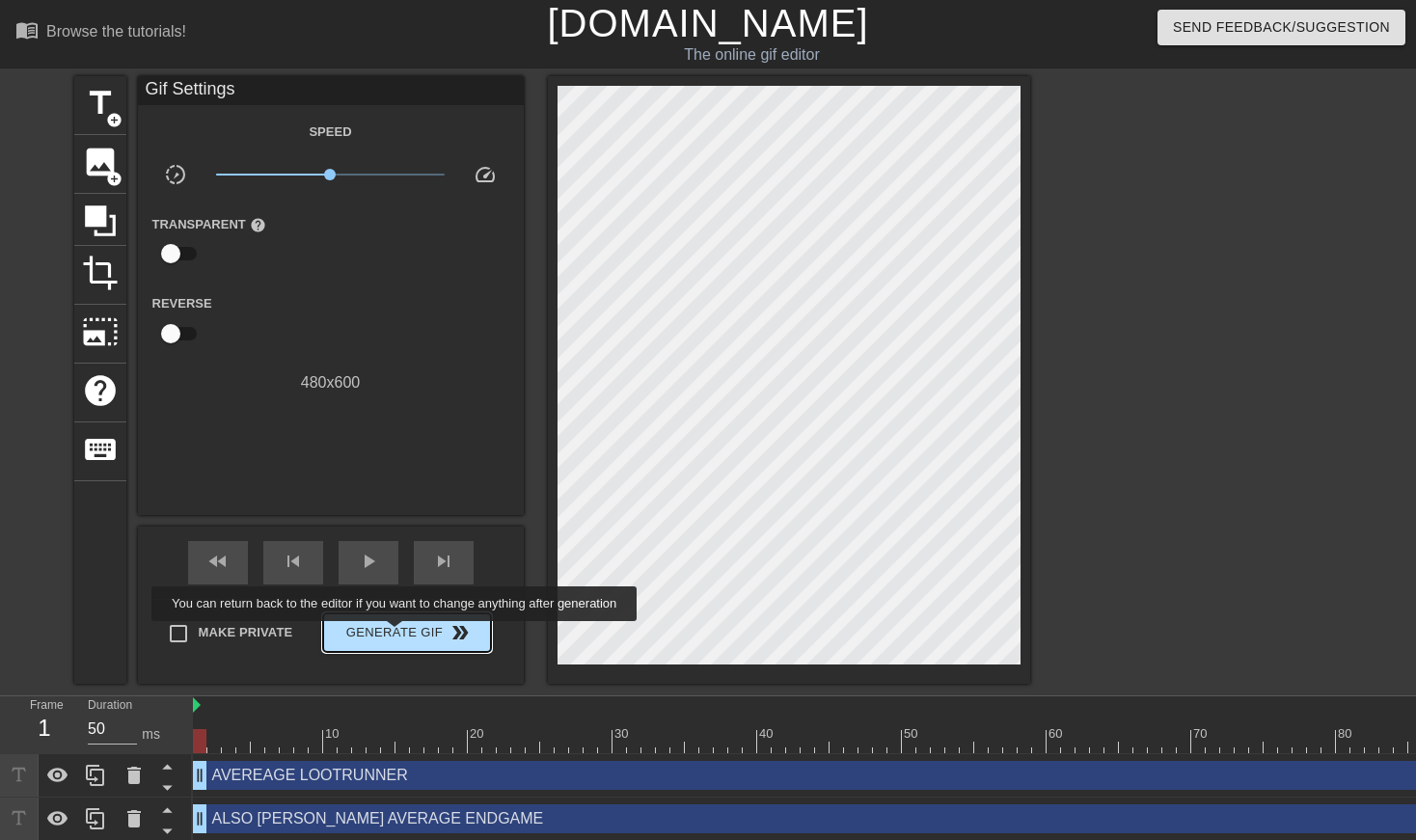
click at [407, 636] on span "Generate Gif double_arrow" at bounding box center [407, 633] width 151 height 24
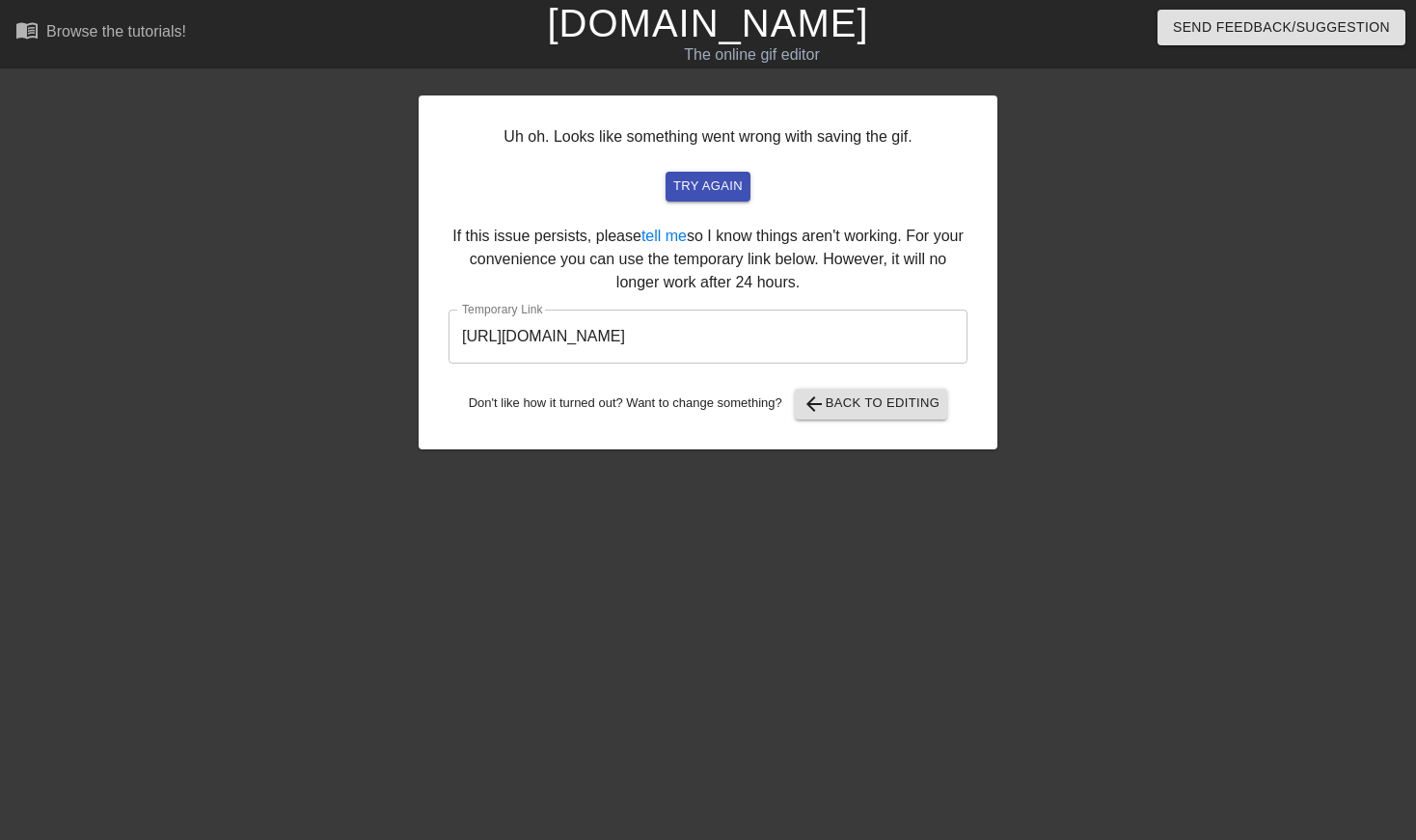
click at [671, 324] on input "[URL][DOMAIN_NAME]" at bounding box center [708, 336] width 519 height 54
